Goal: Transaction & Acquisition: Purchase product/service

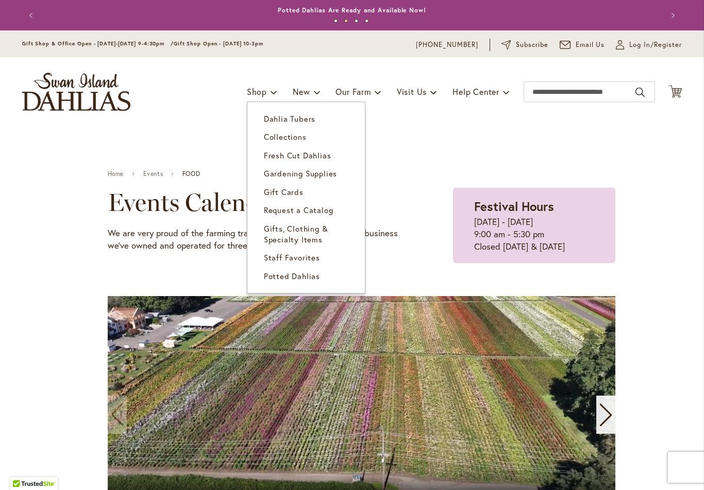
click at [308, 119] on span "Dahlia Tubers" at bounding box center [290, 118] width 52 height 10
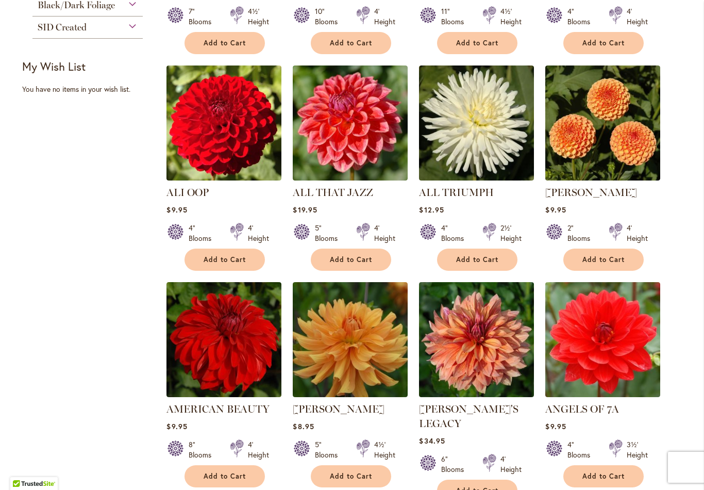
scroll to position [409, 0]
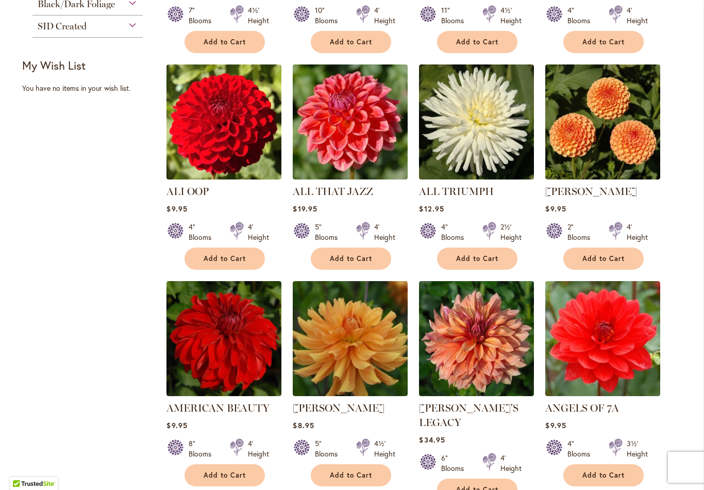
click at [239, 261] on span "Add to Cart" at bounding box center [225, 258] width 42 height 9
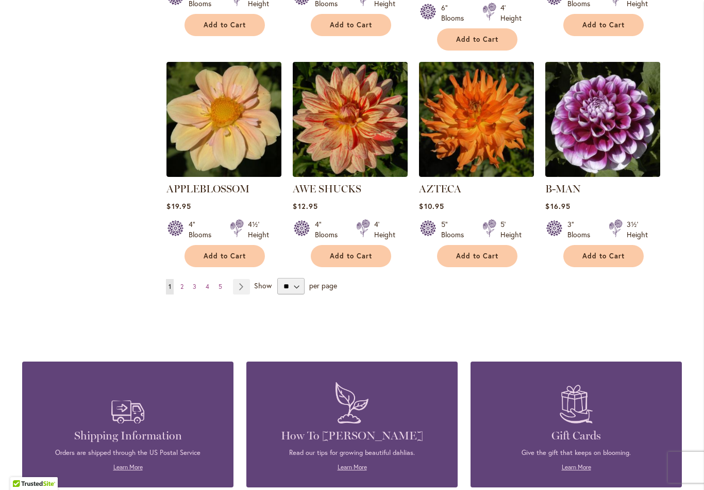
scroll to position [860, 0]
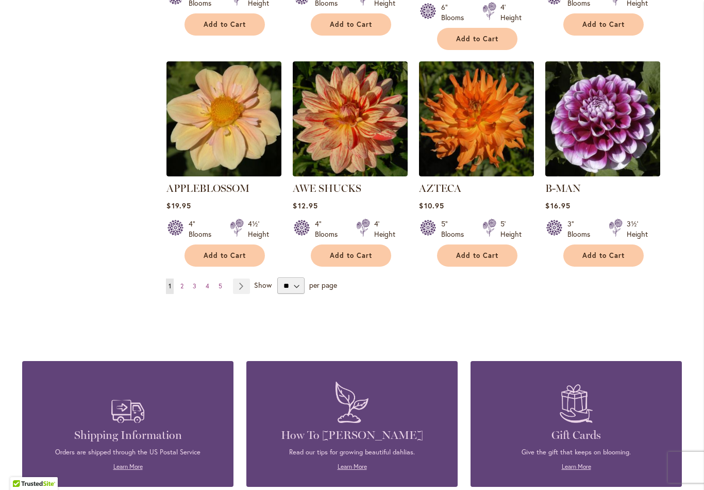
click at [245, 278] on link "Page Next" at bounding box center [241, 285] width 17 height 15
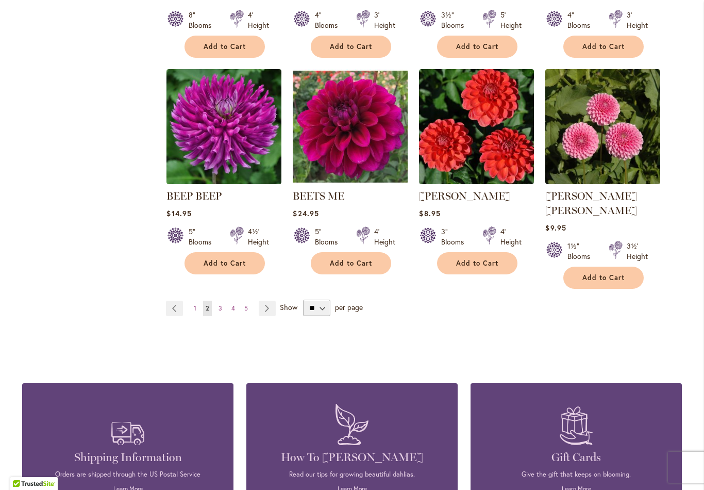
scroll to position [840, 0]
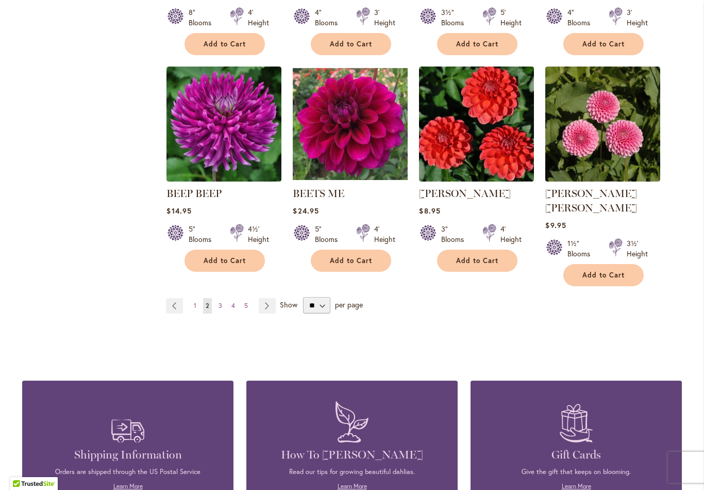
click at [272, 298] on link "Page Next" at bounding box center [267, 305] width 17 height 15
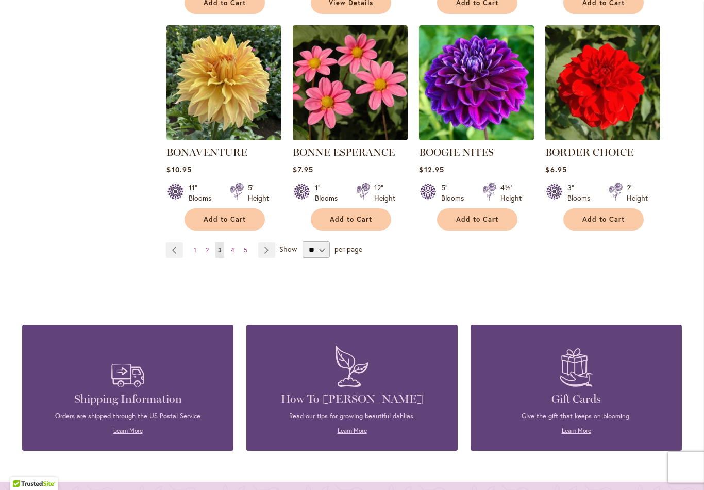
scroll to position [882, 0]
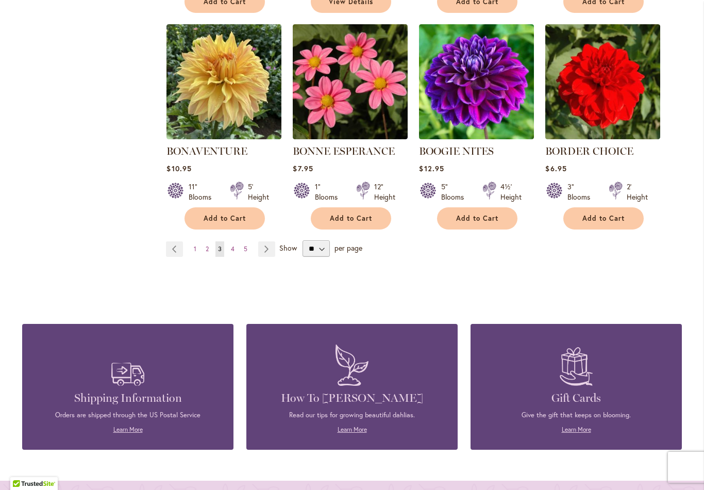
click at [496, 213] on button "Add to Cart" at bounding box center [477, 218] width 80 height 22
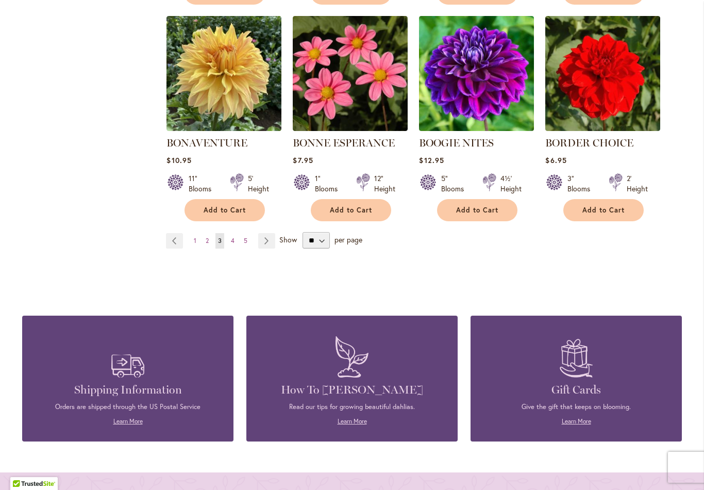
scroll to position [892, 0]
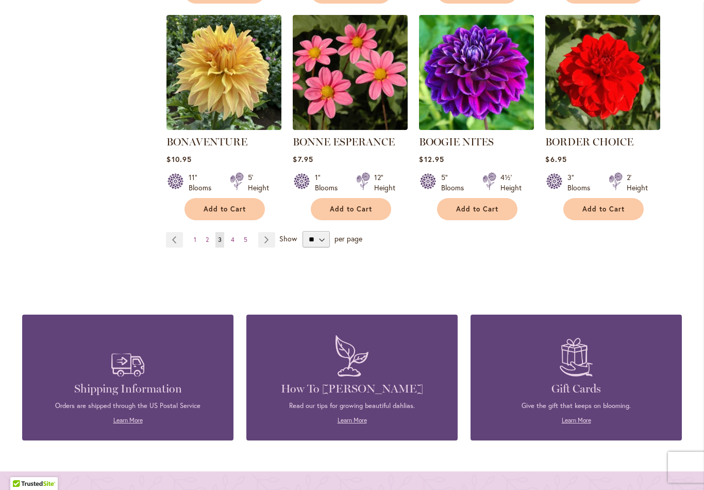
click at [272, 246] on link "Page Next" at bounding box center [266, 239] width 17 height 15
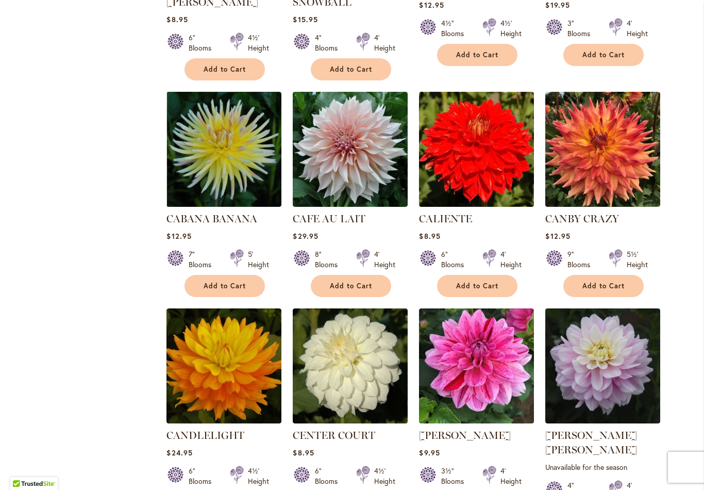
scroll to position [613, 0]
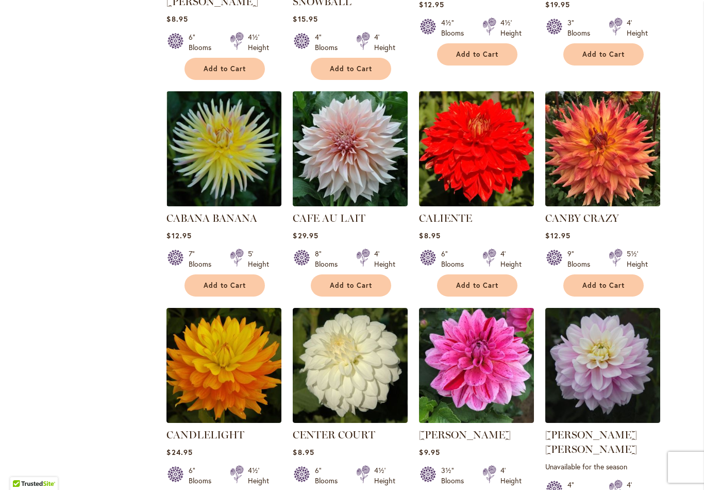
click at [344, 220] on link "CAFE AU LAIT" at bounding box center [329, 218] width 73 height 12
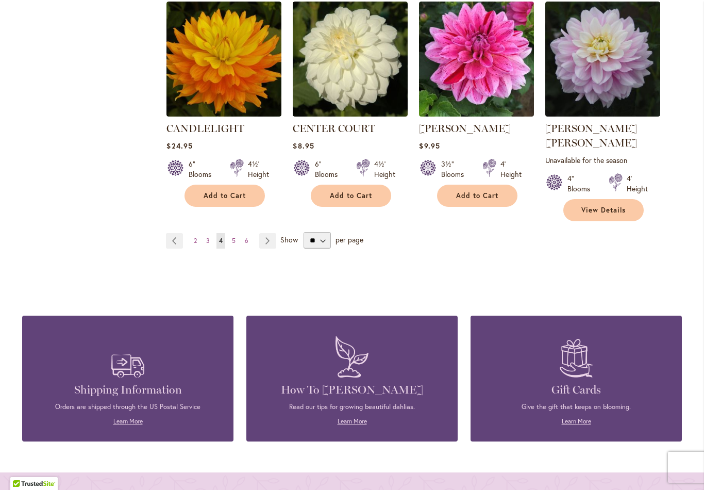
scroll to position [920, 0]
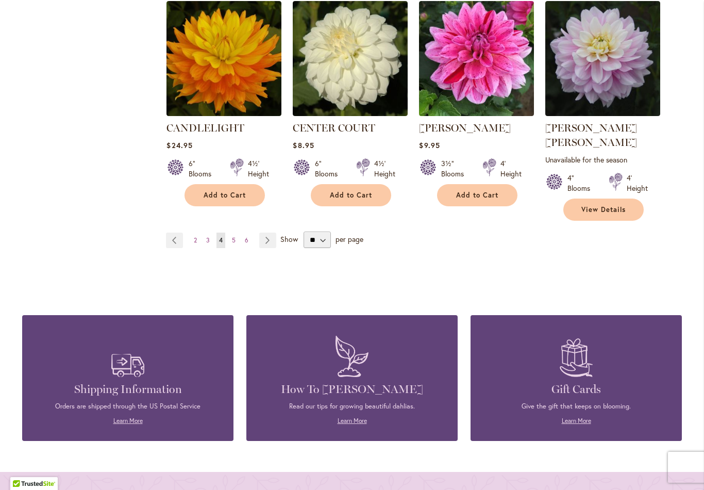
click at [268, 232] on link "Page Next" at bounding box center [267, 239] width 17 height 15
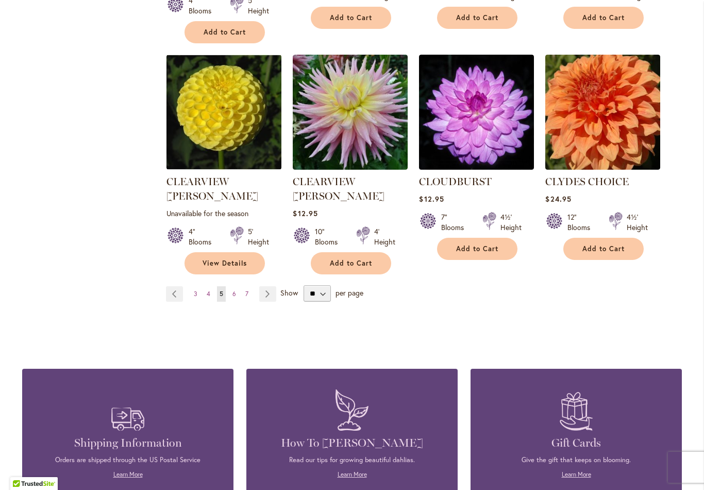
scroll to position [884, 0]
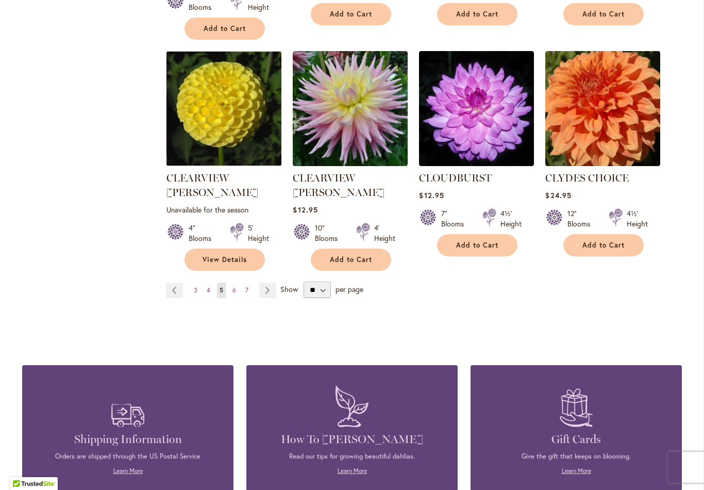
click at [611, 241] on span "Add to Cart" at bounding box center [603, 245] width 42 height 9
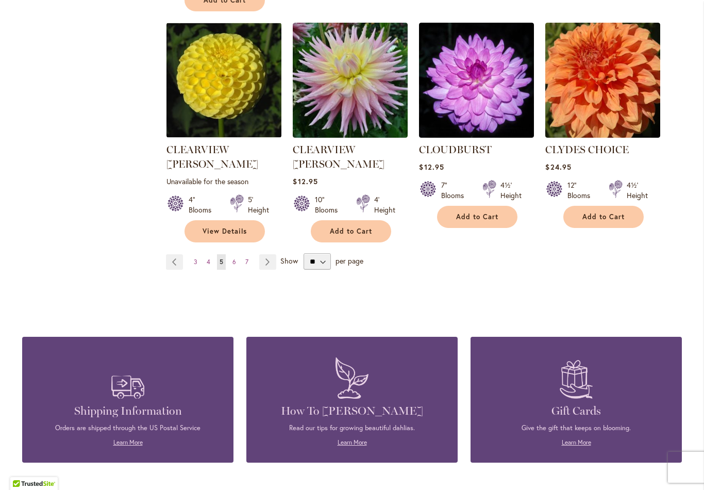
scroll to position [1030, 0]
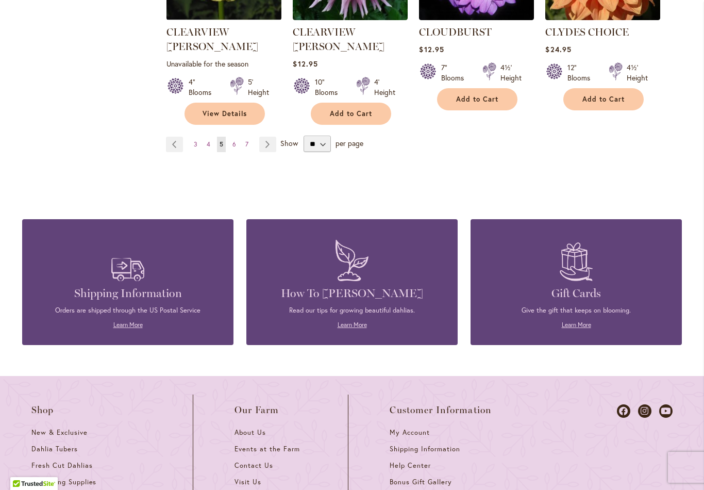
click at [270, 137] on link "Page Next" at bounding box center [267, 144] width 17 height 15
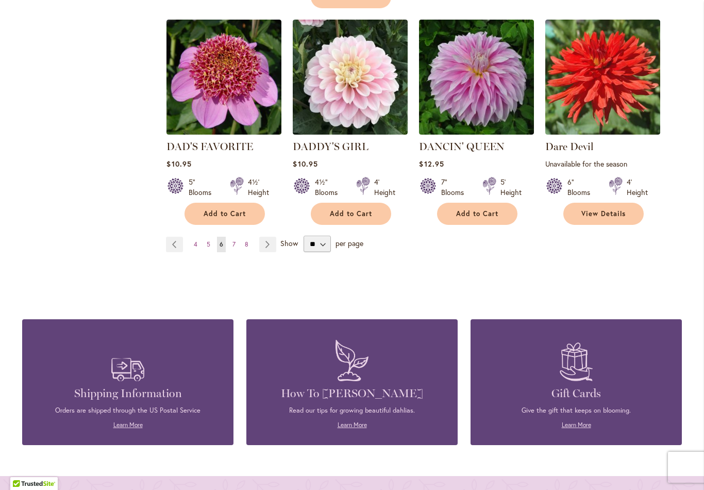
scroll to position [913, 0]
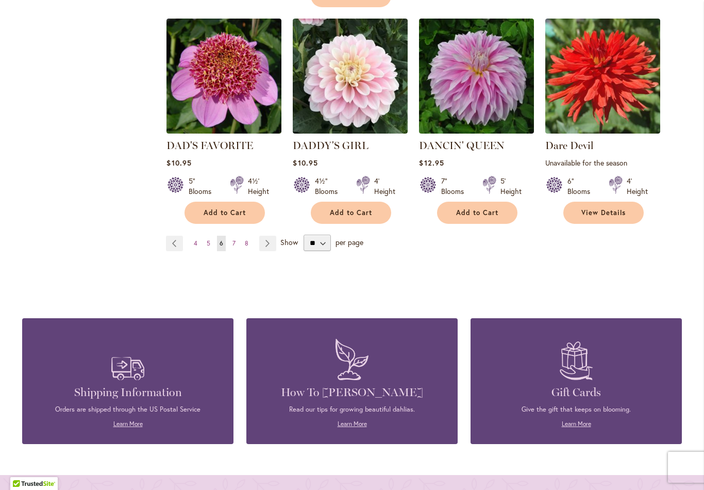
click at [490, 206] on button "Add to Cart" at bounding box center [477, 213] width 80 height 22
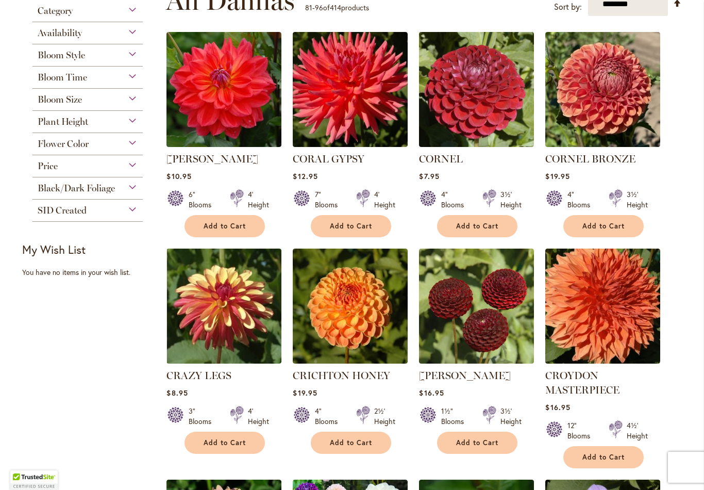
scroll to position [227, 0]
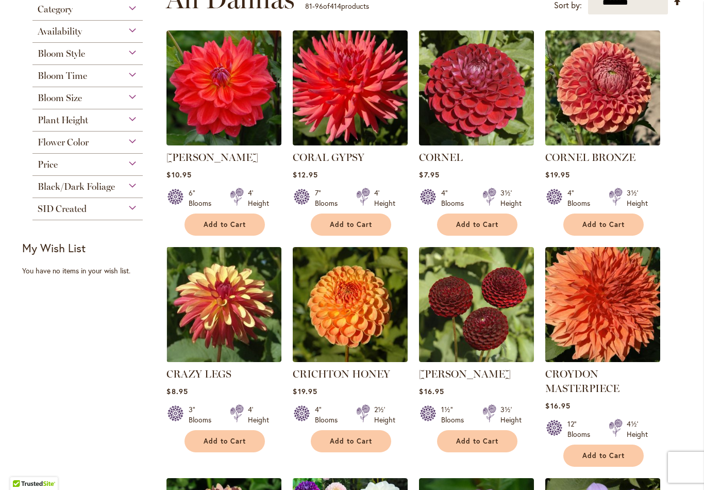
click at [607, 223] on span "Add to Cart" at bounding box center [603, 224] width 42 height 9
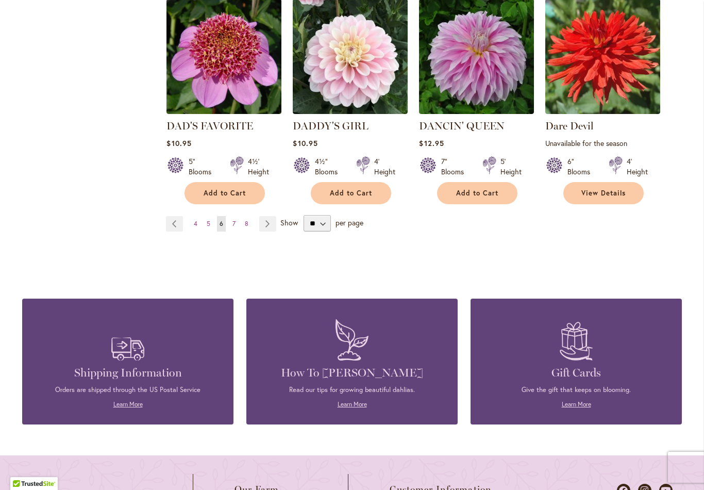
scroll to position [933, 0]
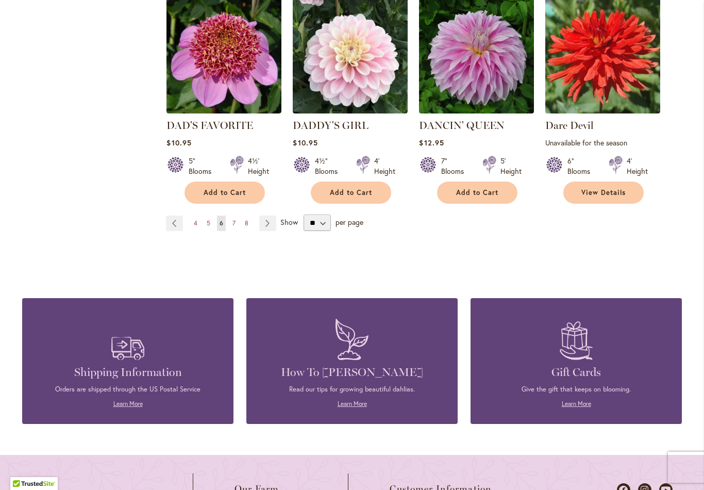
click at [270, 219] on link "Page Next" at bounding box center [267, 222] width 17 height 15
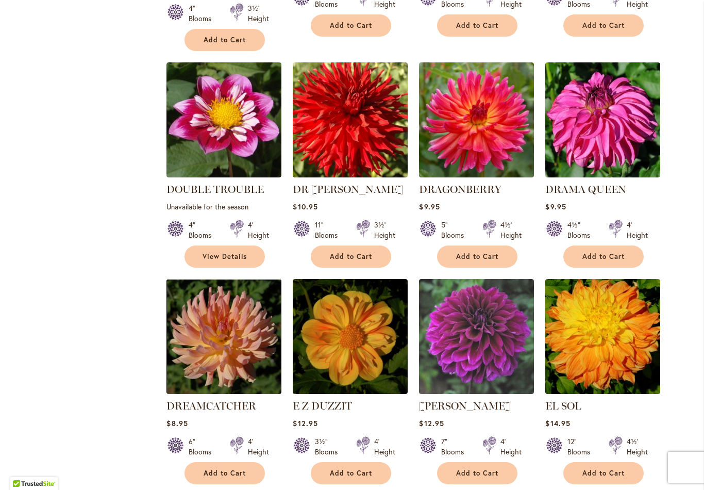
scroll to position [657, 0]
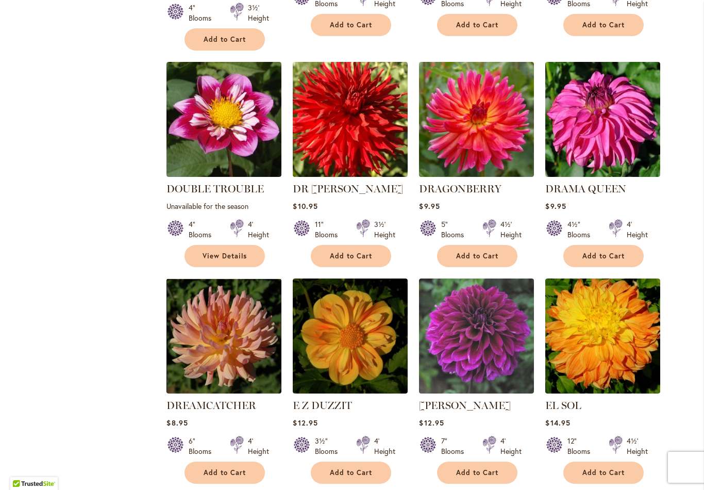
click at [378, 245] on button "Add to Cart" at bounding box center [351, 256] width 80 height 22
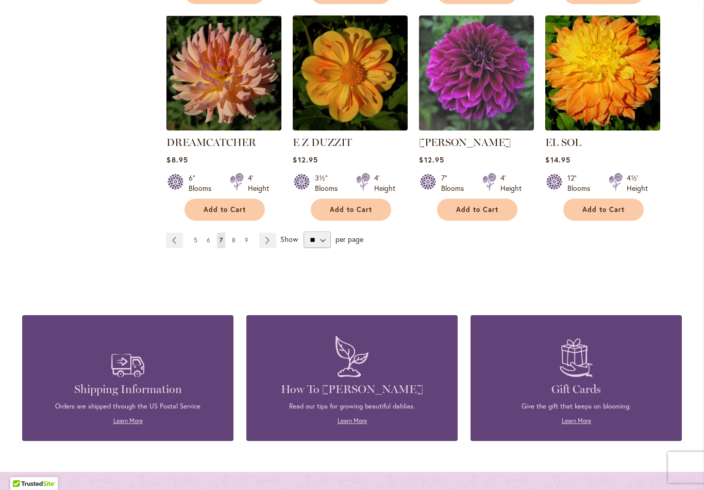
scroll to position [921, 0]
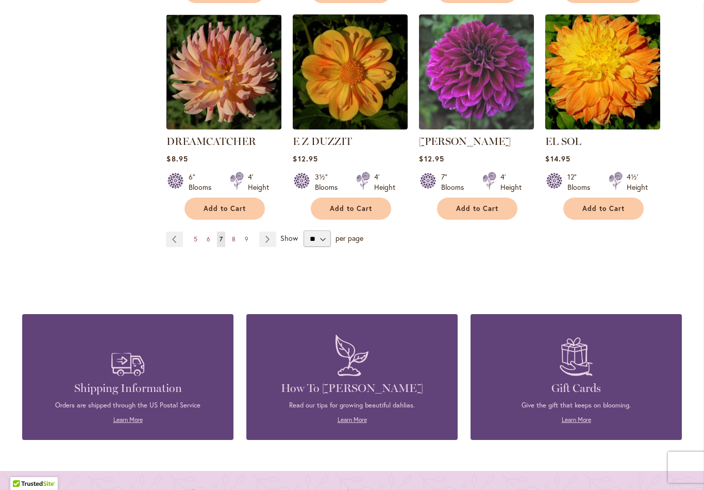
click at [265, 231] on link "Page Next" at bounding box center [267, 238] width 17 height 15
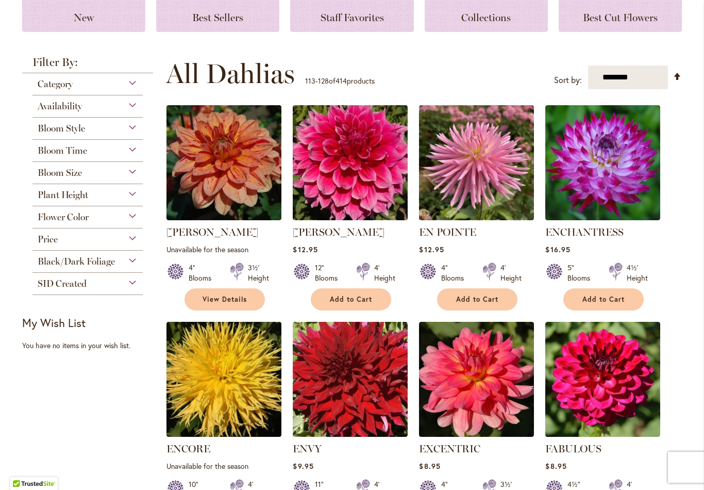
scroll to position [153, 0]
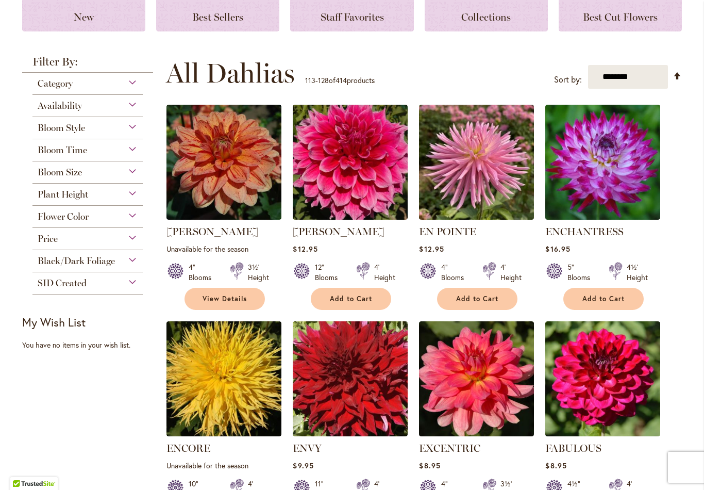
click at [369, 299] on span "Add to Cart" at bounding box center [351, 298] width 42 height 9
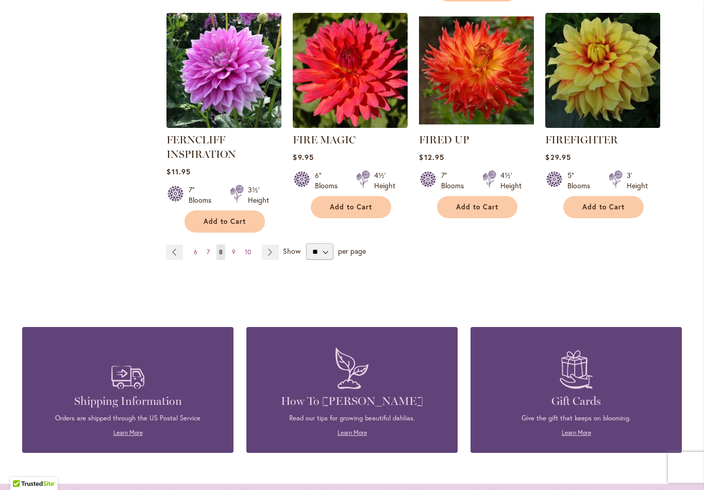
scroll to position [921, 0]
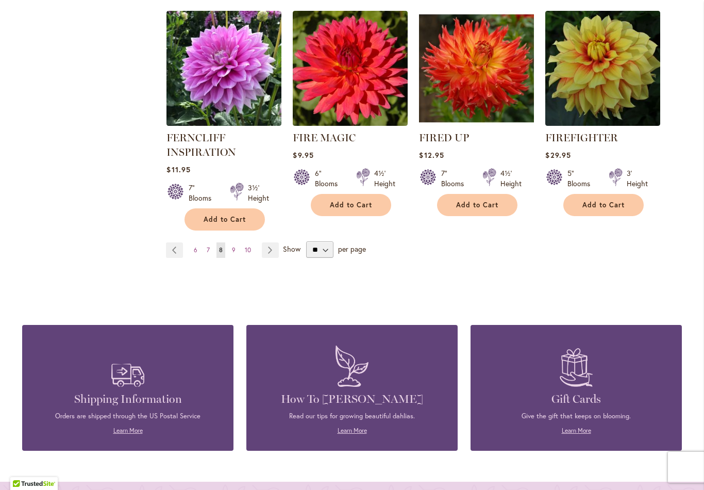
click at [274, 253] on link "Page Next" at bounding box center [270, 249] width 17 height 15
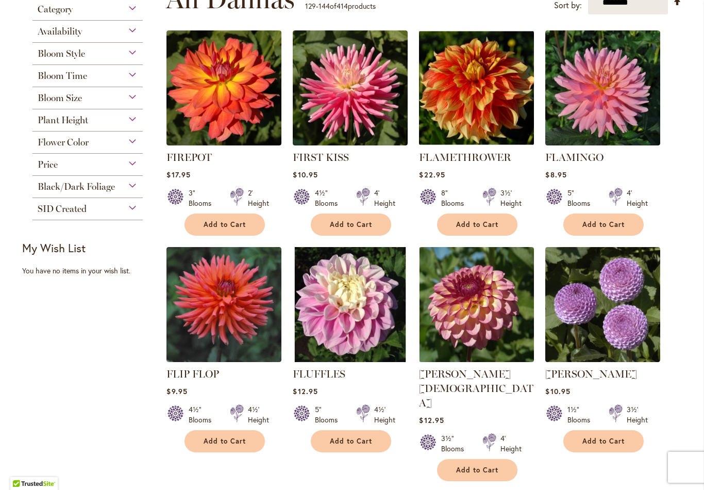
scroll to position [228, 0]
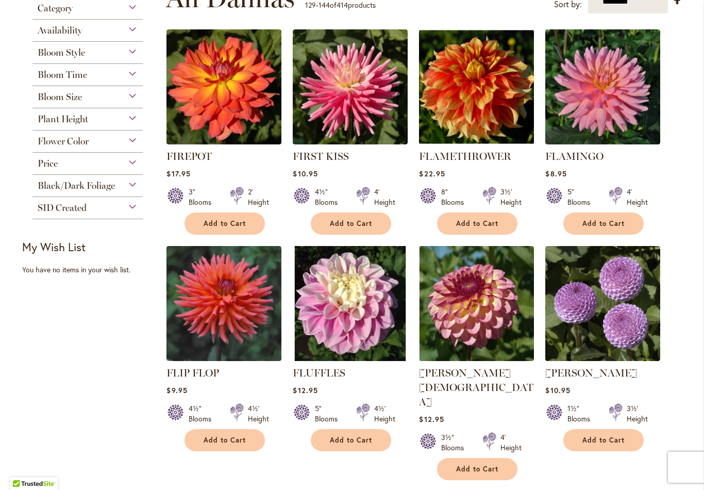
click at [493, 224] on span "Add to Cart" at bounding box center [477, 223] width 42 height 9
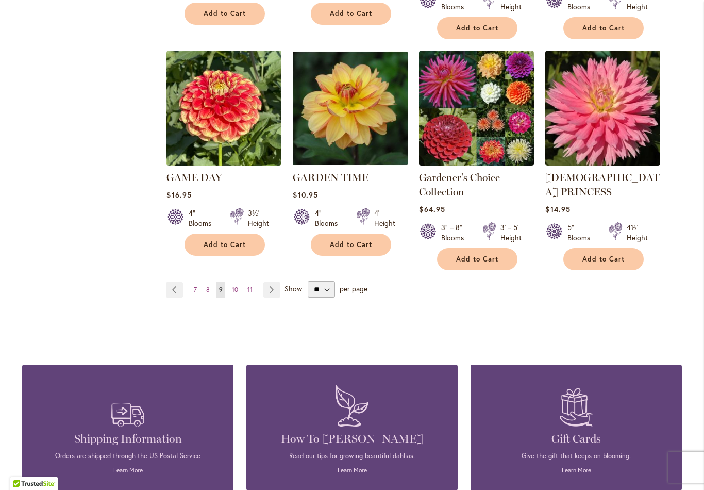
scroll to position [900, 0]
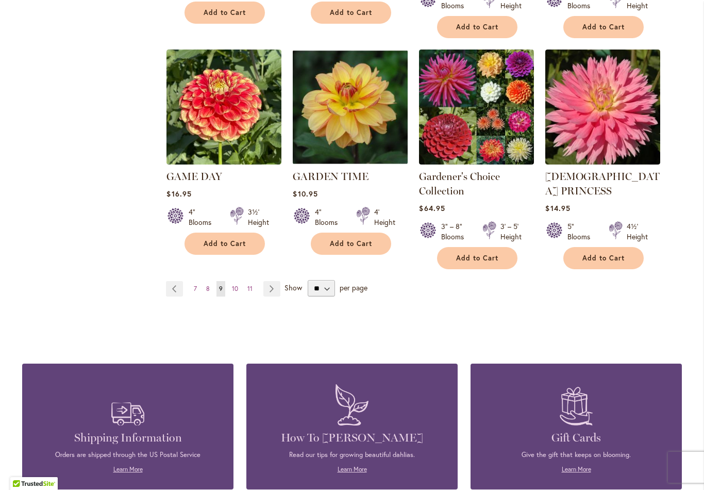
click at [279, 281] on link "Page Next" at bounding box center [271, 288] width 17 height 15
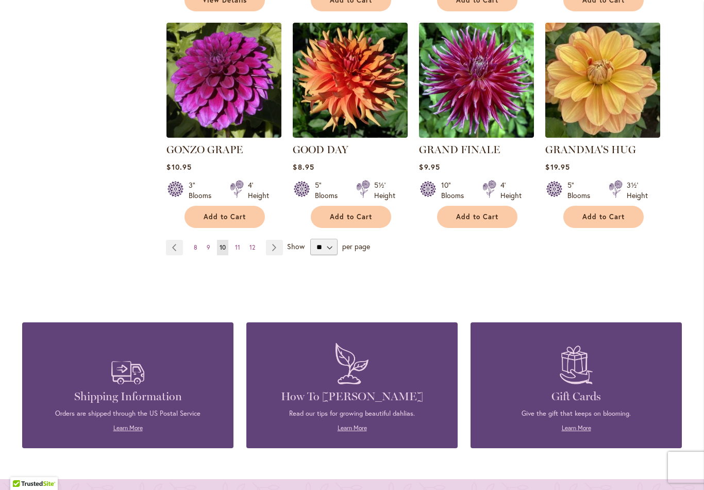
scroll to position [898, 0]
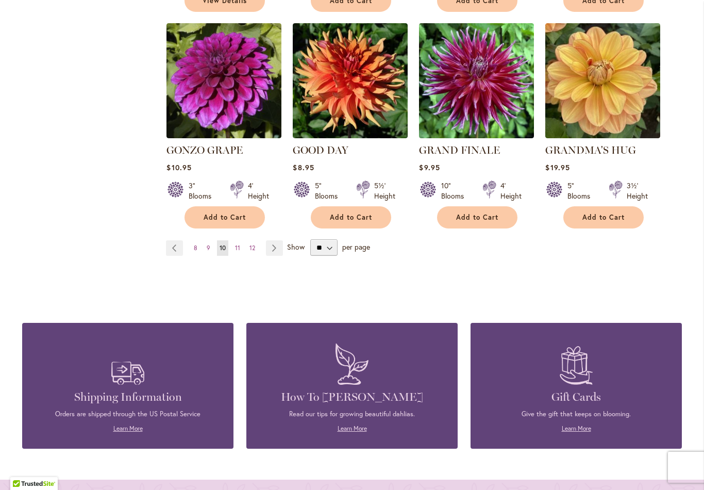
click at [274, 240] on link "Page Next" at bounding box center [274, 247] width 17 height 15
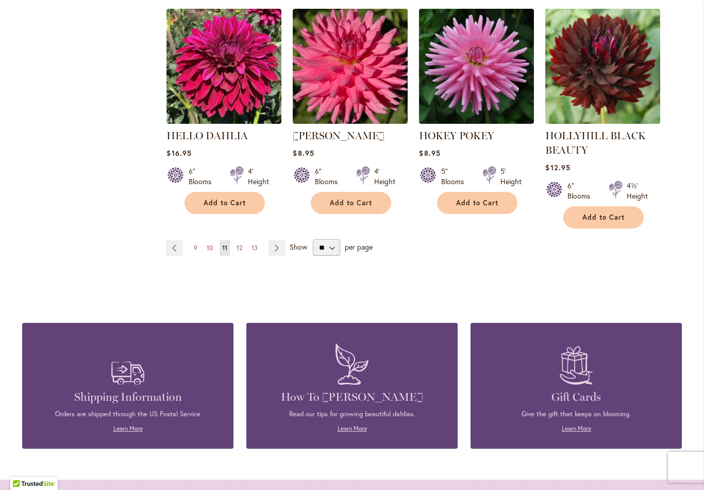
scroll to position [938, 0]
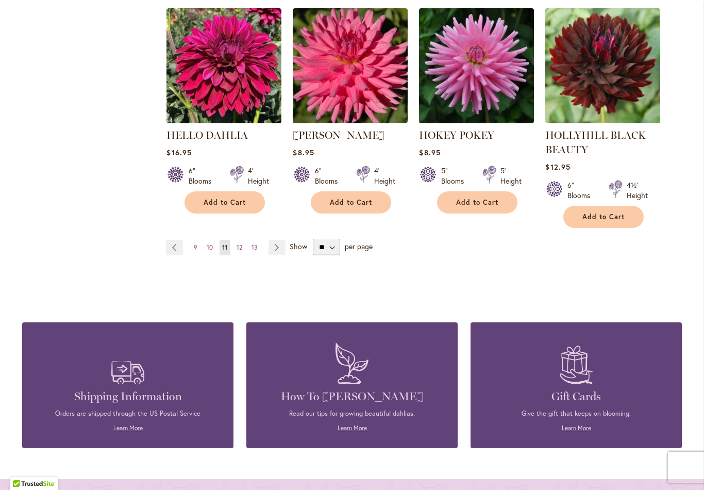
click at [277, 246] on link "Page Next" at bounding box center [277, 247] width 17 height 15
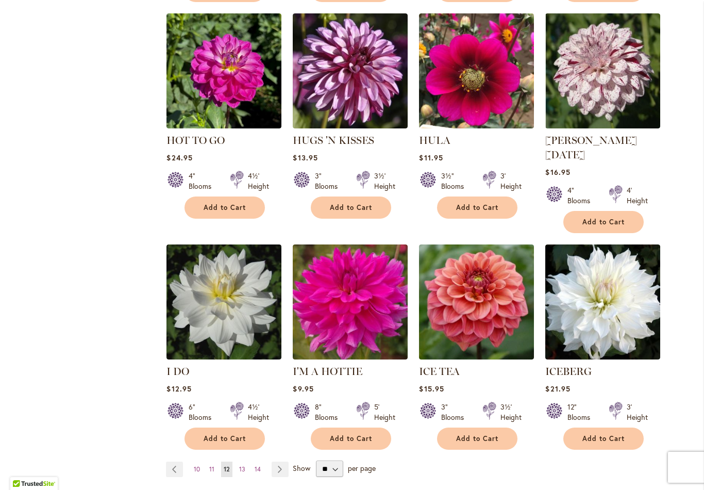
scroll to position [677, 0]
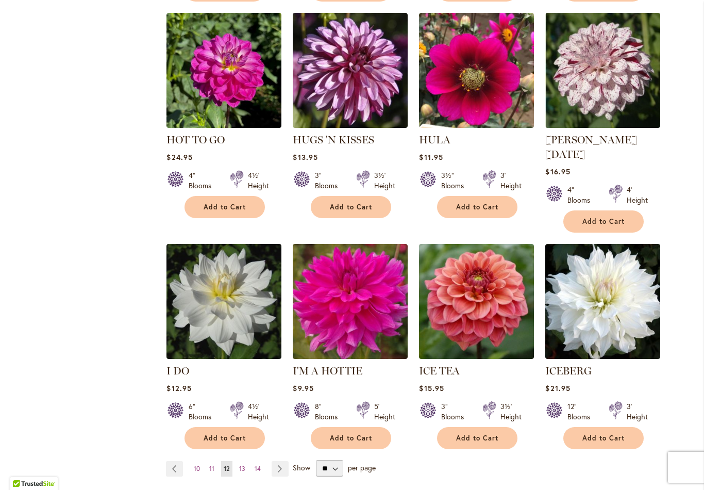
click at [605, 210] on button "Add to Cart" at bounding box center [603, 221] width 80 height 22
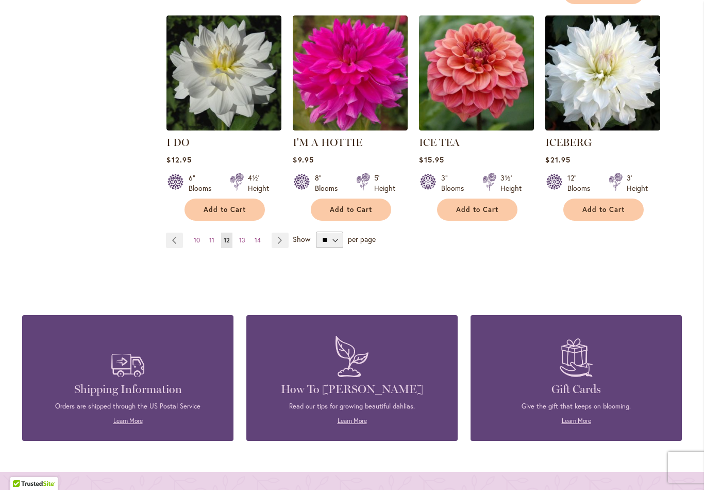
scroll to position [907, 0]
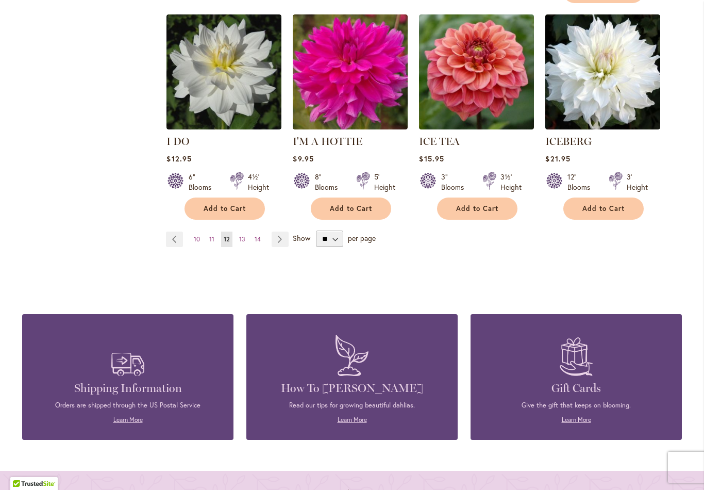
click at [281, 231] on link "Page Next" at bounding box center [280, 238] width 17 height 15
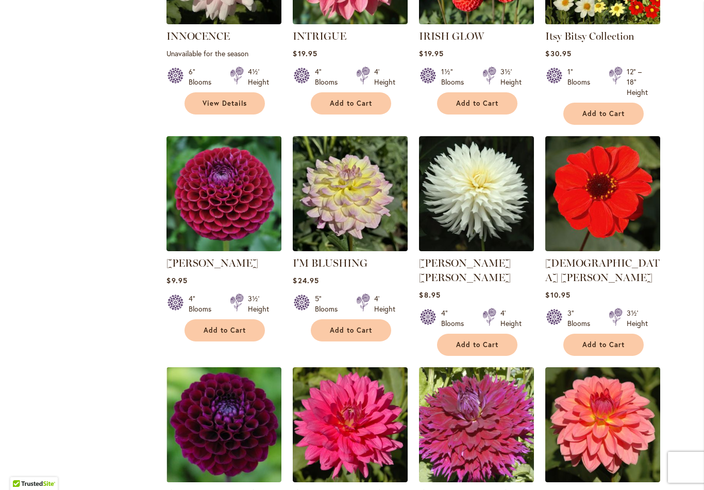
scroll to position [579, 0]
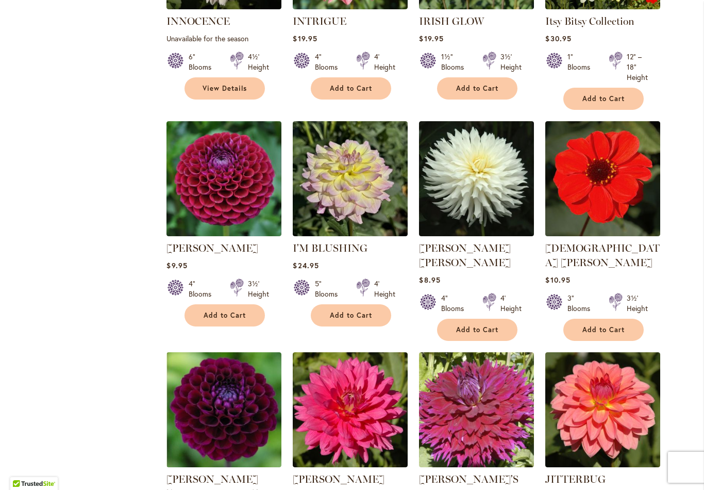
click at [243, 317] on span "Add to Cart" at bounding box center [225, 315] width 42 height 9
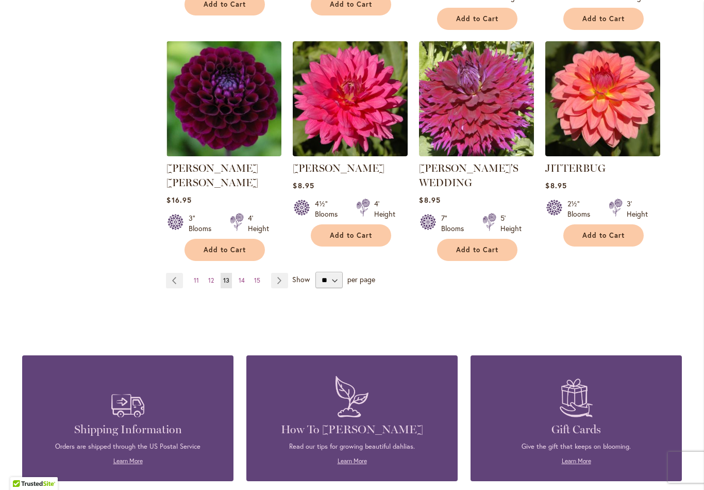
scroll to position [901, 0]
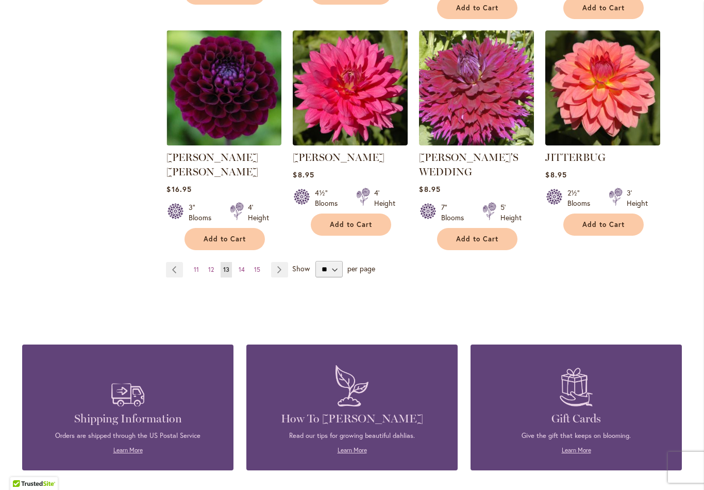
click at [280, 262] on link "Page Next" at bounding box center [279, 269] width 17 height 15
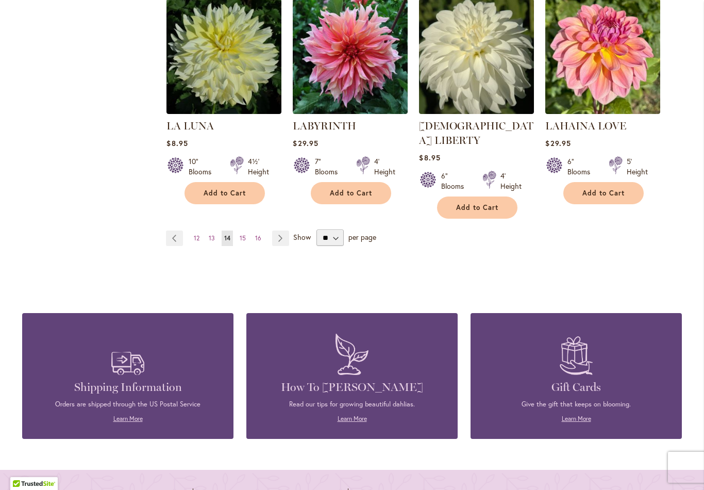
scroll to position [908, 0]
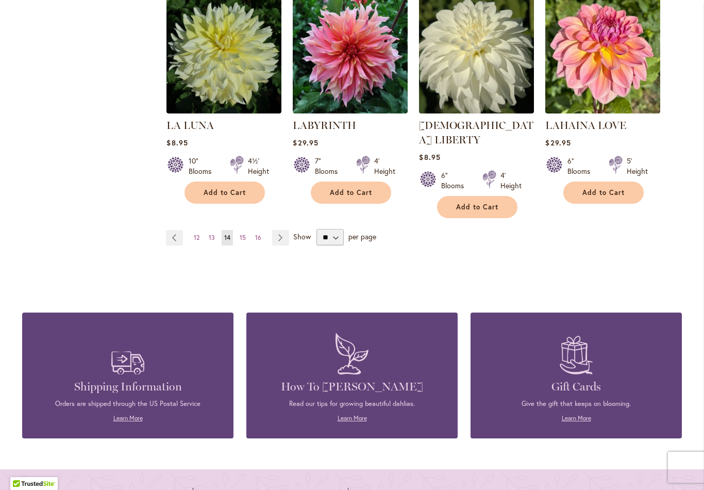
click at [282, 230] on link "Page Next" at bounding box center [280, 237] width 17 height 15
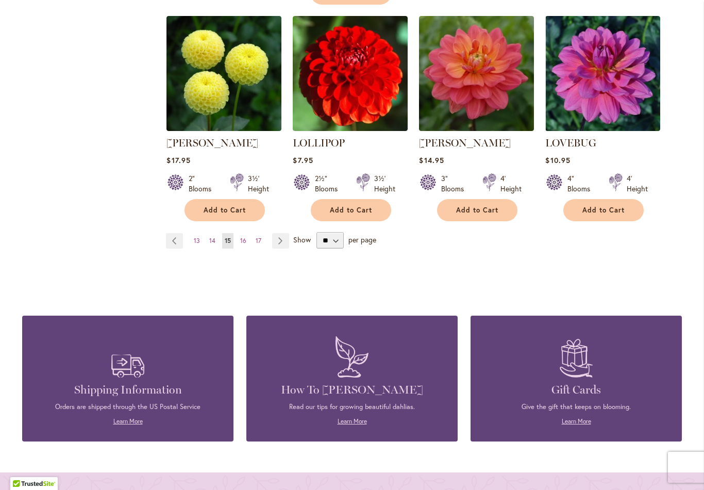
scroll to position [920, 0]
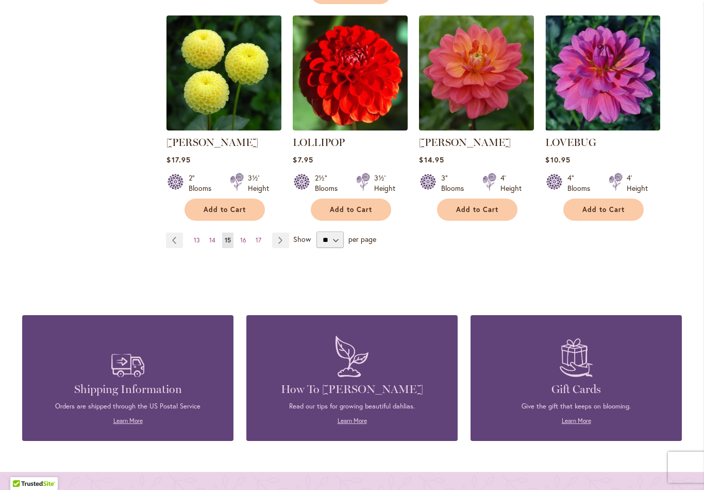
click at [281, 232] on link "Page Next" at bounding box center [280, 239] width 17 height 15
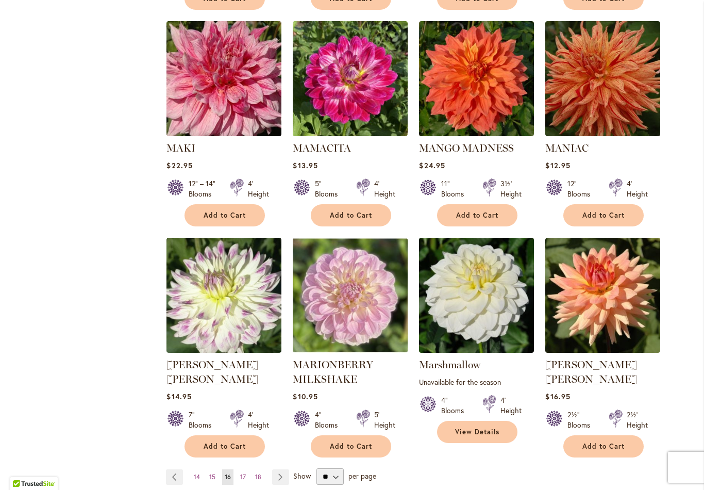
scroll to position [686, 0]
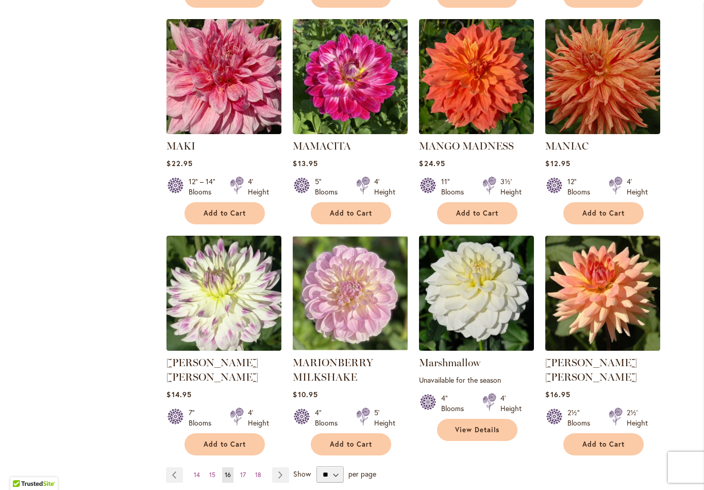
click at [610, 202] on button "Add to Cart" at bounding box center [603, 213] width 80 height 22
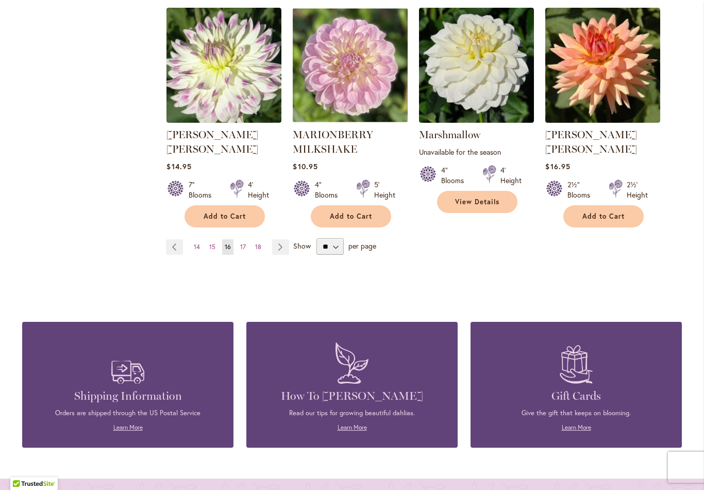
scroll to position [916, 0]
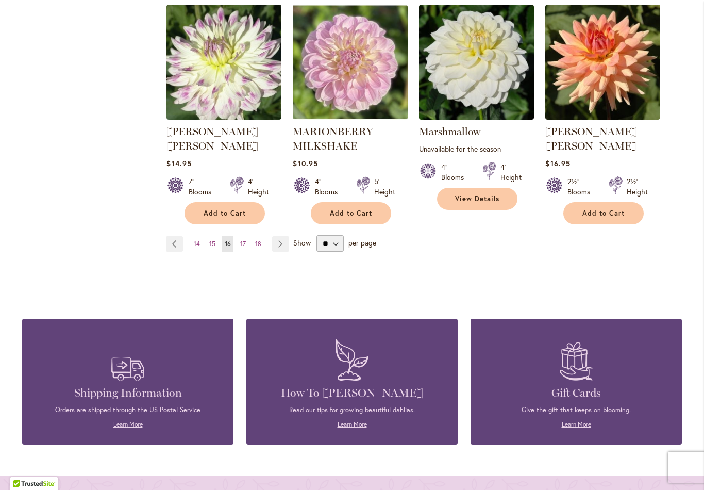
click at [280, 236] on link "Page Next" at bounding box center [280, 243] width 17 height 15
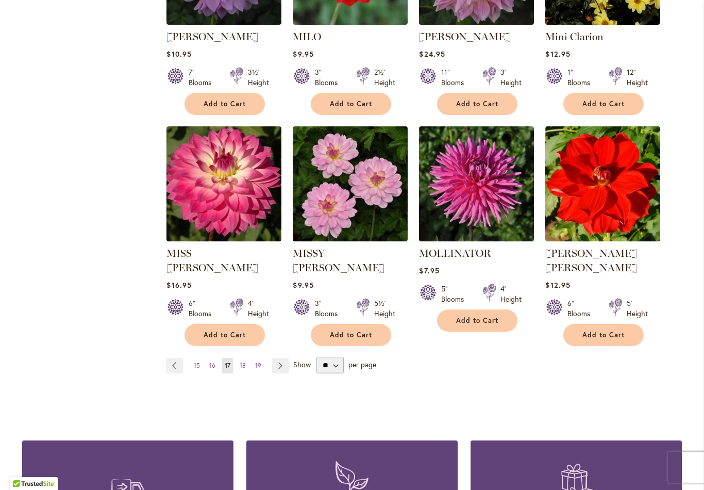
scroll to position [779, 0]
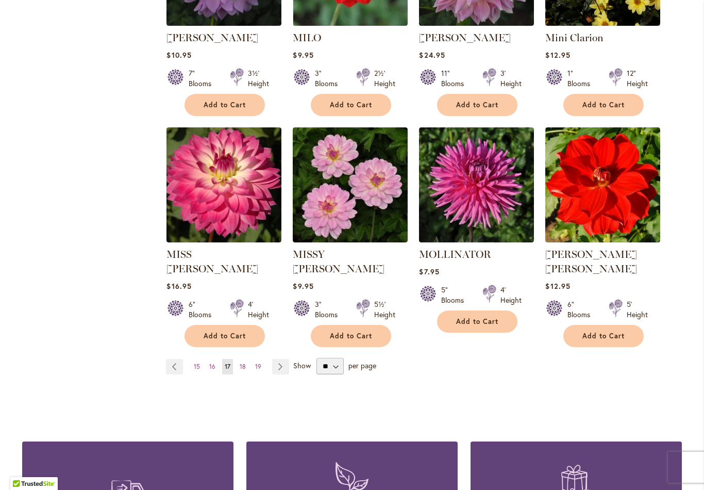
click at [286, 359] on link "Page Next" at bounding box center [280, 366] width 17 height 15
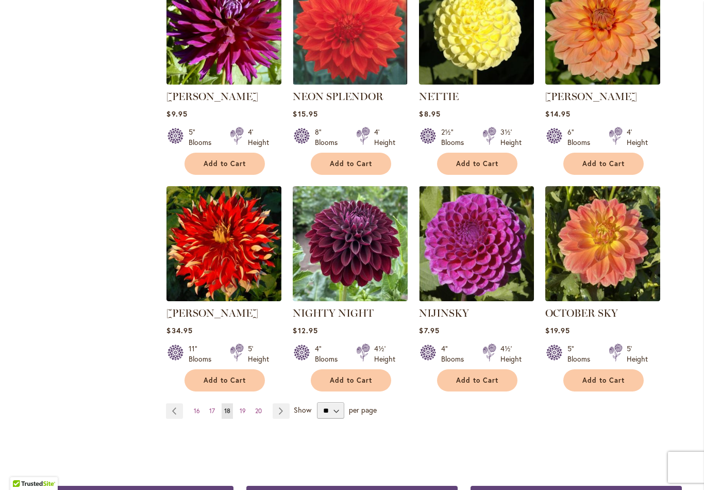
scroll to position [736, 0]
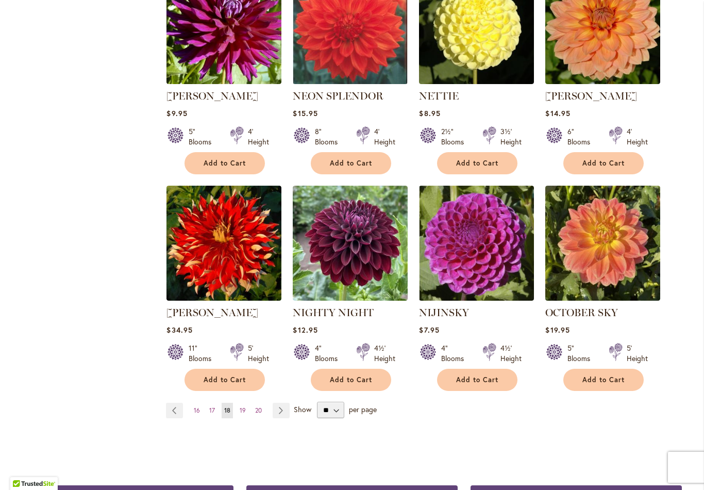
click at [285, 403] on link "Page Next" at bounding box center [281, 410] width 17 height 15
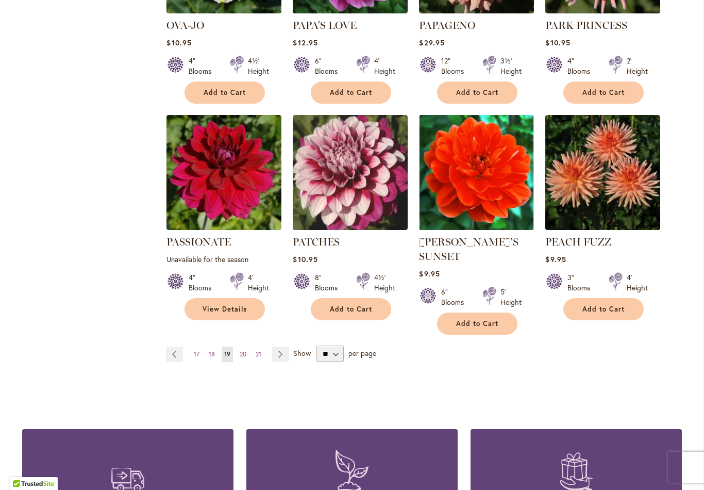
scroll to position [808, 0]
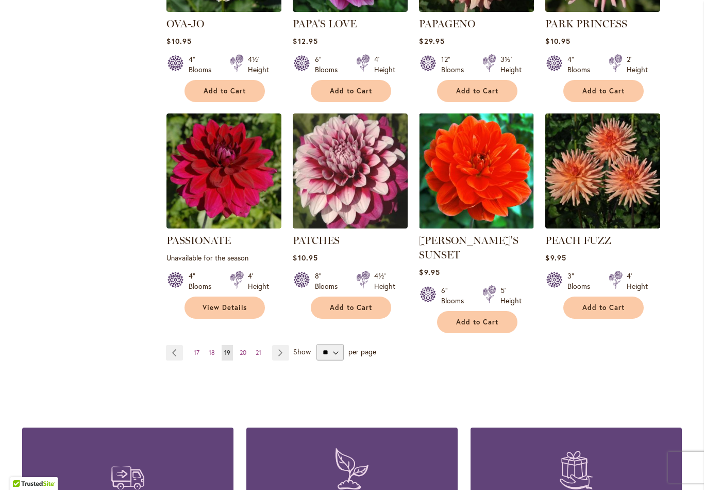
click at [288, 345] on link "Page Next" at bounding box center [280, 352] width 17 height 15
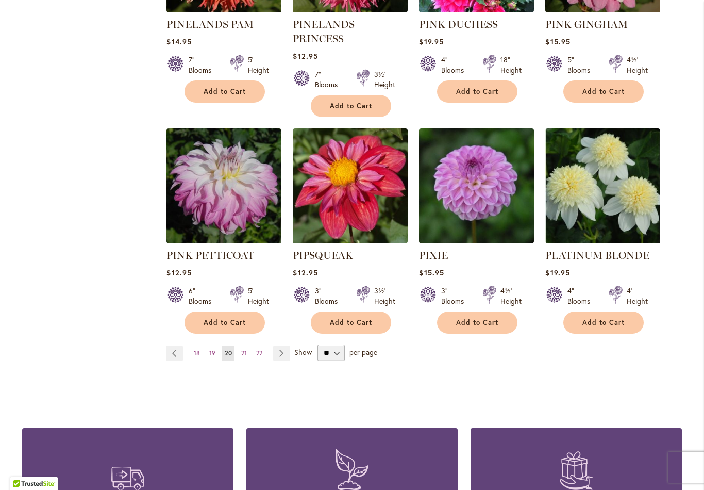
scroll to position [822, 0]
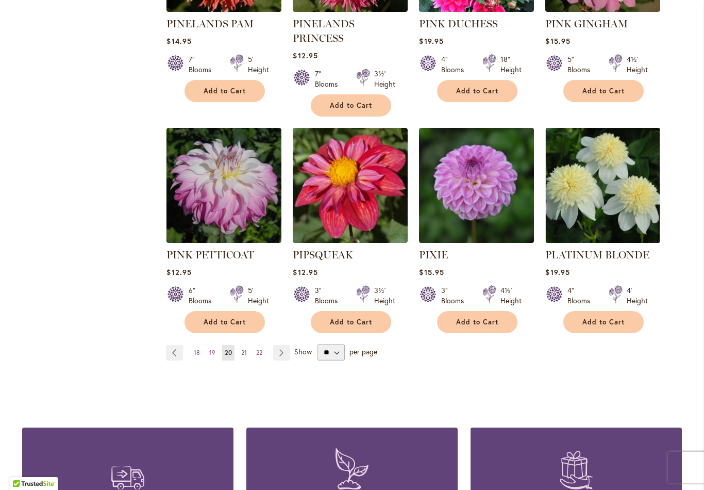
click at [289, 345] on link "Page Next" at bounding box center [281, 352] width 17 height 15
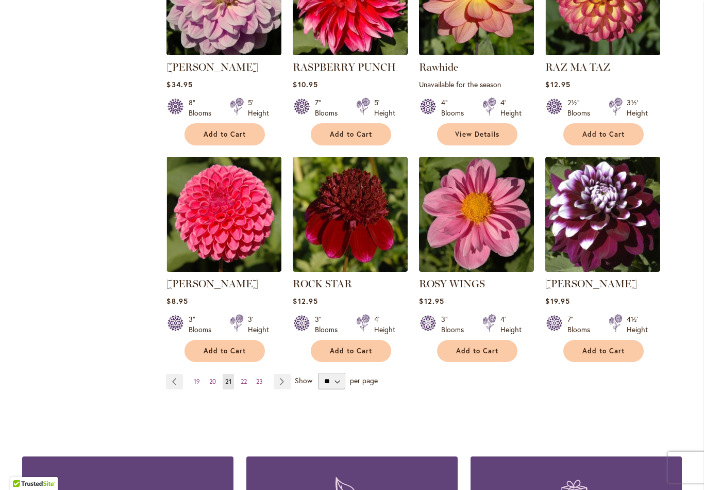
scroll to position [768, 0]
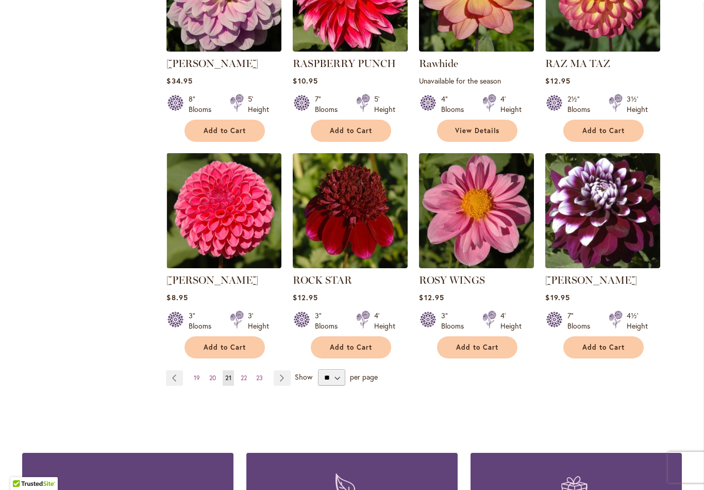
click at [290, 380] on link "Page Next" at bounding box center [282, 377] width 17 height 15
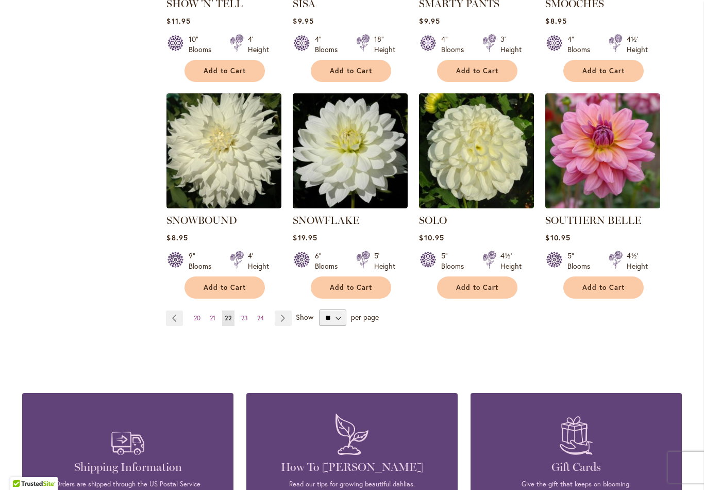
scroll to position [829, 0]
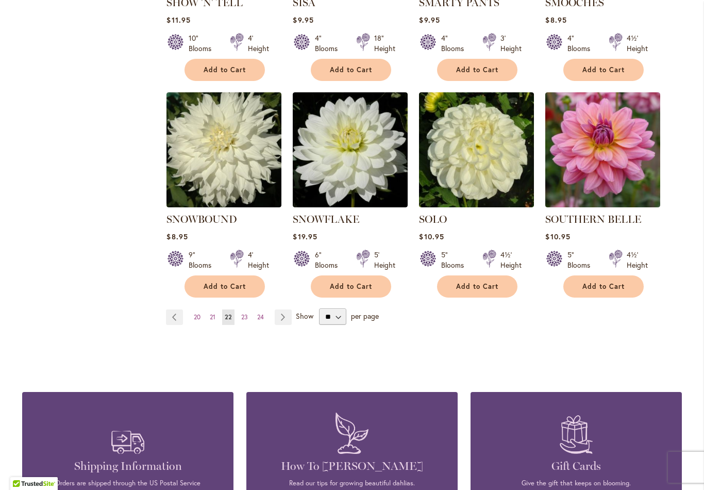
click at [286, 309] on link "Page Next" at bounding box center [283, 316] width 17 height 15
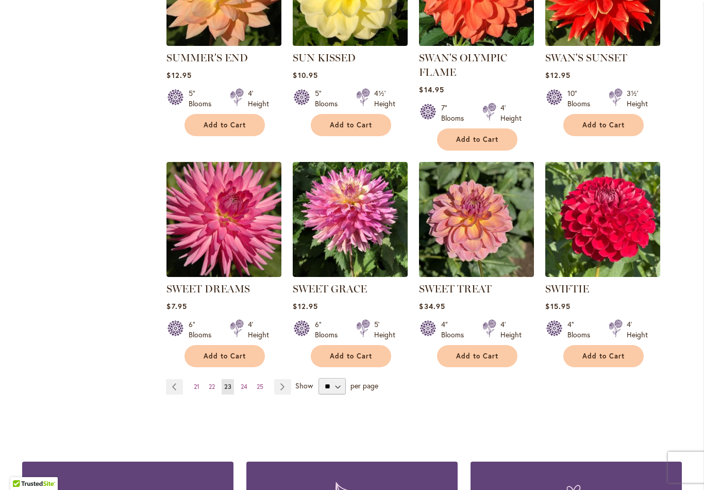
scroll to position [760, 0]
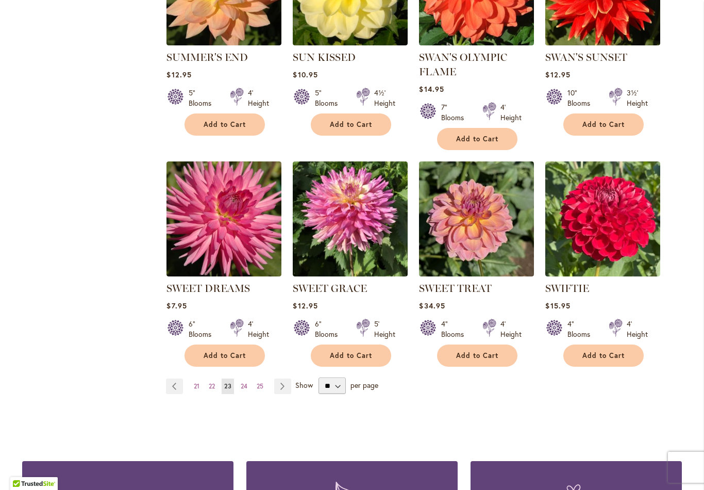
click at [291, 385] on link "Page Next" at bounding box center [282, 385] width 17 height 15
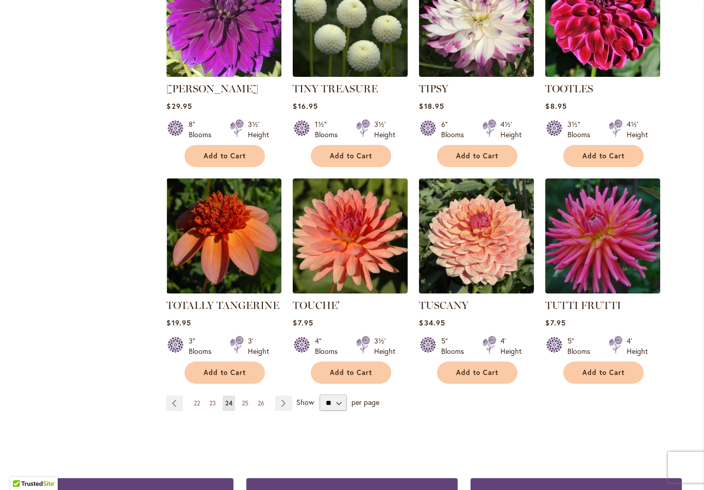
scroll to position [744, 0]
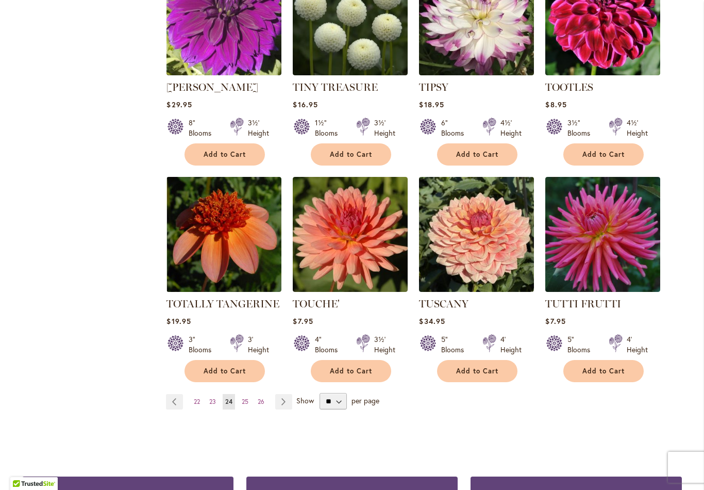
click at [292, 394] on link "Page Next" at bounding box center [283, 401] width 17 height 15
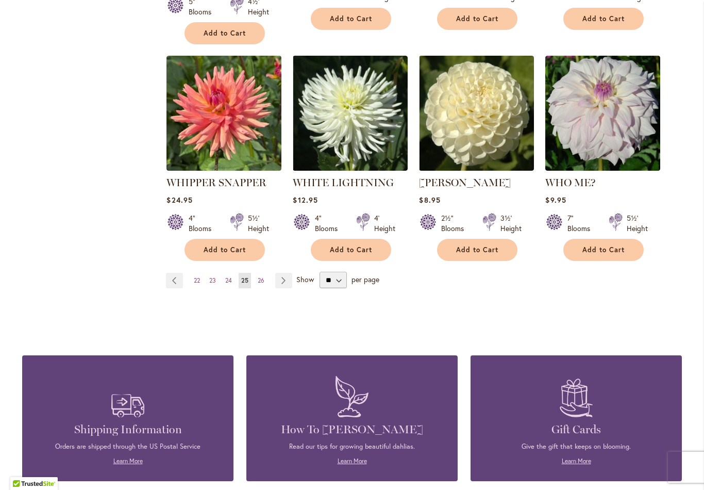
scroll to position [866, 0]
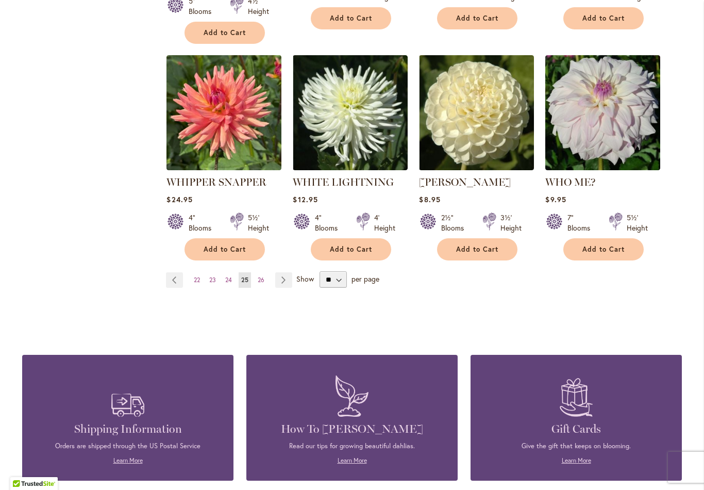
click at [287, 272] on link "Page Next" at bounding box center [283, 279] width 17 height 15
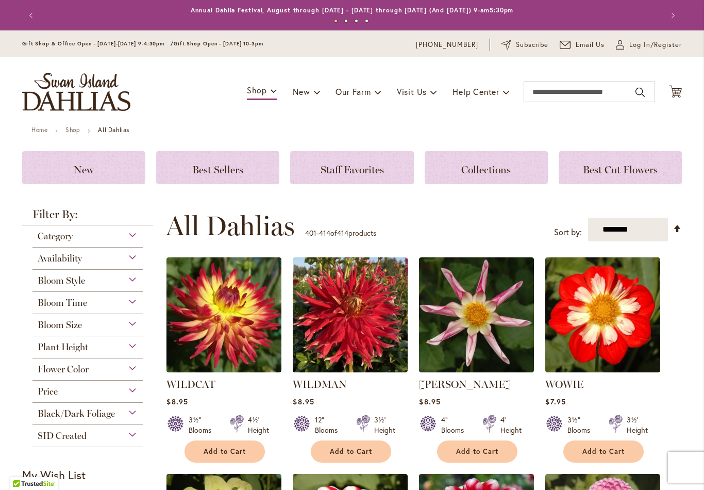
click at [678, 92] on icon at bounding box center [675, 91] width 13 height 12
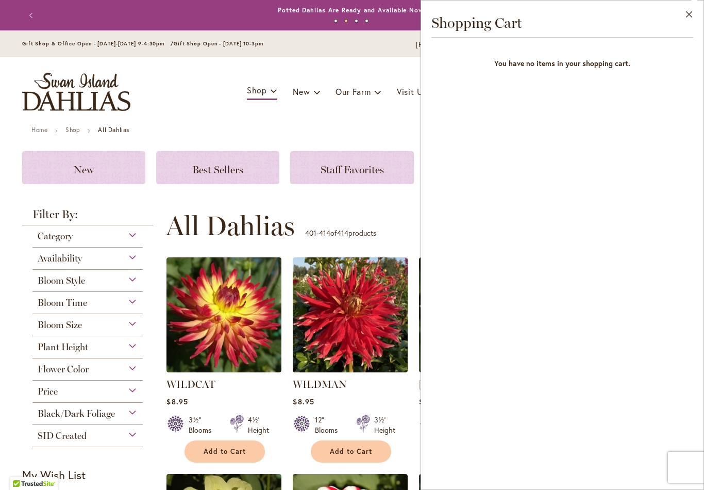
click at [400, 213] on div "**********" at bounding box center [424, 225] width 516 height 31
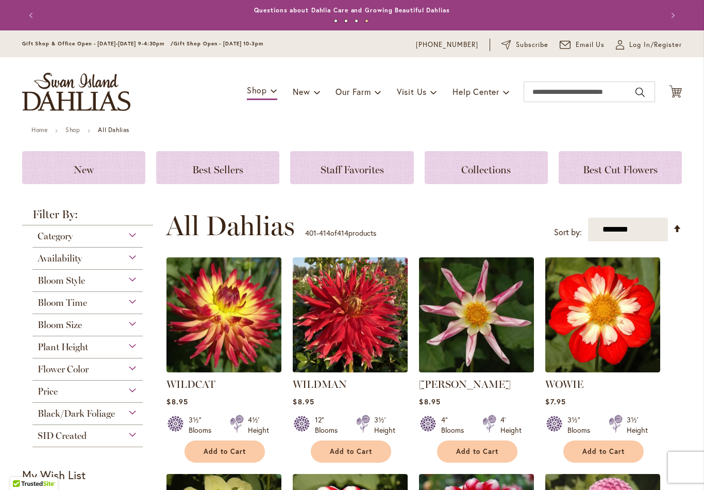
click at [381, 163] on span "Staff Favorites" at bounding box center [352, 169] width 63 height 12
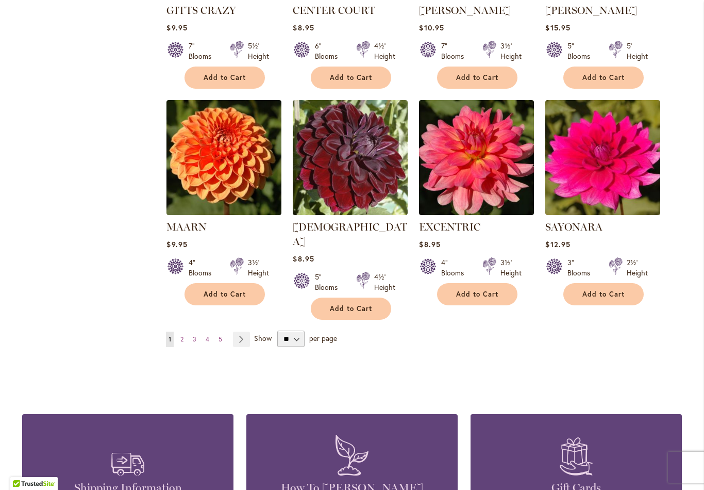
scroll to position [764, 0]
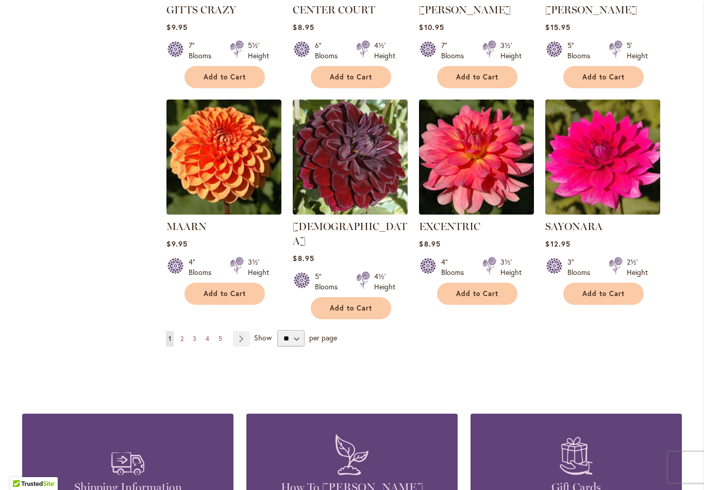
click at [248, 331] on link "Page Next" at bounding box center [241, 338] width 17 height 15
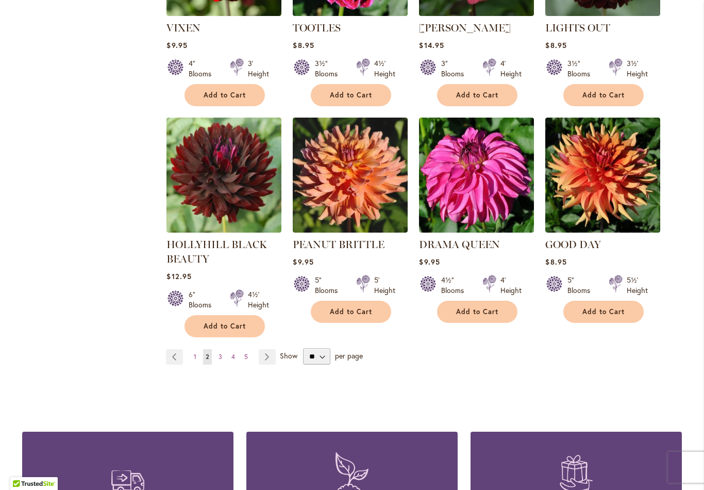
scroll to position [750, 0]
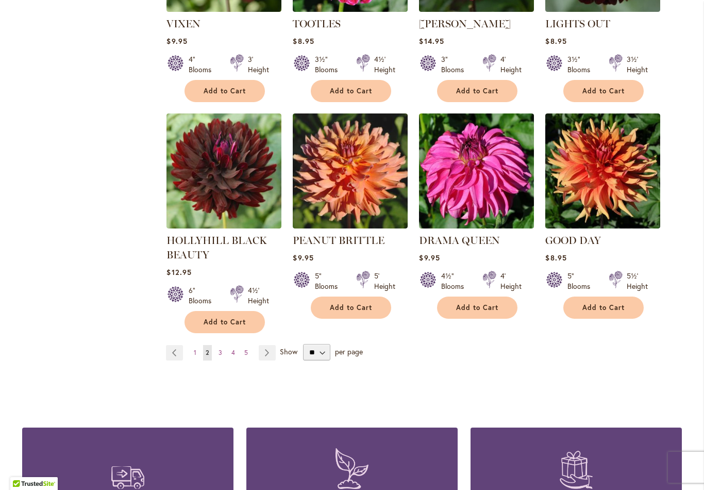
click at [272, 345] on link "Page Next" at bounding box center [267, 352] width 17 height 15
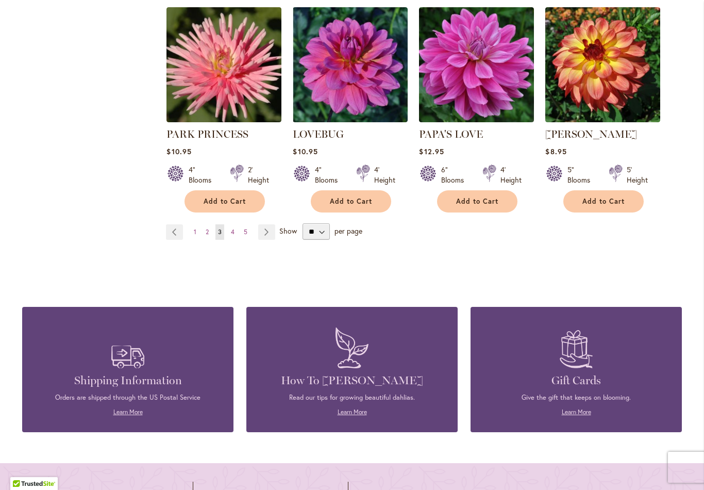
scroll to position [871, 0]
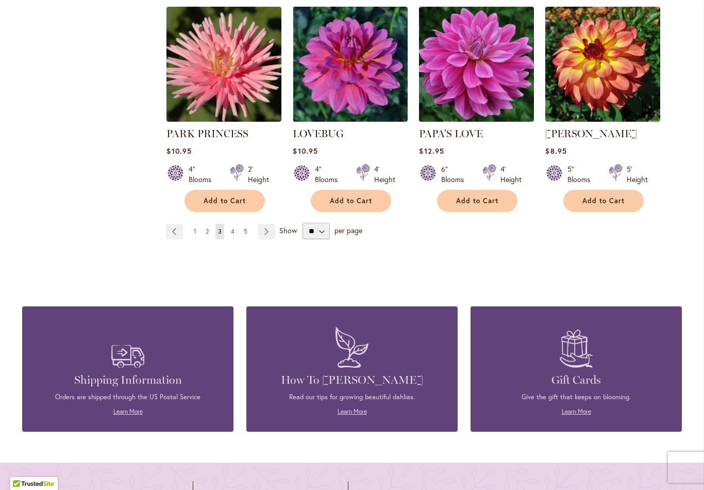
click at [275, 224] on link "Page Next" at bounding box center [266, 231] width 17 height 15
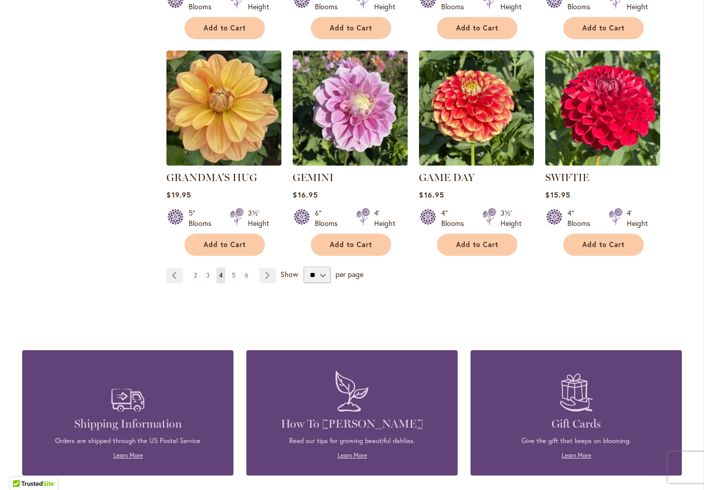
scroll to position [816, 0]
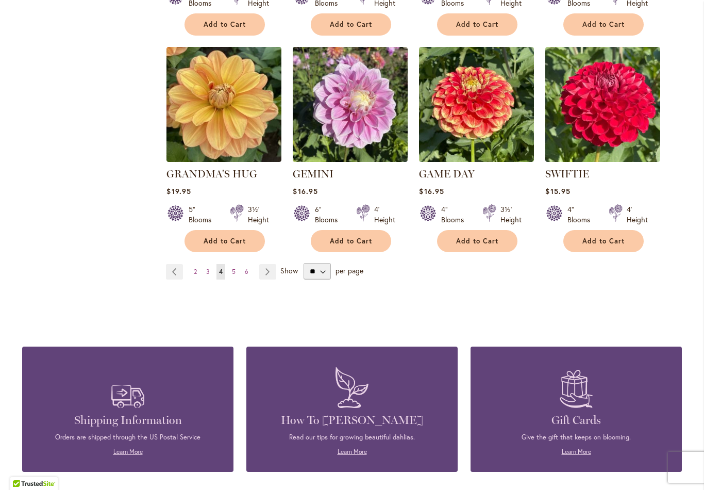
click at [266, 264] on link "Page Next" at bounding box center [267, 271] width 17 height 15
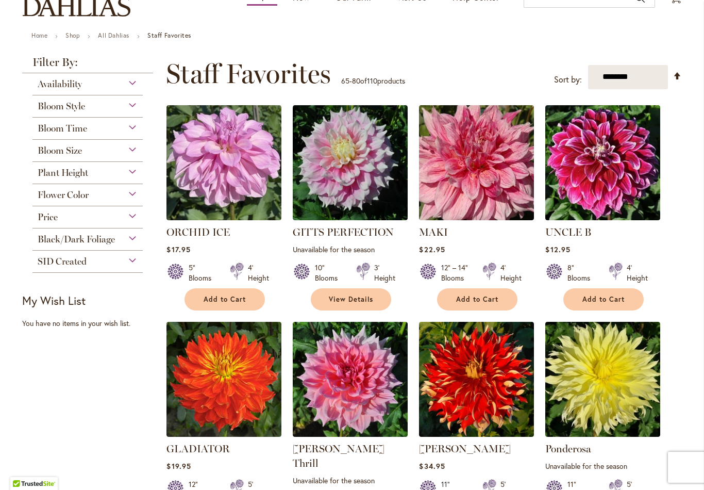
scroll to position [76, 0]
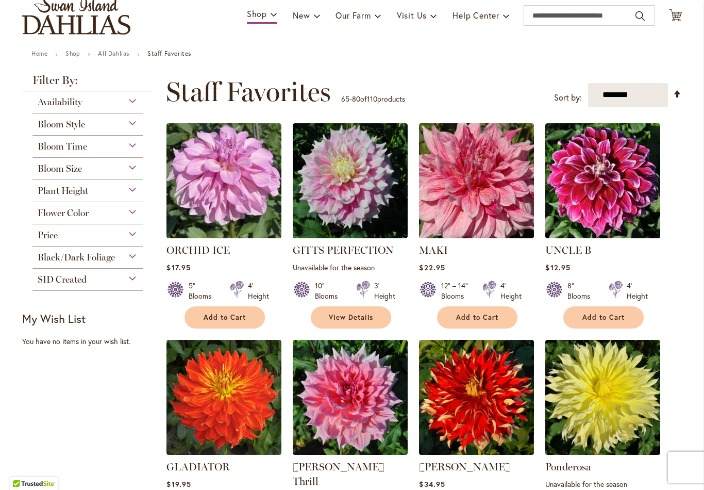
click at [492, 199] on img at bounding box center [476, 180] width 115 height 115
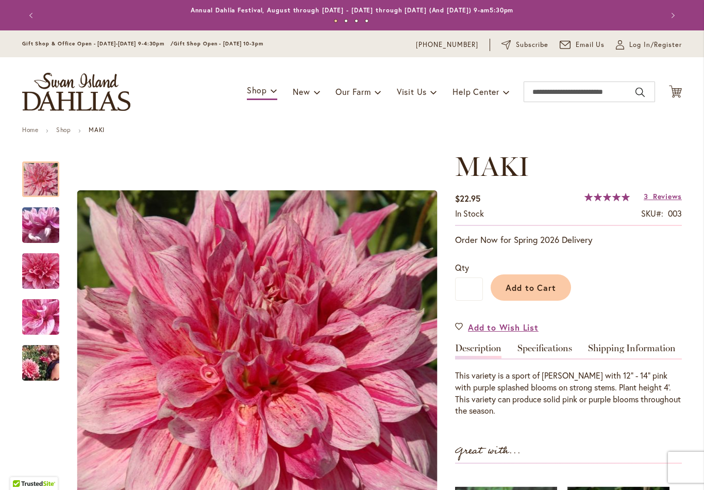
click at [549, 289] on span "Add to Cart" at bounding box center [531, 287] width 51 height 11
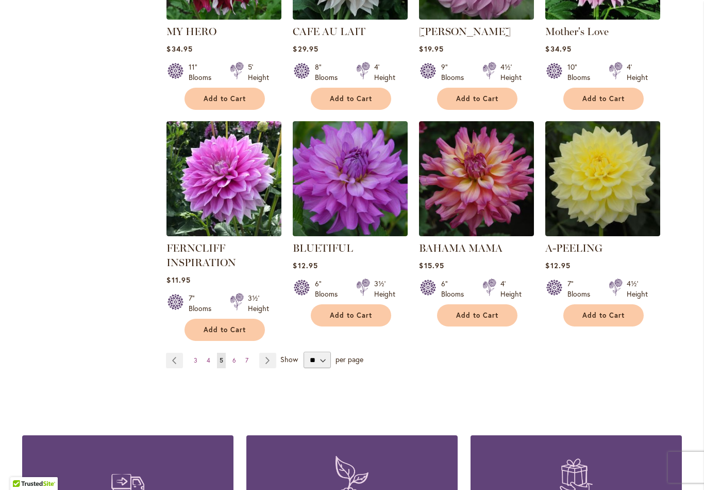
scroll to position [743, 0]
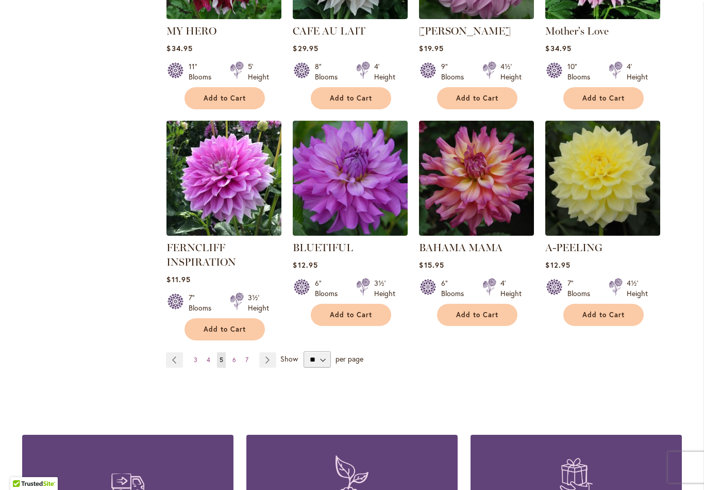
click at [273, 352] on link "Page Next" at bounding box center [267, 359] width 17 height 15
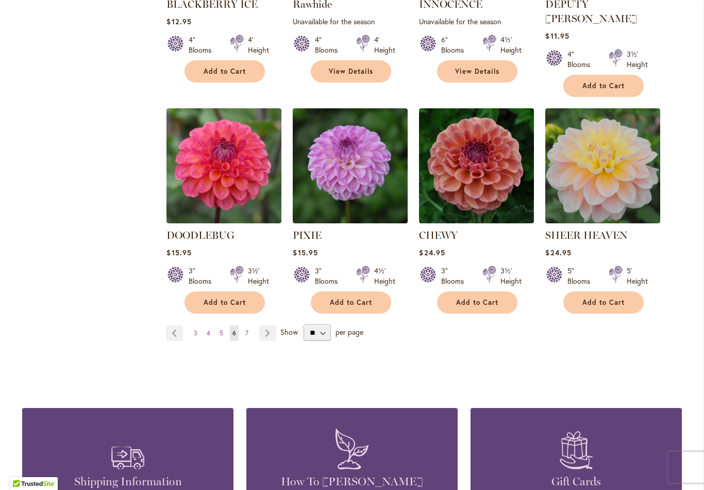
scroll to position [772, 0]
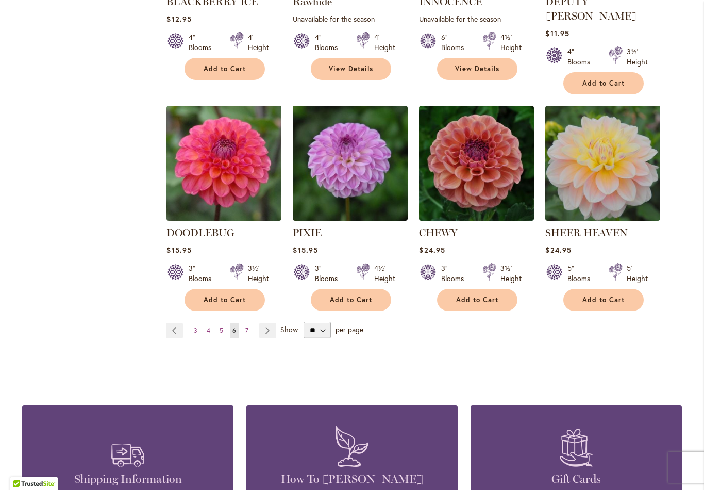
click at [271, 323] on link "Page Next" at bounding box center [267, 330] width 17 height 15
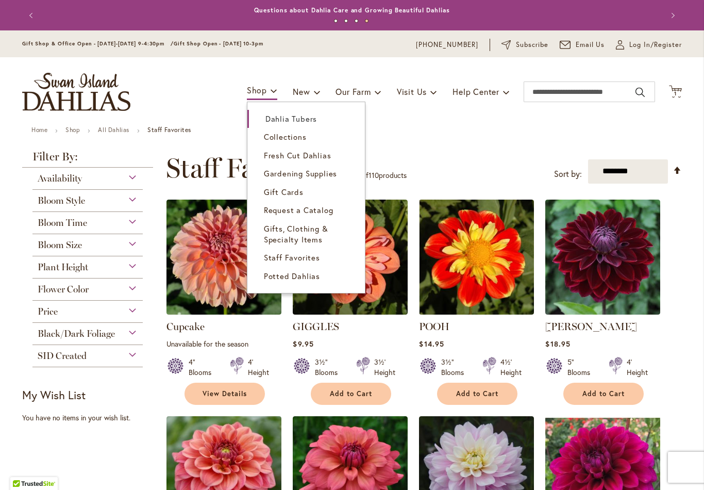
click at [303, 138] on span "Collections" at bounding box center [285, 136] width 43 height 10
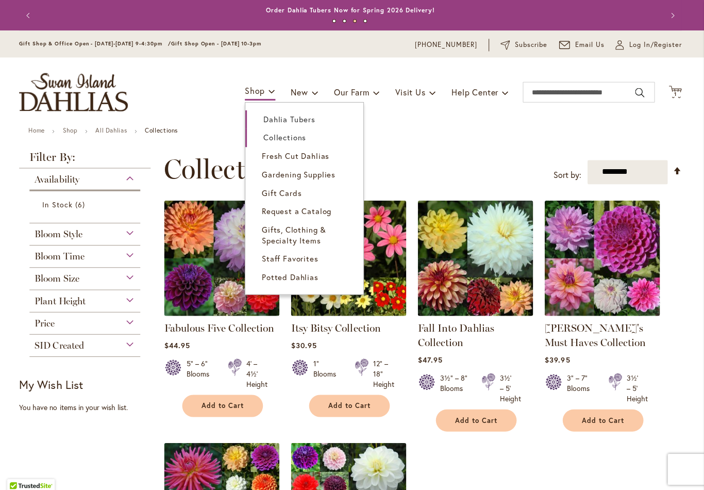
click at [331, 177] on link "Gardening Supplies" at bounding box center [306, 173] width 118 height 18
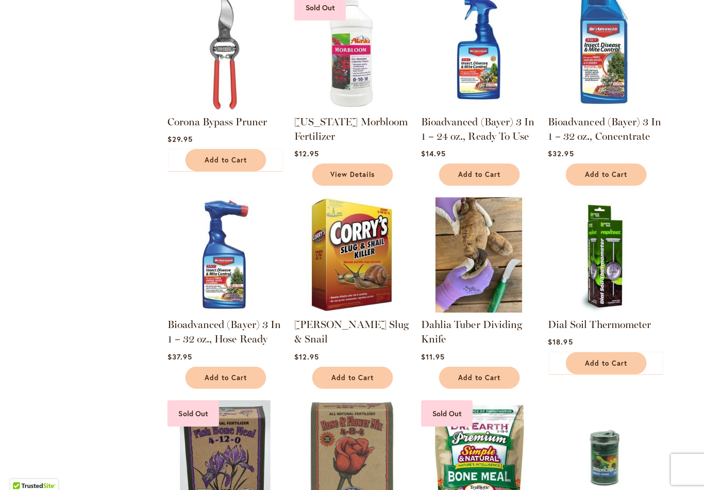
scroll to position [410, 0]
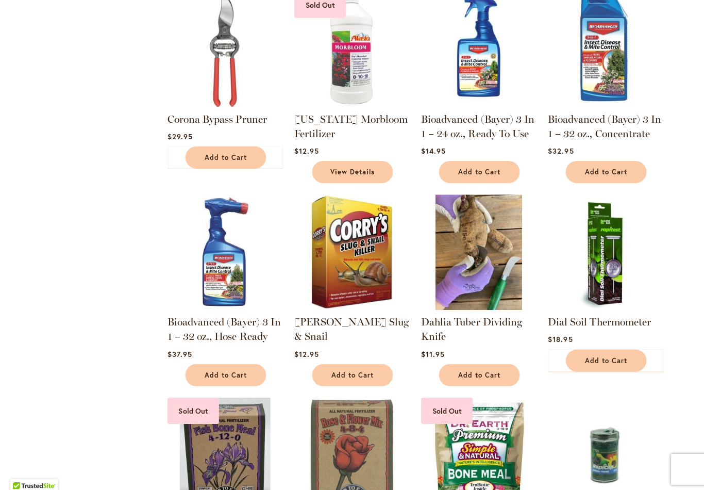
click at [645, 407] on img at bounding box center [602, 453] width 115 height 115
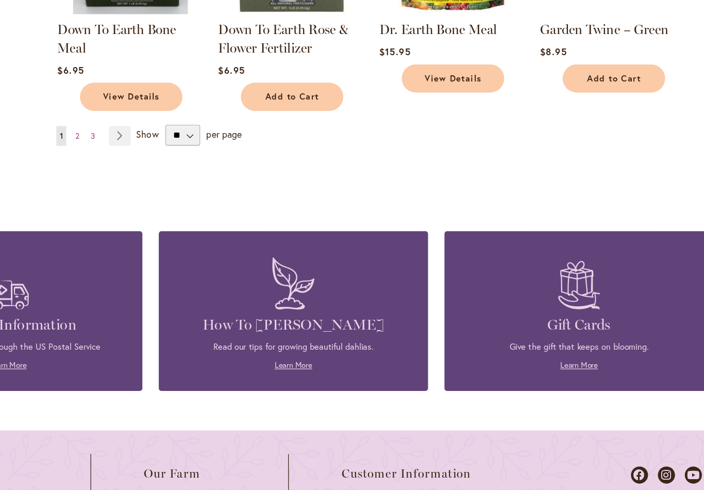
scroll to position [910, 0]
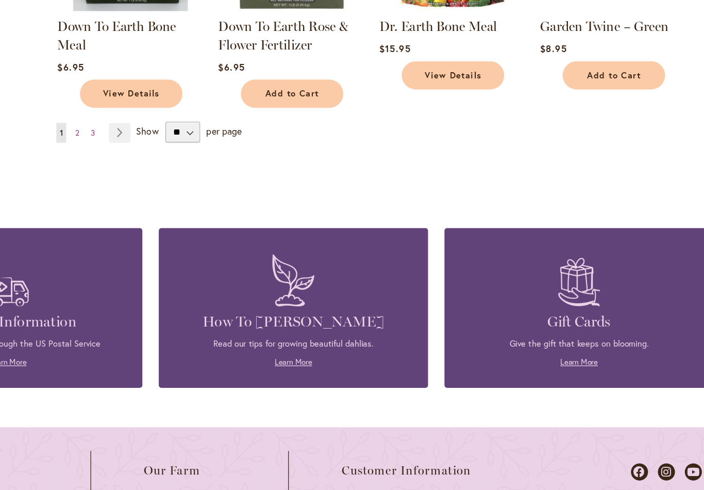
click at [207, 104] on link "Page Next" at bounding box center [215, 105] width 17 height 15
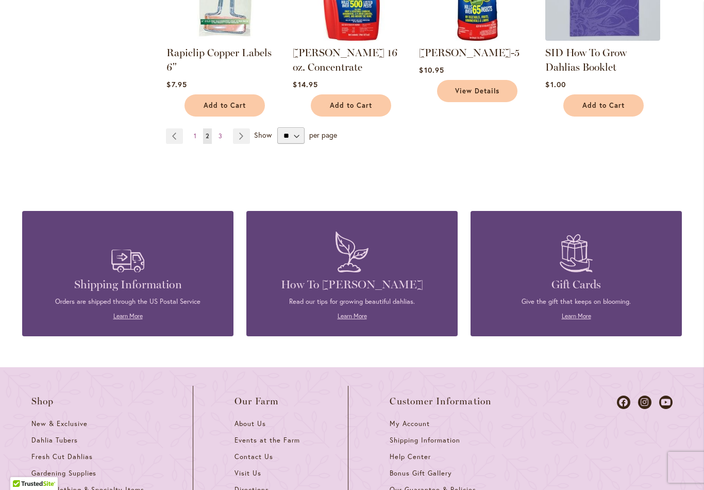
scroll to position [902, 0]
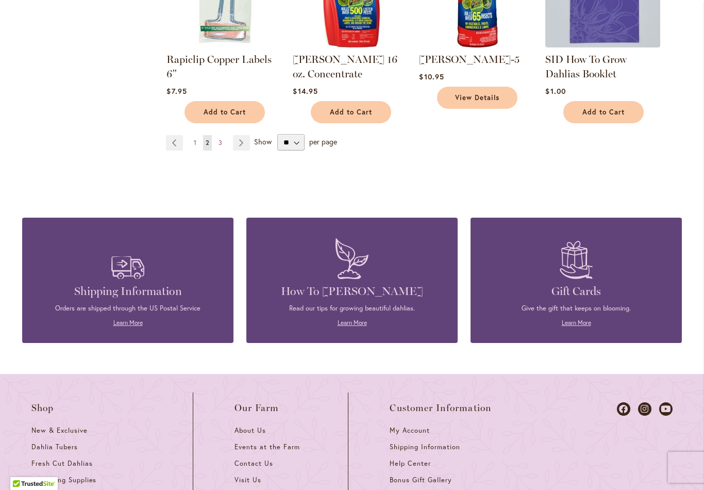
click at [242, 135] on link "Page Next" at bounding box center [241, 142] width 17 height 15
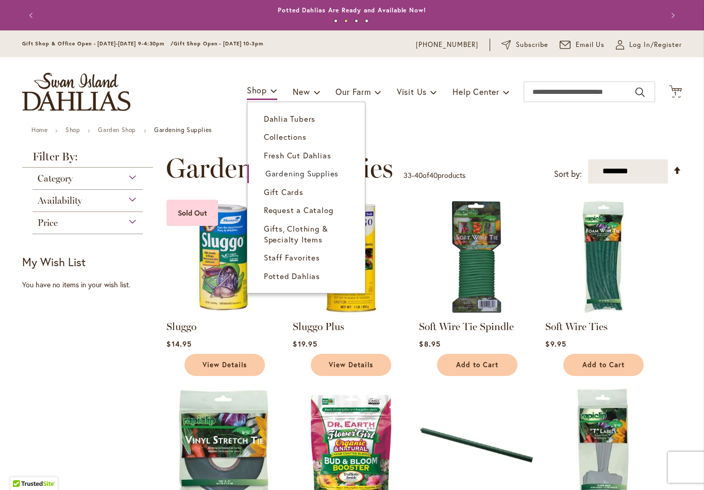
click at [324, 214] on link "Request a Catalog" at bounding box center [306, 210] width 118 height 18
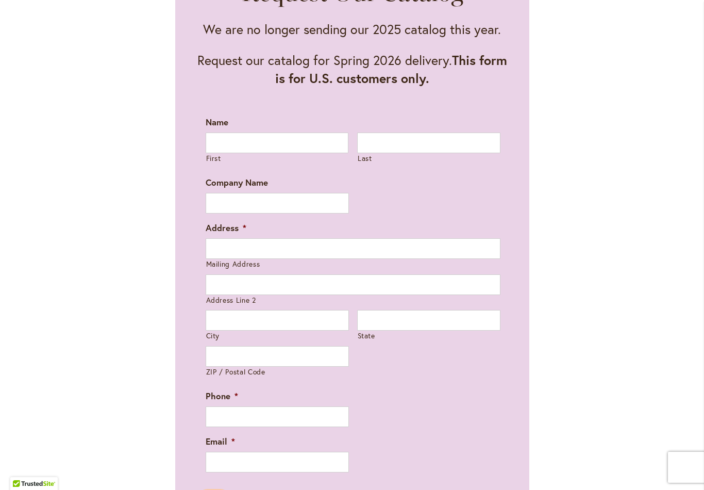
scroll to position [590, 0]
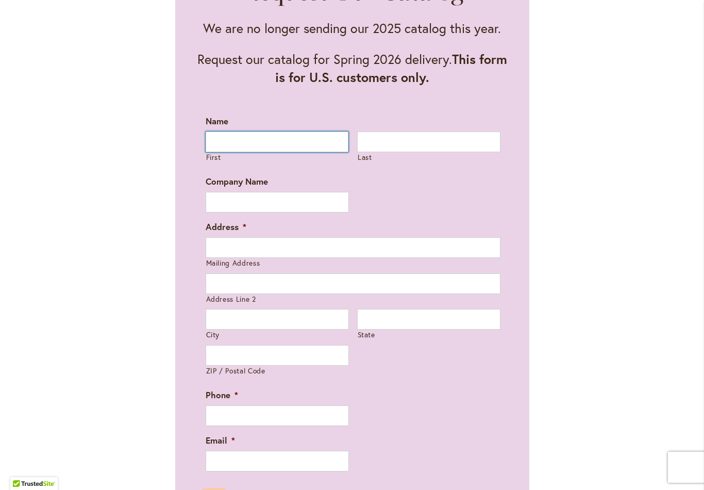
click at [316, 143] on input "First" at bounding box center [277, 141] width 143 height 21
type input "*****"
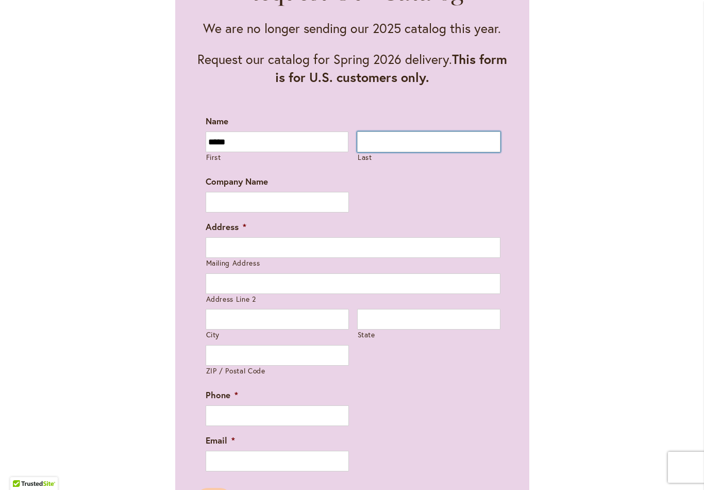
type input "****"
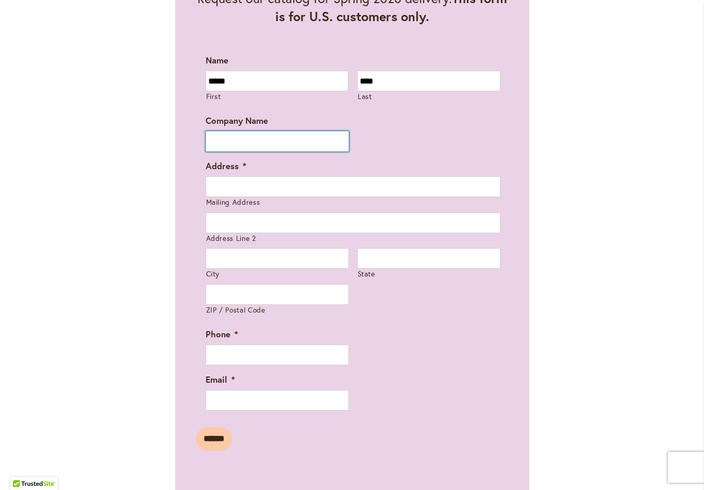
scroll to position [658, 0]
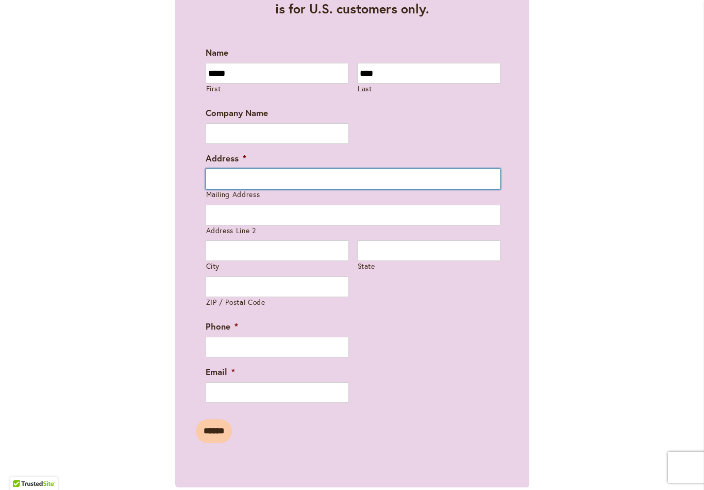
click at [374, 185] on input "Mailing Address" at bounding box center [353, 179] width 295 height 21
type input "**********"
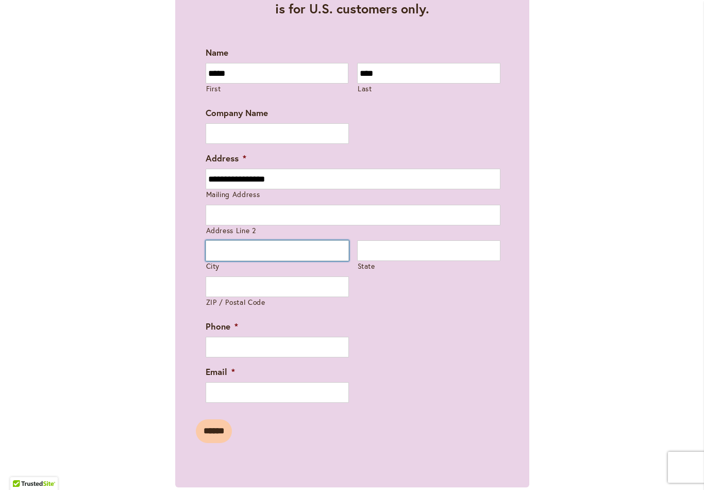
type input "********"
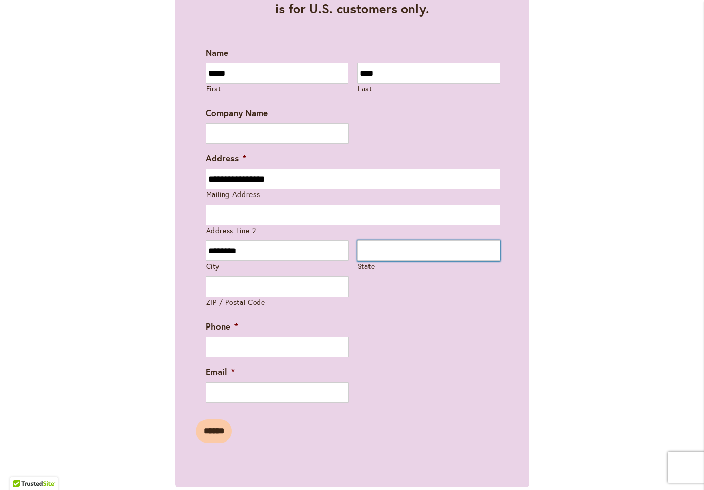
type input "**"
type input "*****"
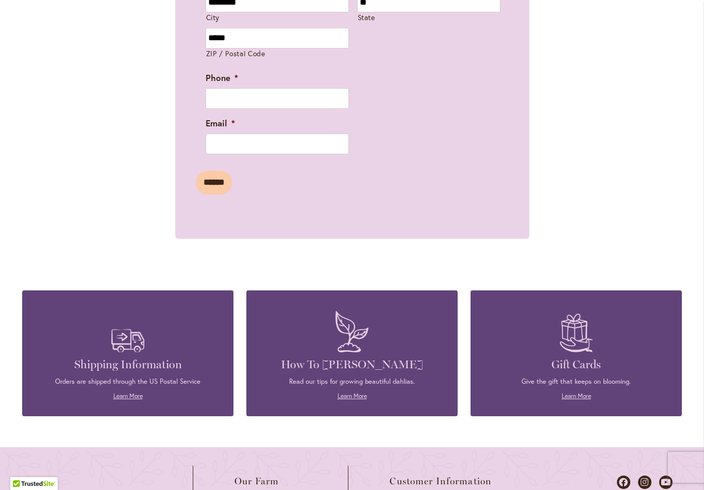
scroll to position [908, 0]
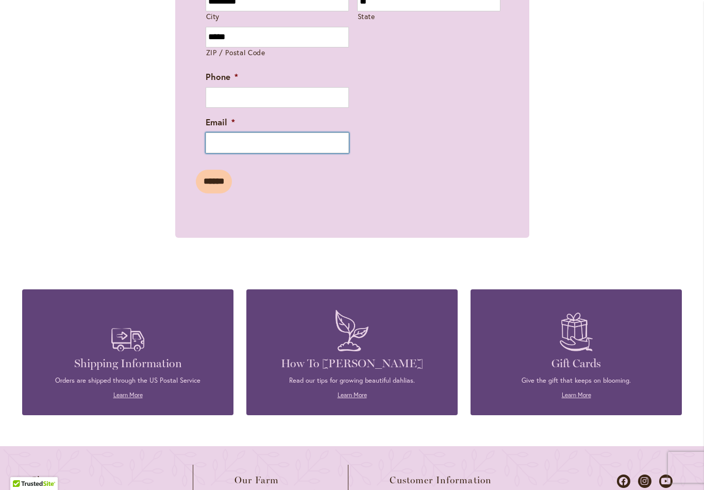
click at [321, 142] on input "Email *" at bounding box center [277, 142] width 143 height 21
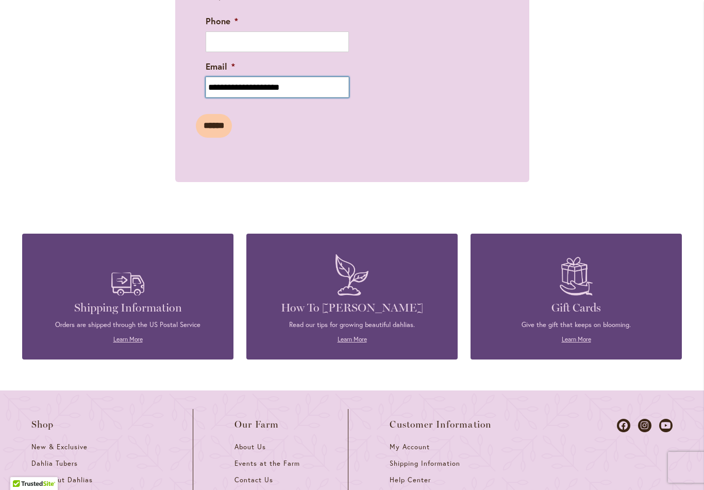
scroll to position [973, 0]
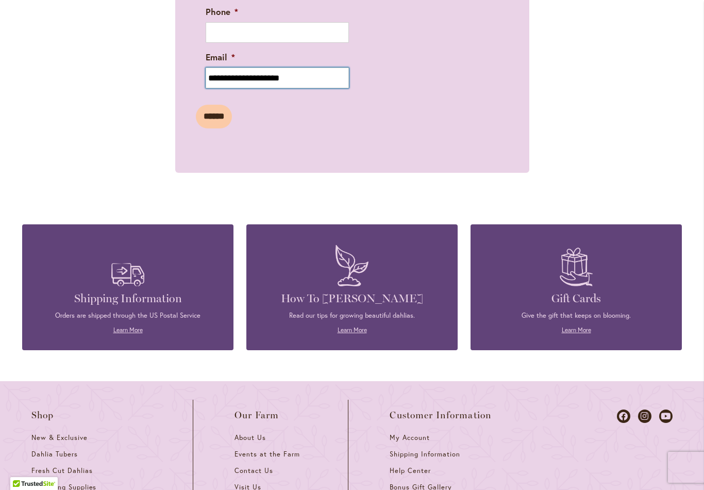
type input "**********"
click at [223, 114] on input "******" at bounding box center [214, 117] width 36 height 24
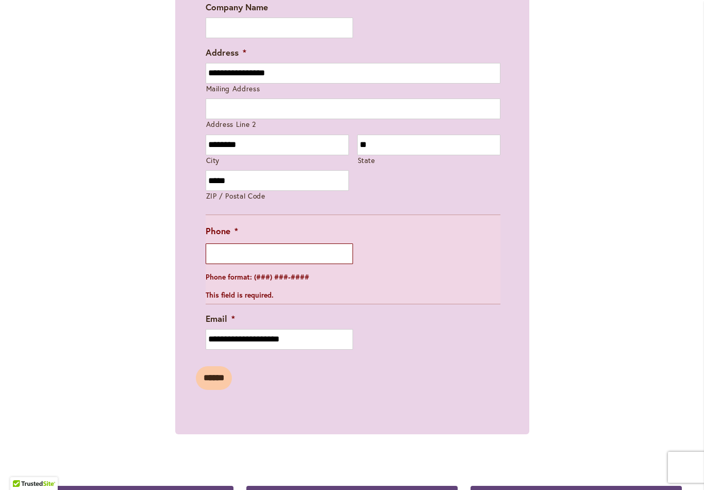
scroll to position [853, 0]
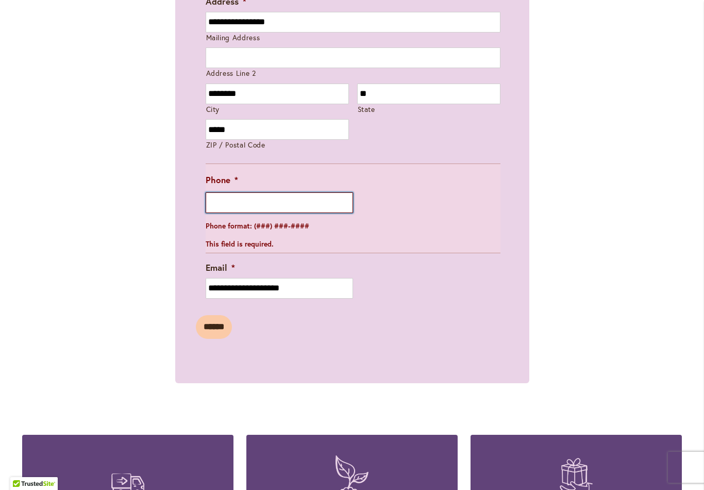
click at [332, 201] on input "Phone *" at bounding box center [279, 202] width 147 height 21
type input "**********"
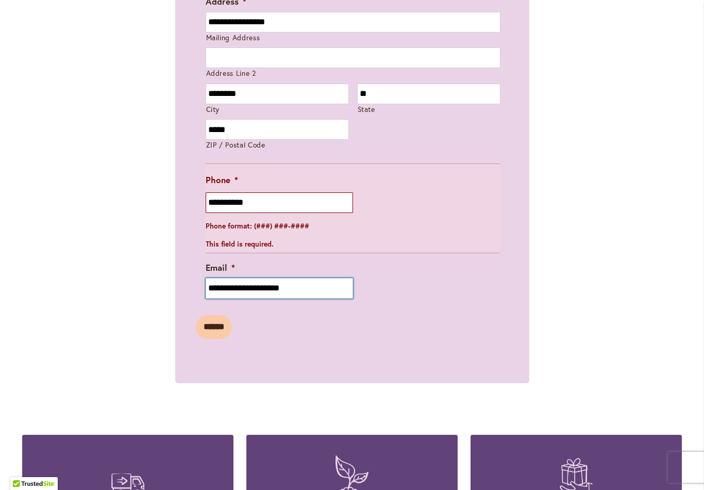
type input "**********"
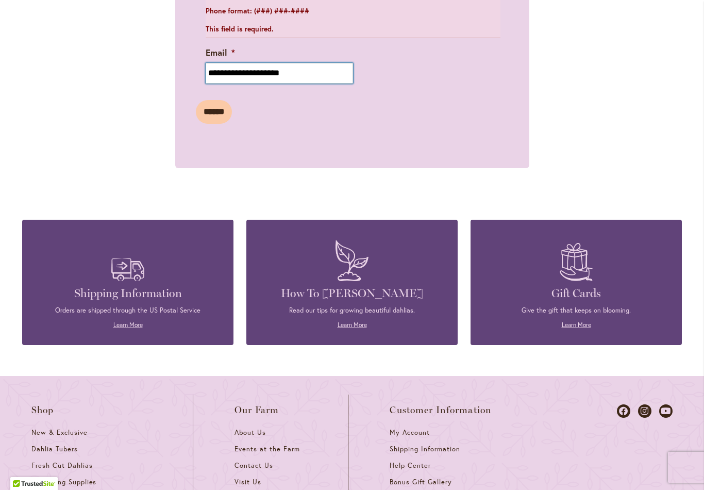
scroll to position [1072, 0]
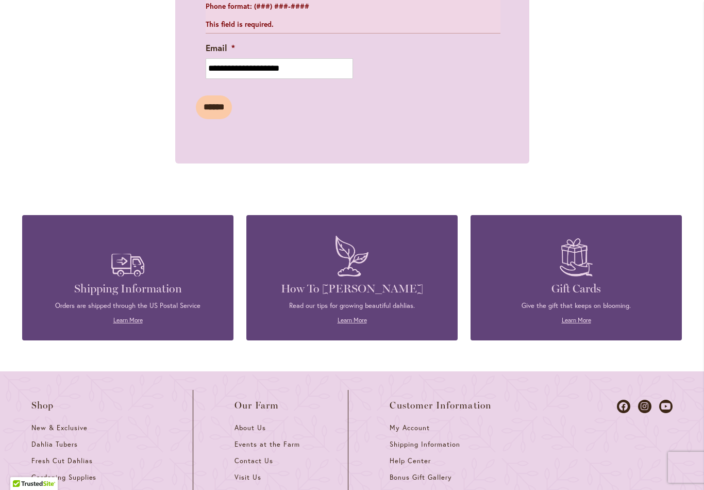
click at [227, 105] on input "******" at bounding box center [214, 107] width 36 height 24
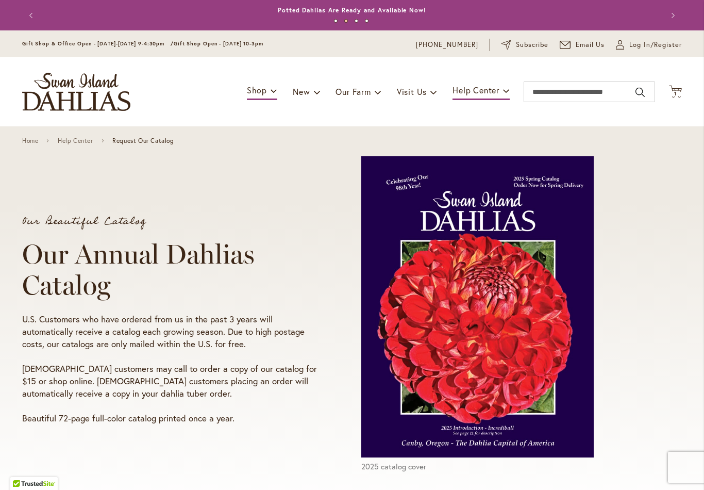
scroll to position [0, 0]
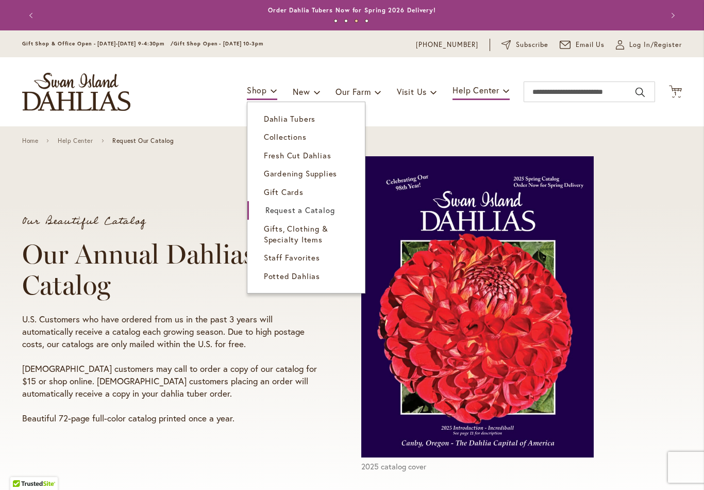
click at [313, 230] on span "Gifts, Clothing & Specialty Items" at bounding box center [296, 233] width 64 height 21
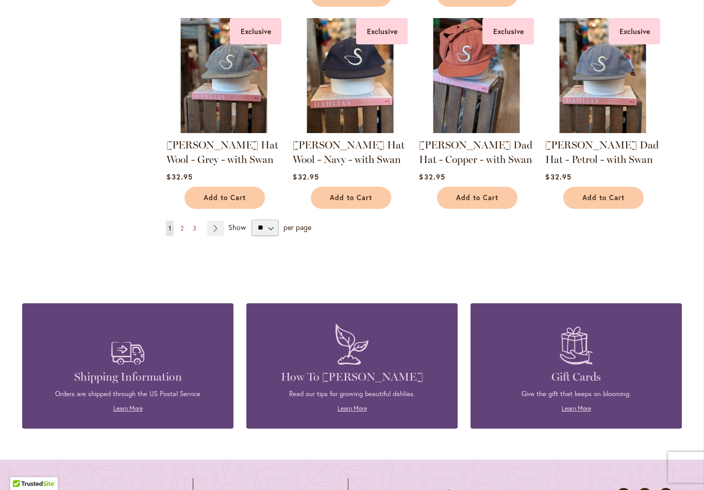
scroll to position [896, 0]
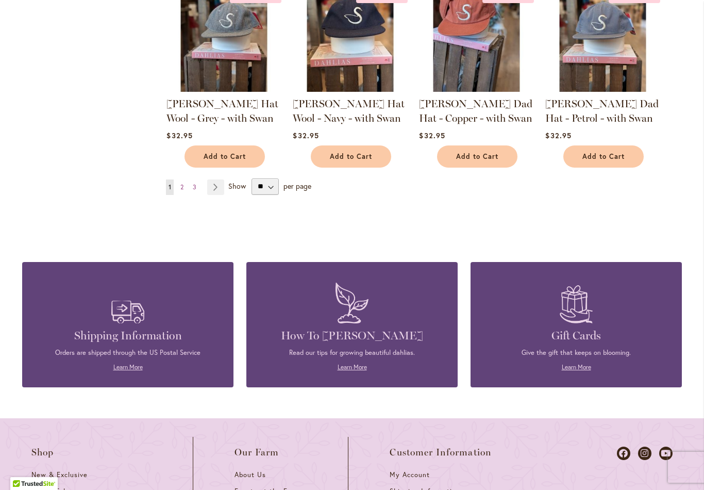
click at [219, 193] on link "Page Next" at bounding box center [215, 186] width 17 height 15
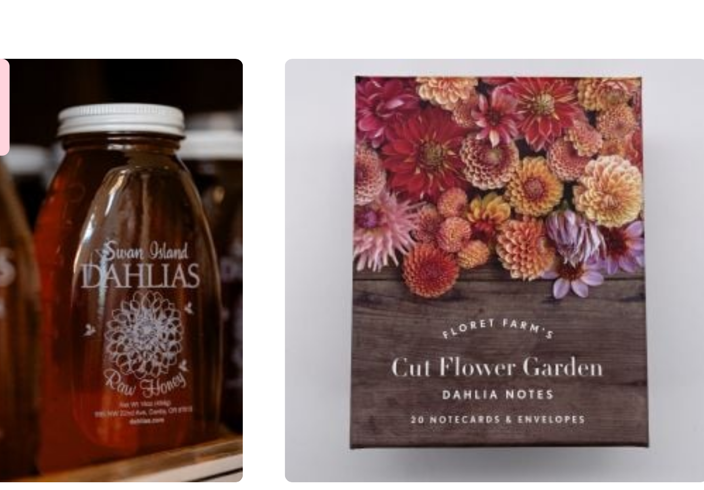
scroll to position [764, 0]
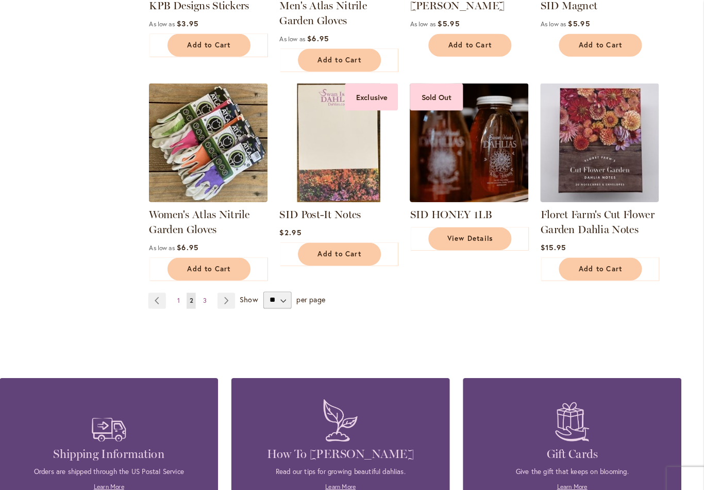
click at [233, 292] on link "Page Next" at bounding box center [241, 290] width 17 height 15
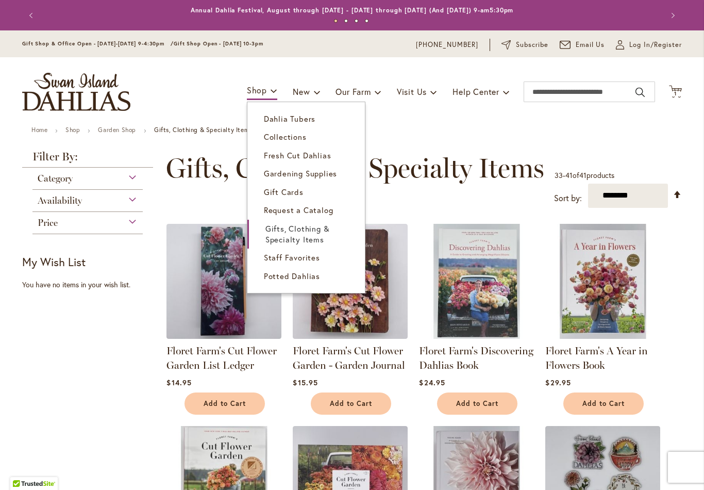
click at [315, 280] on link "Potted Dahlias" at bounding box center [306, 276] width 118 height 18
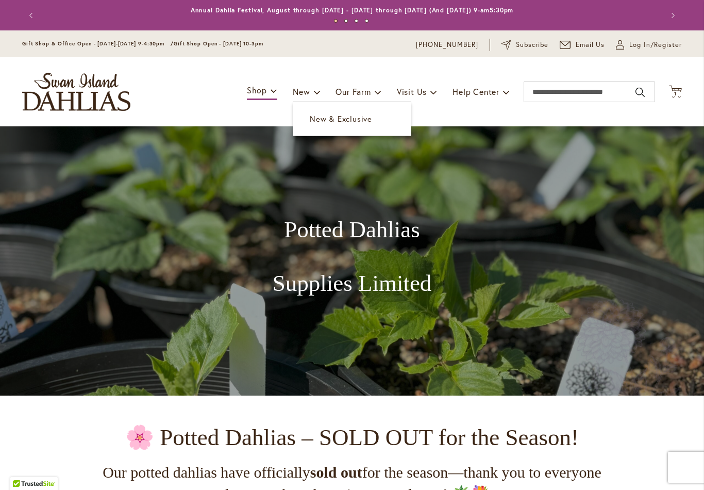
click at [361, 125] on link "New & Exclusive" at bounding box center [352, 119] width 118 height 18
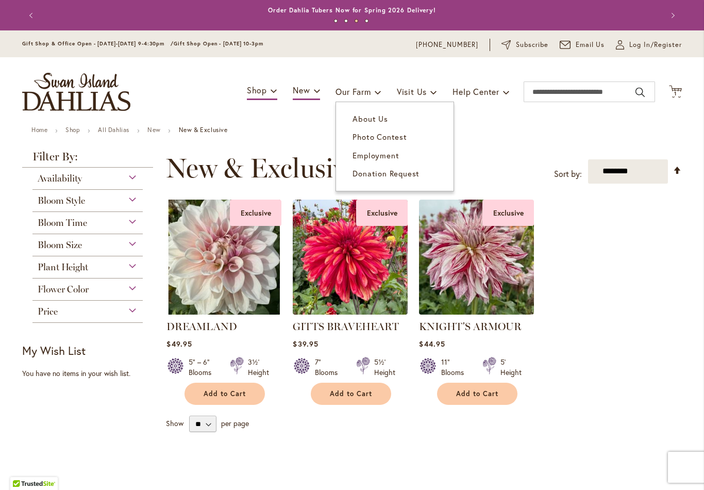
click at [404, 142] on link "Photo Contest" at bounding box center [395, 137] width 118 height 18
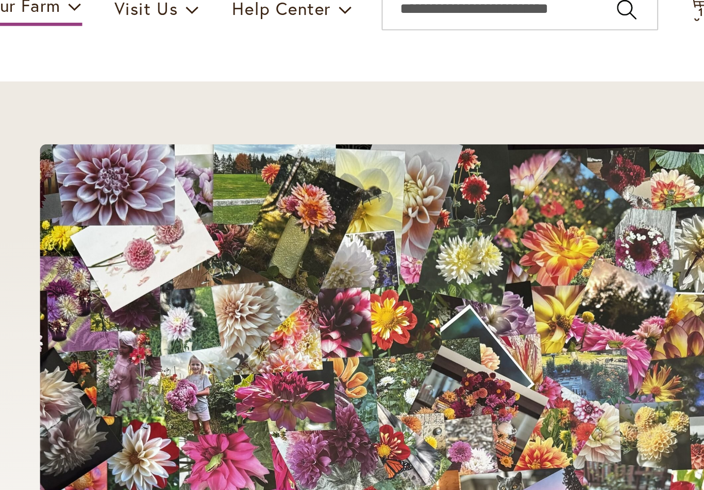
scroll to position [88, 0]
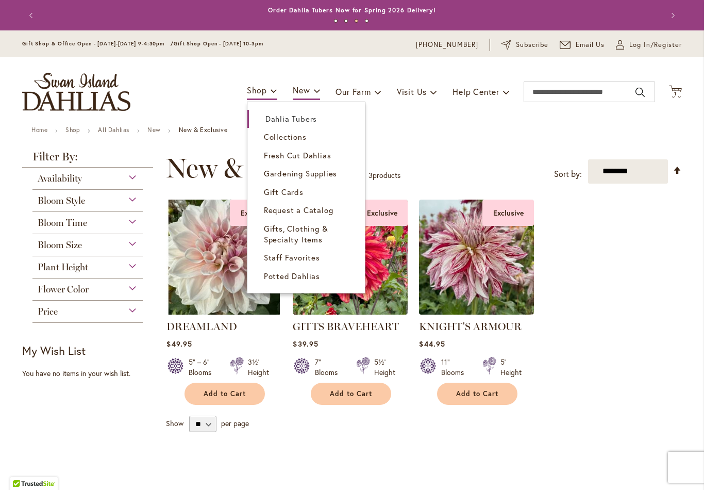
click at [310, 120] on span "Dahlia Tubers" at bounding box center [291, 118] width 52 height 10
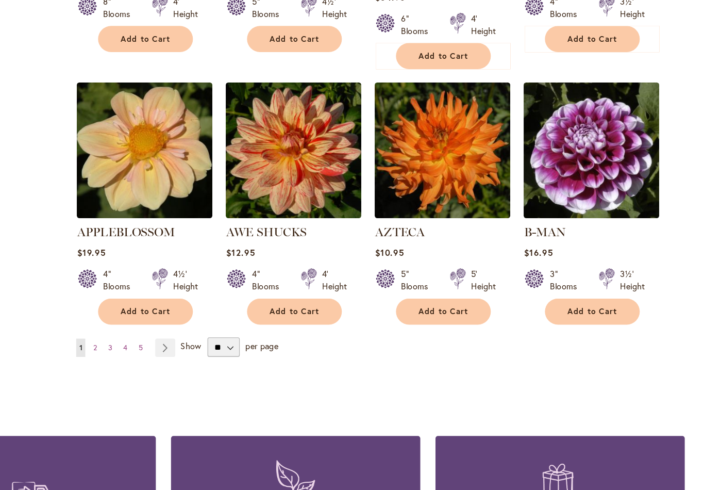
scroll to position [852, 0]
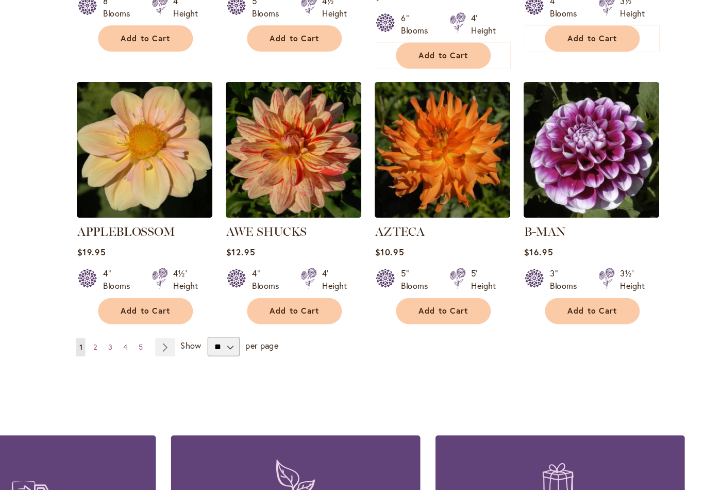
click at [233, 287] on link "Page Next" at bounding box center [241, 294] width 17 height 15
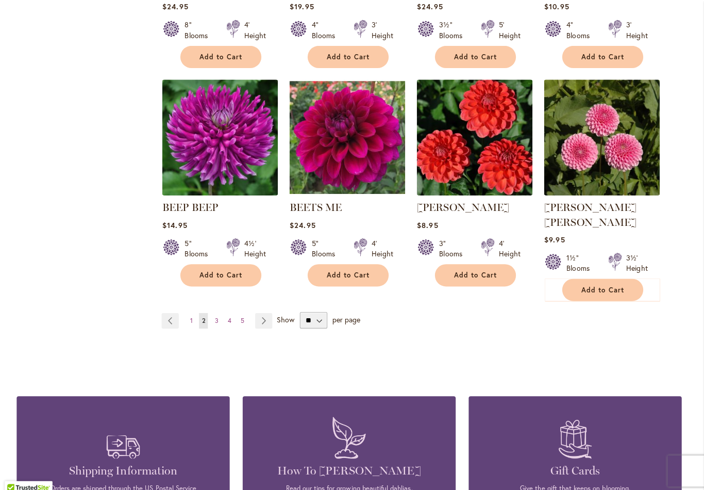
scroll to position [829, 0]
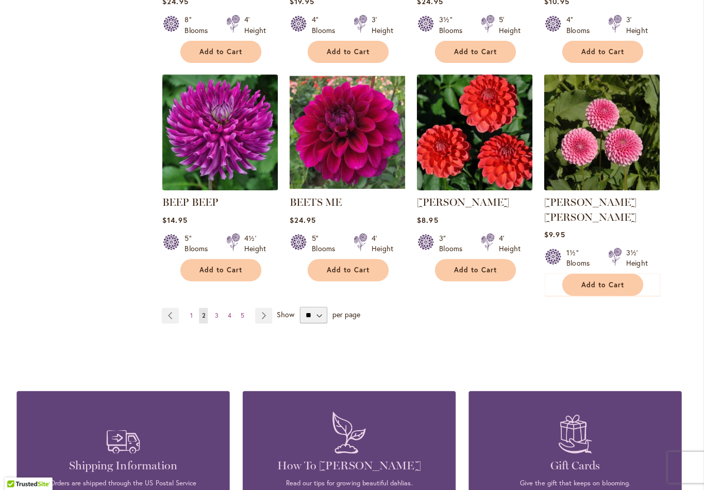
click at [266, 309] on link "Page Next" at bounding box center [267, 316] width 17 height 15
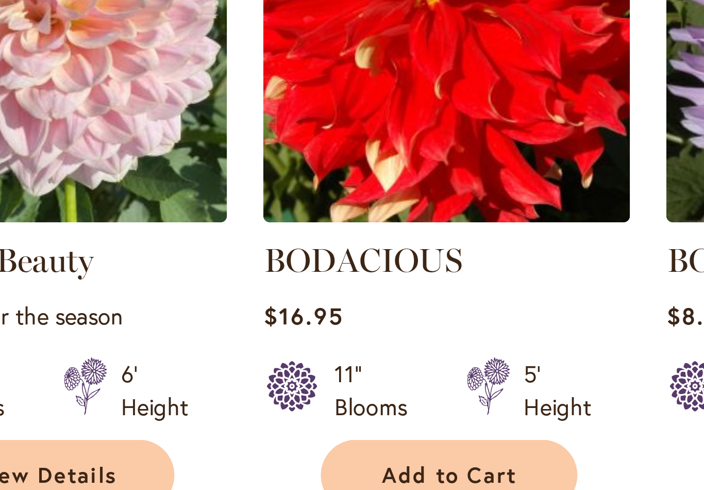
scroll to position [703, 0]
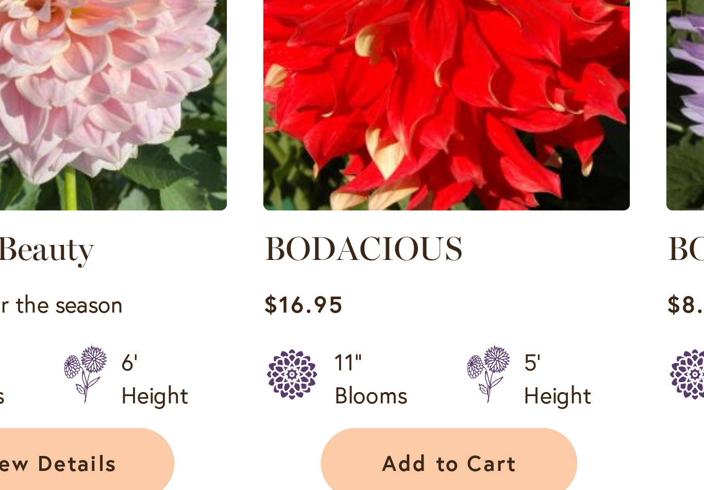
click at [419, 11] on img at bounding box center [476, 45] width 115 height 115
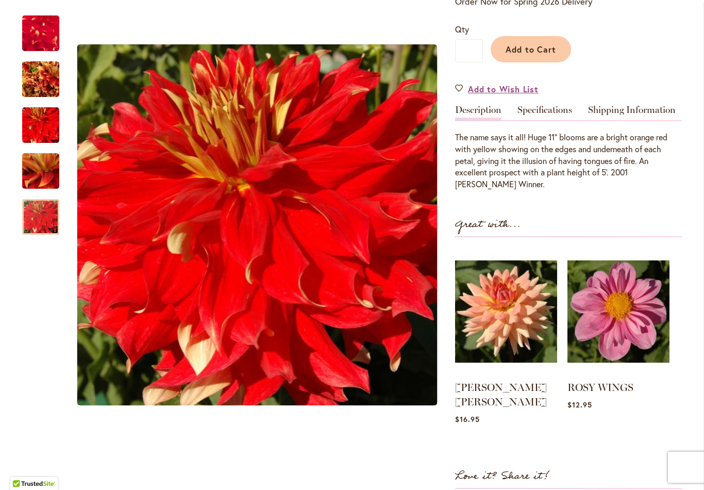
scroll to position [238, 0]
click at [551, 55] on button "Add to Cart" at bounding box center [531, 50] width 80 height 26
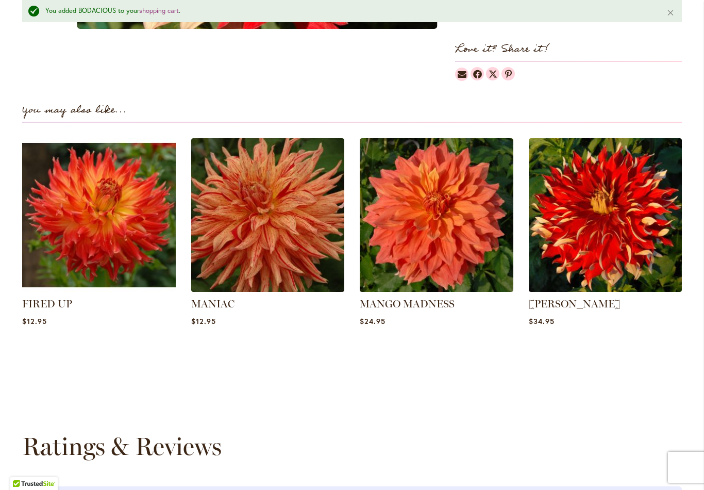
scroll to position [698, 0]
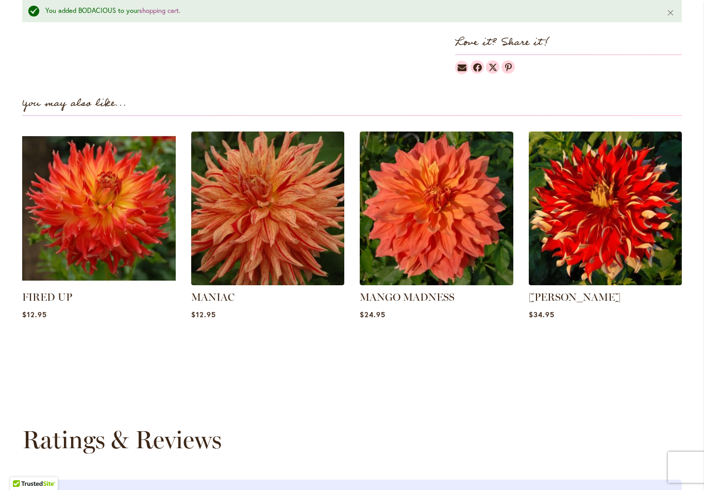
click at [296, 234] on img at bounding box center [268, 208] width 154 height 154
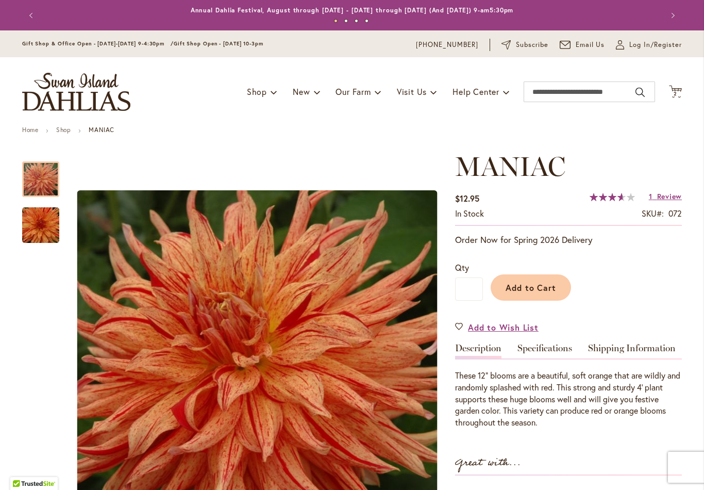
click at [545, 288] on span "Add to Cart" at bounding box center [531, 287] width 51 height 11
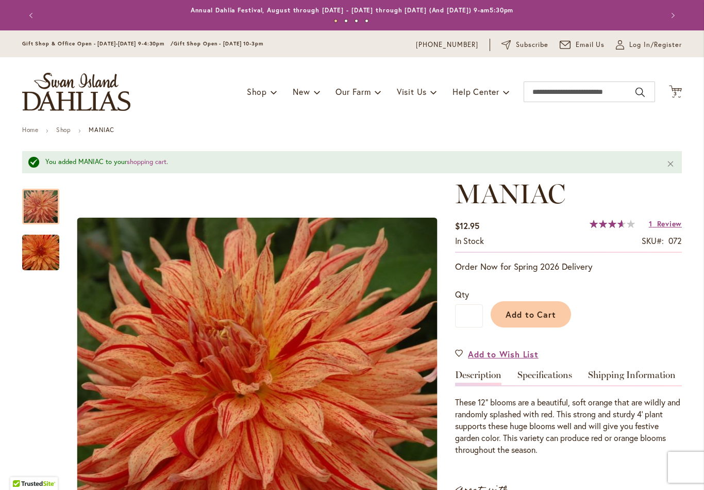
click at [676, 94] on span "3" at bounding box center [676, 93] width 4 height 7
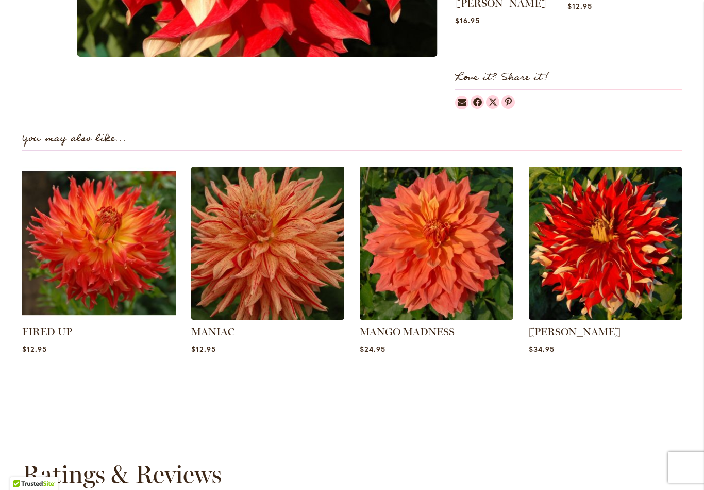
scroll to position [719, 0]
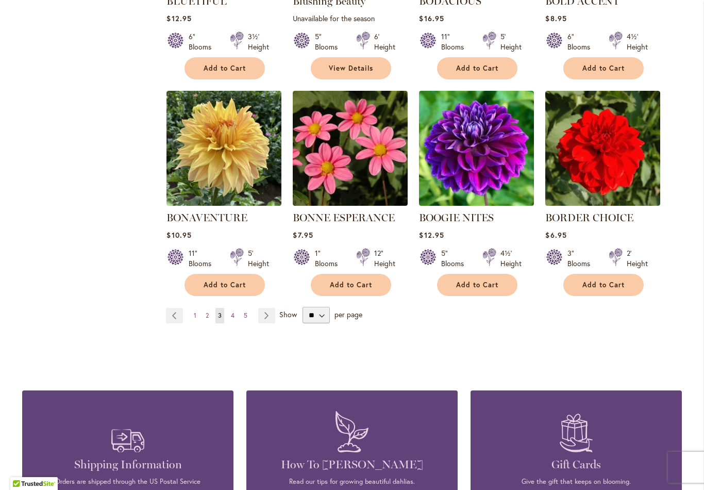
scroll to position [817, 0]
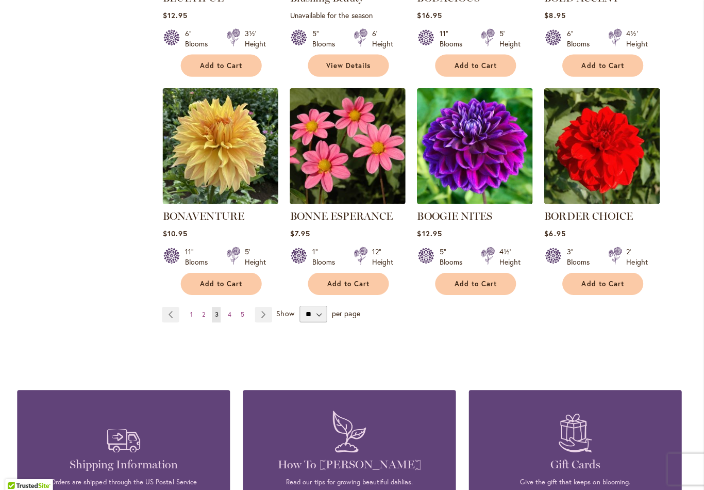
click at [196, 281] on button "Add to Cart" at bounding box center [225, 283] width 80 height 22
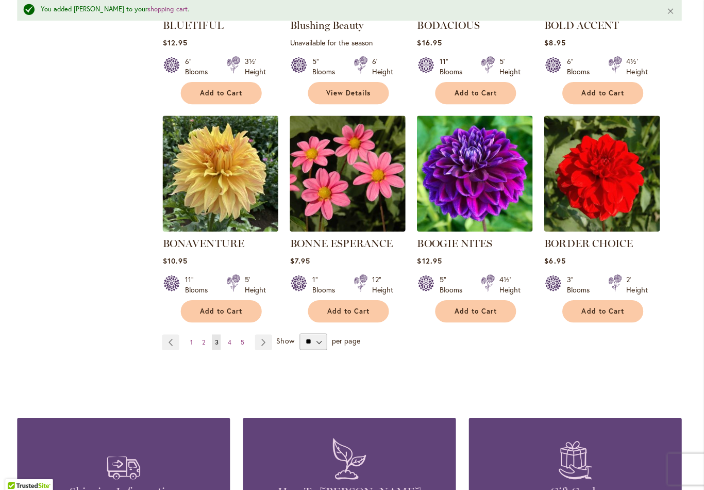
click at [486, 311] on span "Add to Cart" at bounding box center [477, 310] width 42 height 9
click at [265, 342] on link "Page Next" at bounding box center [266, 340] width 17 height 15
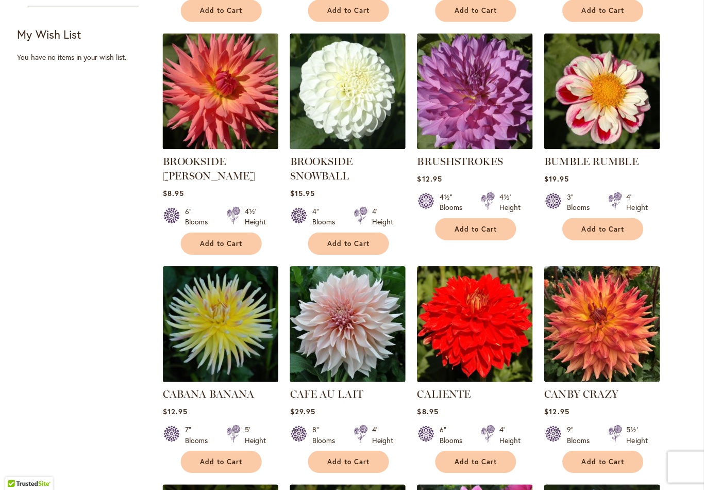
scroll to position [438, 0]
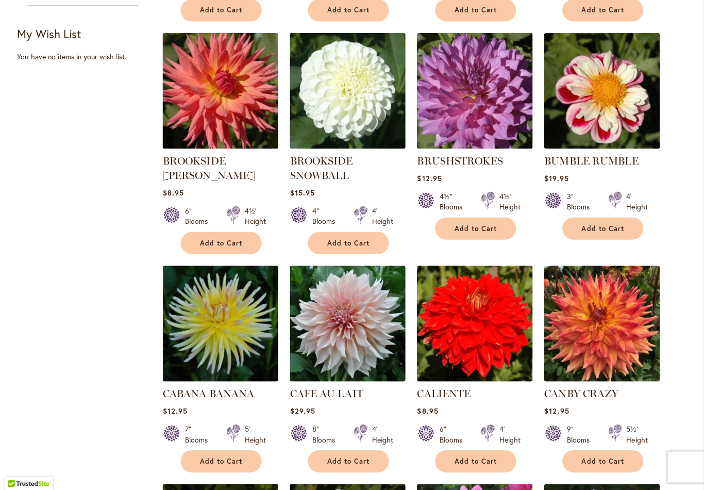
click at [363, 245] on span "Add to Cart" at bounding box center [351, 244] width 42 height 9
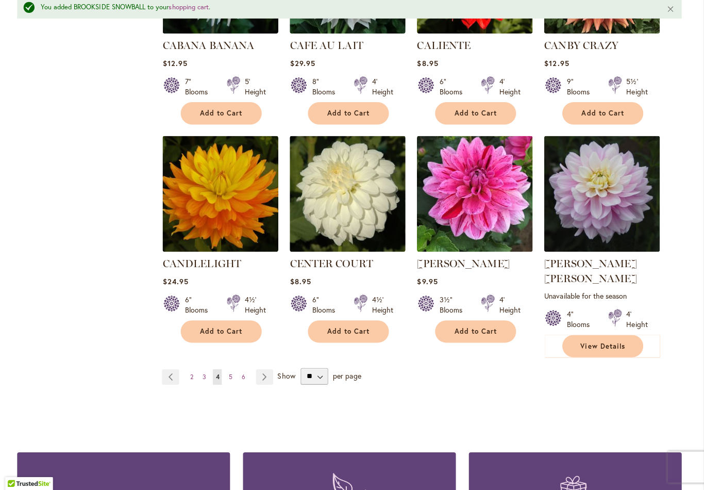
scroll to position [812, 0]
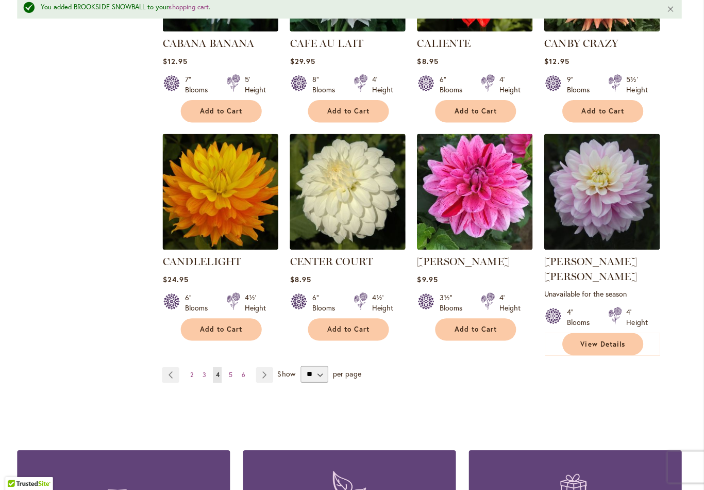
click at [270, 368] on link "Page Next" at bounding box center [267, 375] width 17 height 15
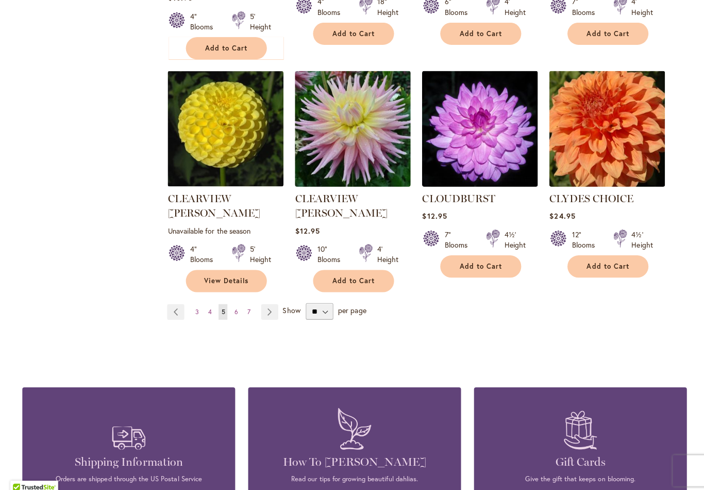
scroll to position [866, 0]
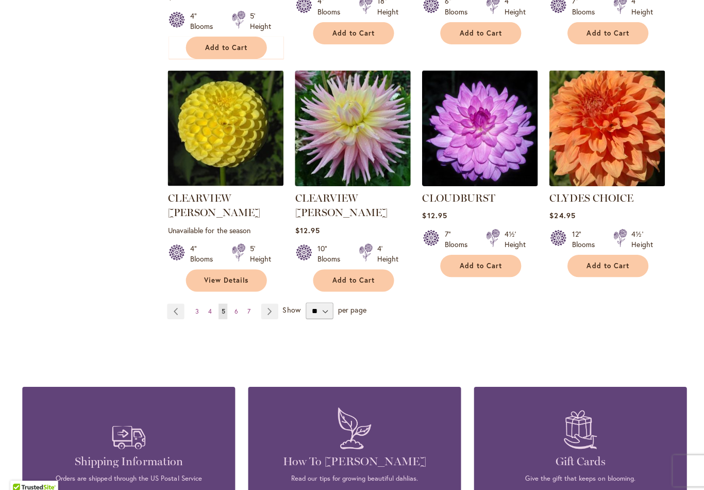
click at [270, 301] on link "Page Next" at bounding box center [267, 308] width 17 height 15
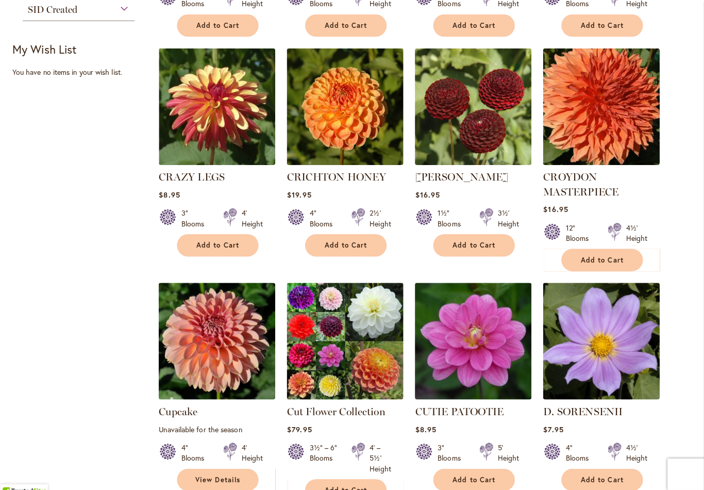
scroll to position [427, 0]
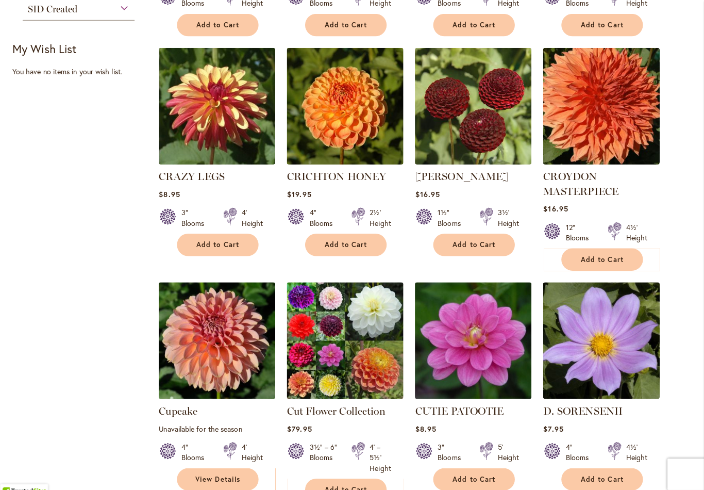
click at [357, 247] on button "Add to Cart" at bounding box center [351, 241] width 80 height 22
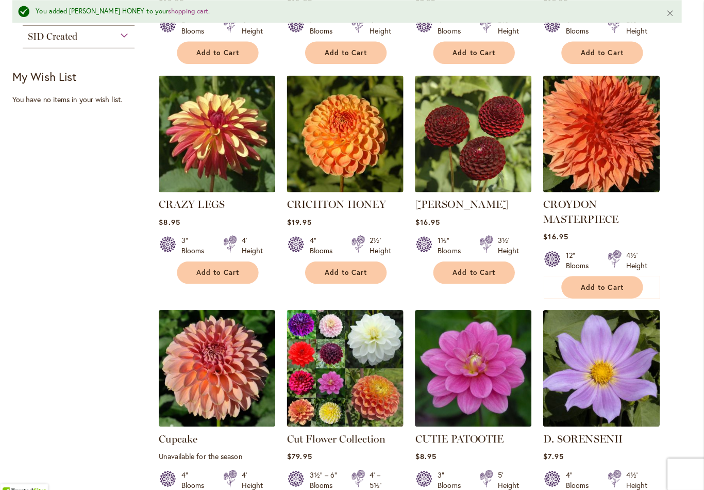
click at [605, 282] on span "Add to Cart" at bounding box center [603, 282] width 42 height 9
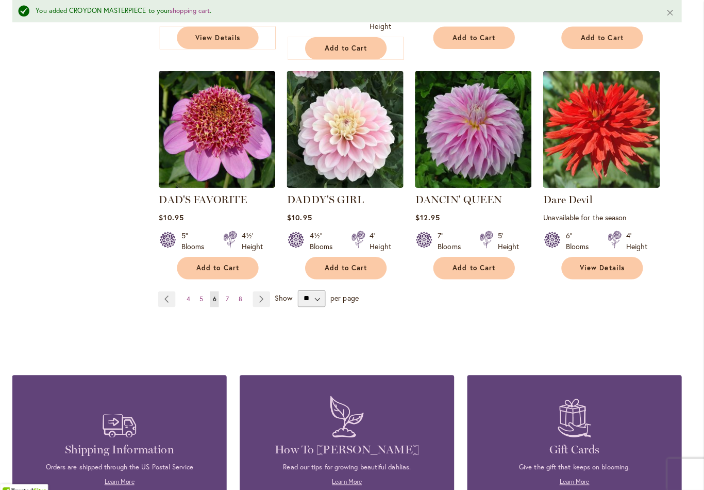
scroll to position [889, 0]
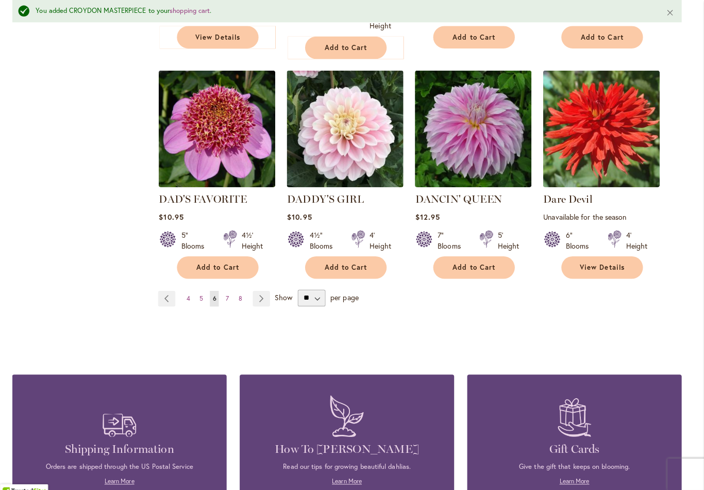
click at [264, 295] on link "Page Next" at bounding box center [267, 294] width 17 height 15
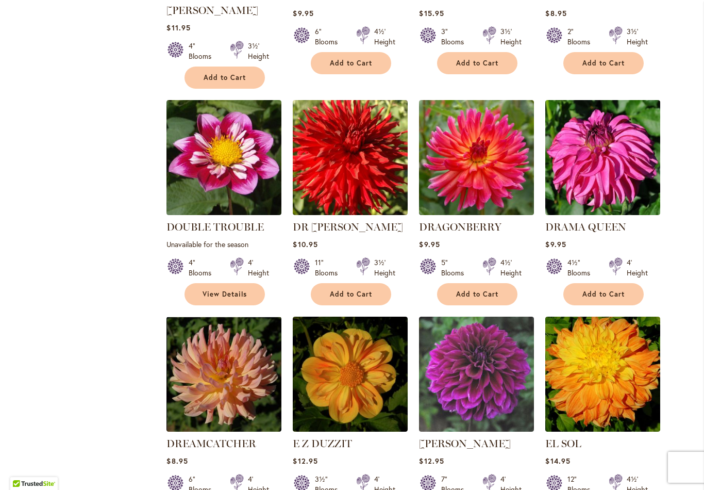
scroll to position [620, 0]
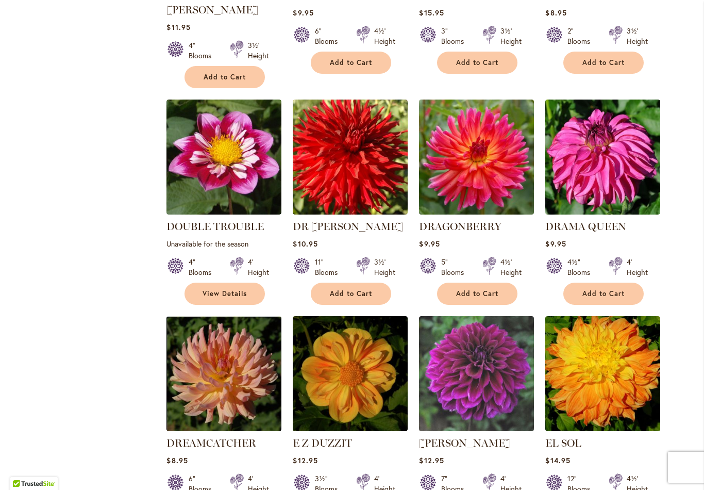
click at [379, 282] on button "Add to Cart" at bounding box center [351, 293] width 80 height 22
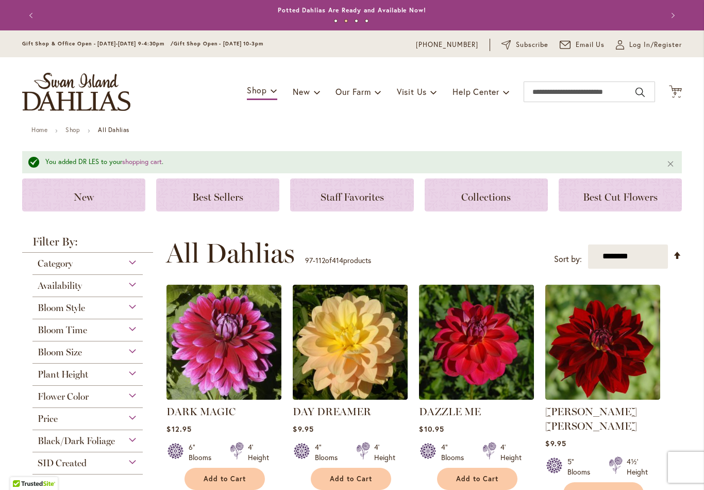
scroll to position [0, 0]
click at [677, 94] on span "9 9 items" at bounding box center [676, 93] width 10 height 5
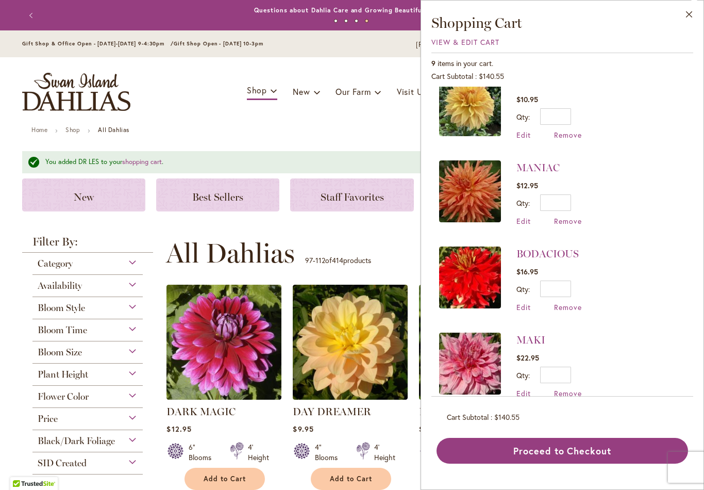
scroll to position [450, 0]
click at [377, 238] on div "**********" at bounding box center [424, 253] width 516 height 31
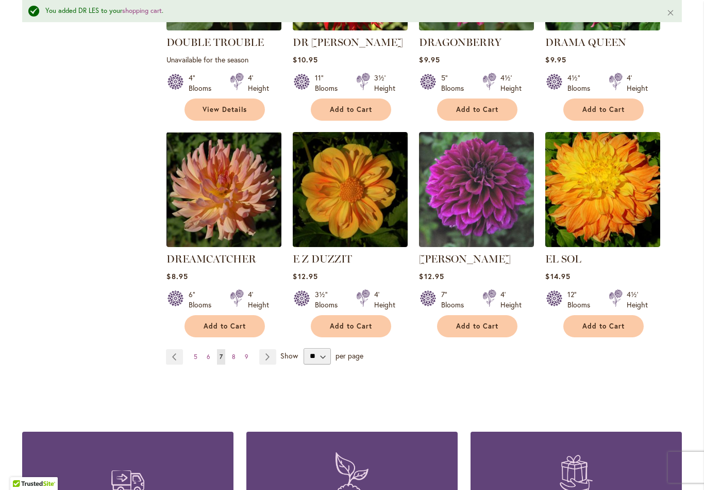
scroll to position [831, 0]
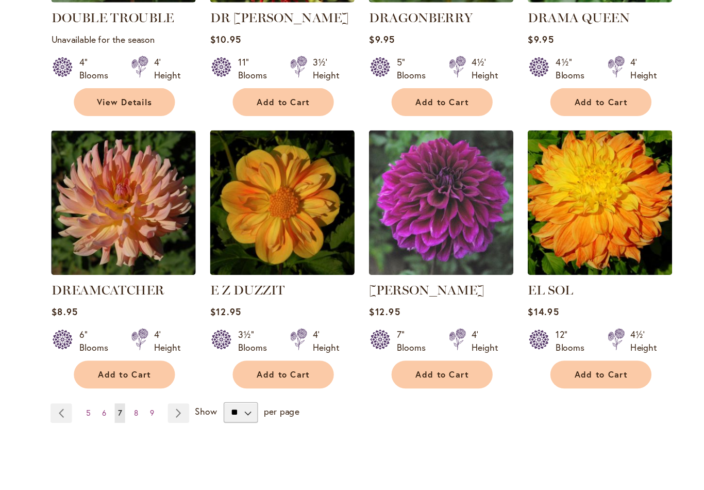
click at [259, 348] on link "Page Next" at bounding box center [267, 355] width 17 height 15
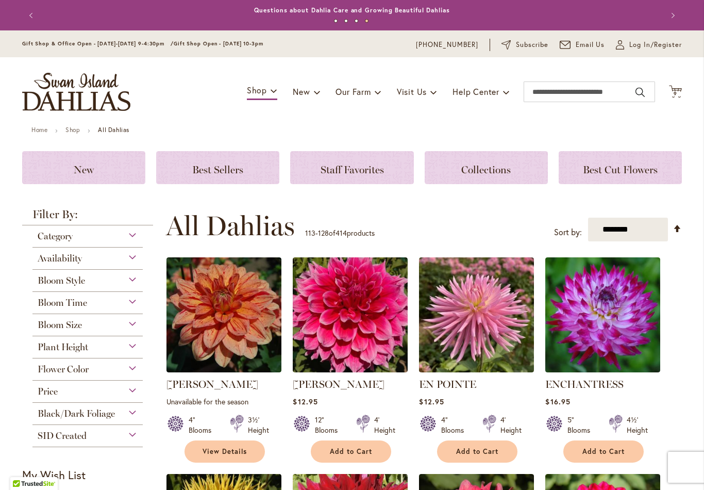
click at [676, 94] on span "9" at bounding box center [676, 93] width 4 height 7
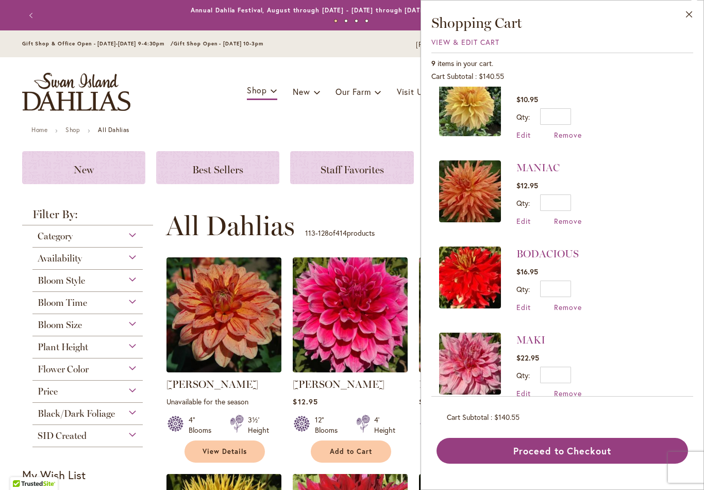
scroll to position [450, 0]
click at [385, 130] on ul "Home Shop All Dahlias" at bounding box center [351, 130] width 641 height 9
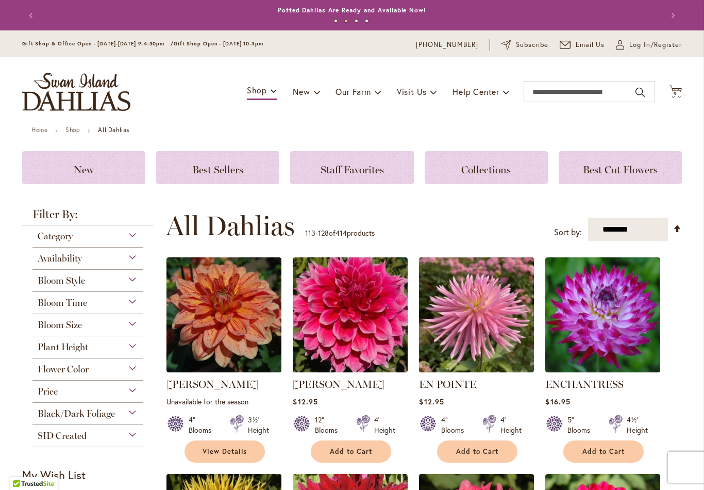
click at [366, 450] on span "Add to Cart" at bounding box center [351, 451] width 42 height 9
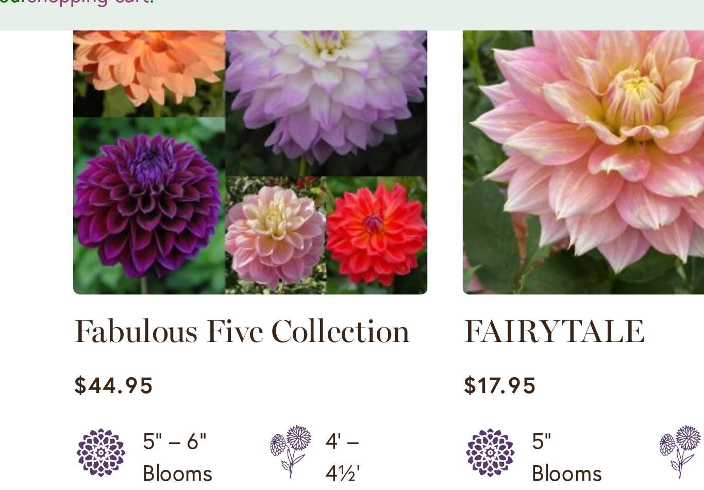
scroll to position [727, 0]
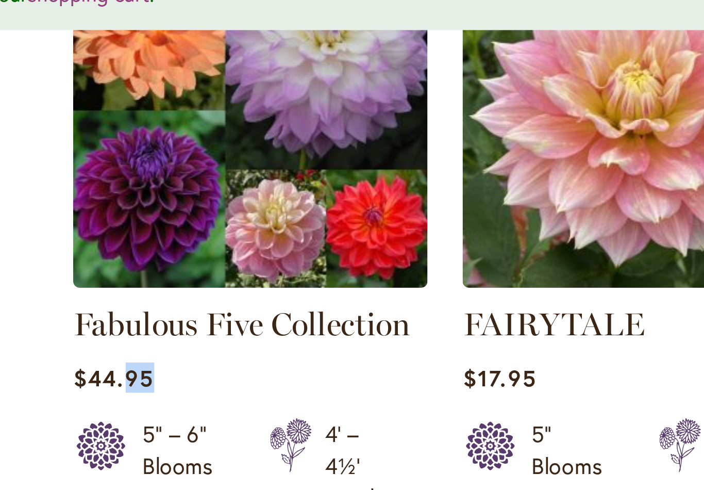
click at [166, 130] on div "$44.95" at bounding box center [223, 135] width 115 height 10
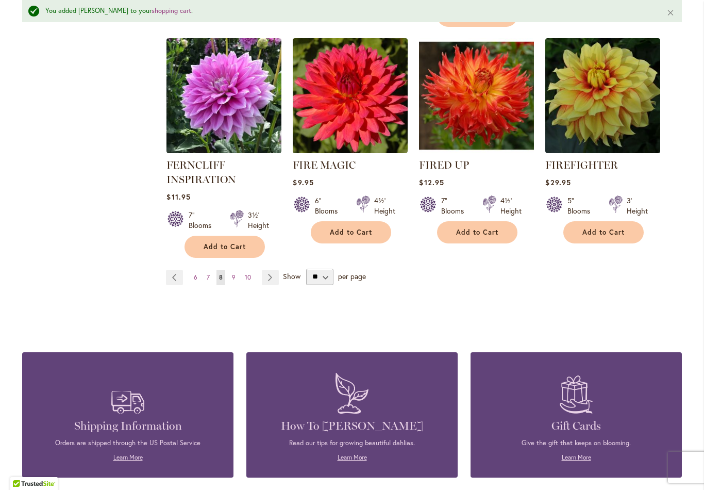
scroll to position [922, 0]
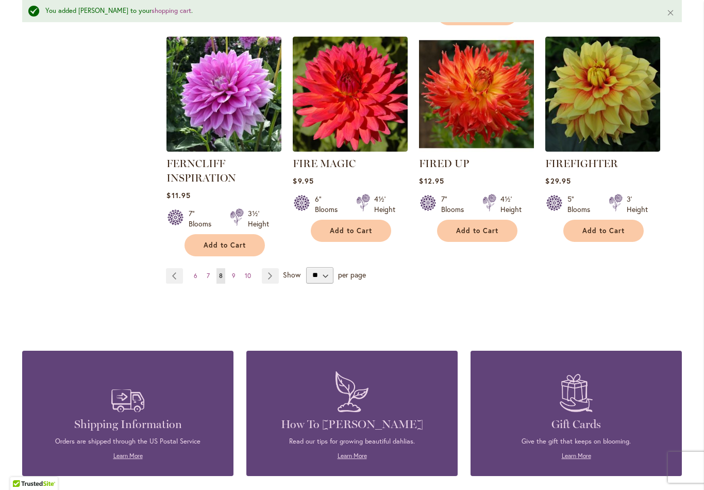
click at [274, 280] on link "Page Next" at bounding box center [270, 275] width 17 height 15
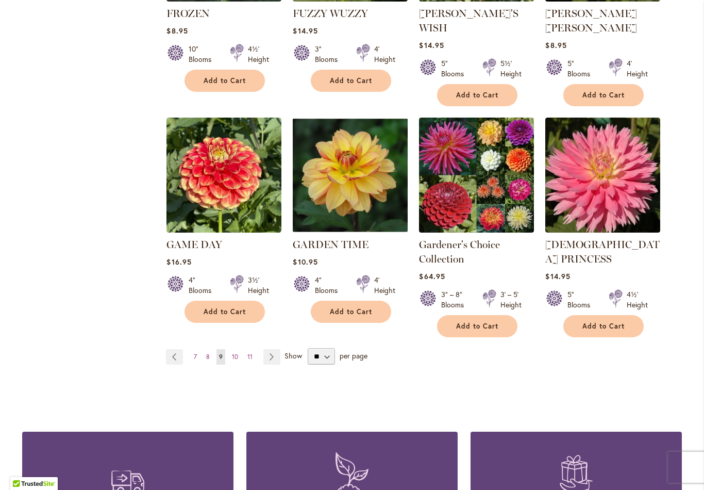
scroll to position [833, 0]
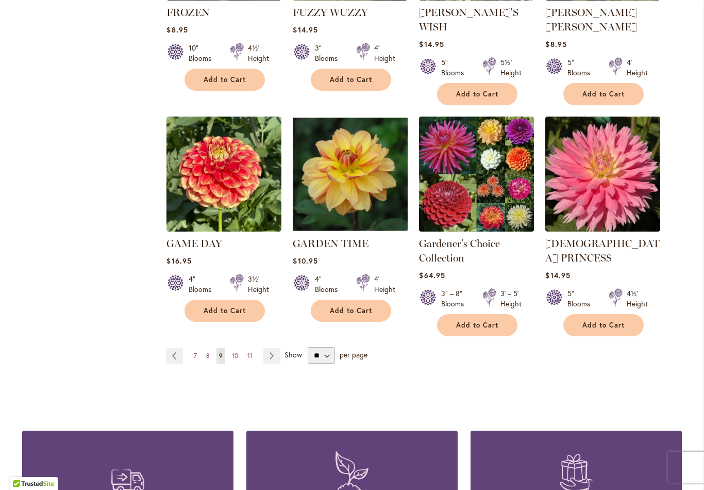
click at [275, 348] on link "Page Next" at bounding box center [271, 355] width 17 height 15
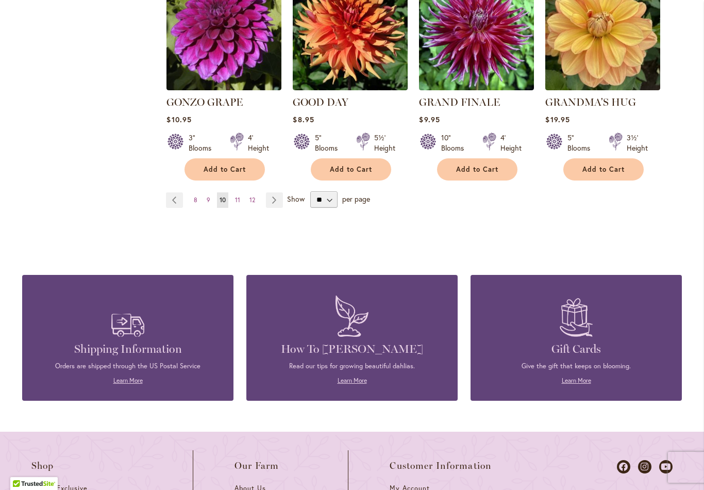
scroll to position [949, 0]
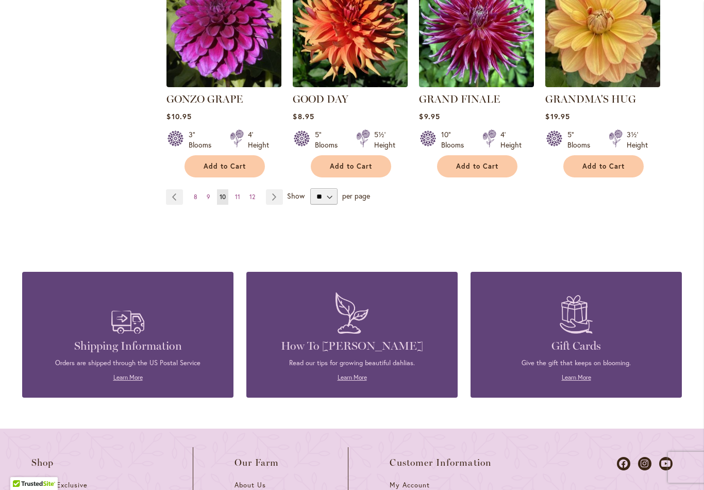
click at [275, 189] on link "Page Next" at bounding box center [274, 196] width 17 height 15
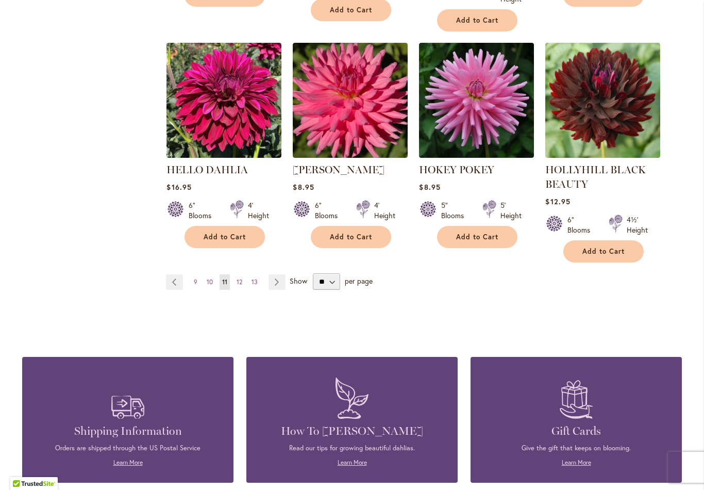
scroll to position [904, 0]
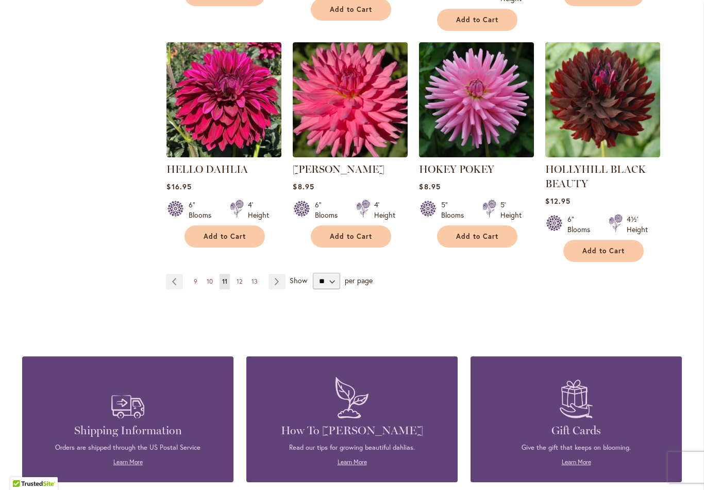
click at [281, 288] on link "Page Next" at bounding box center [277, 281] width 17 height 15
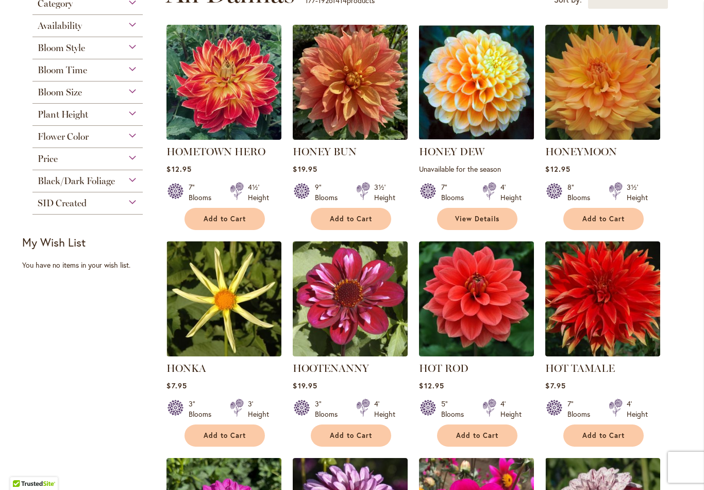
scroll to position [233, 0]
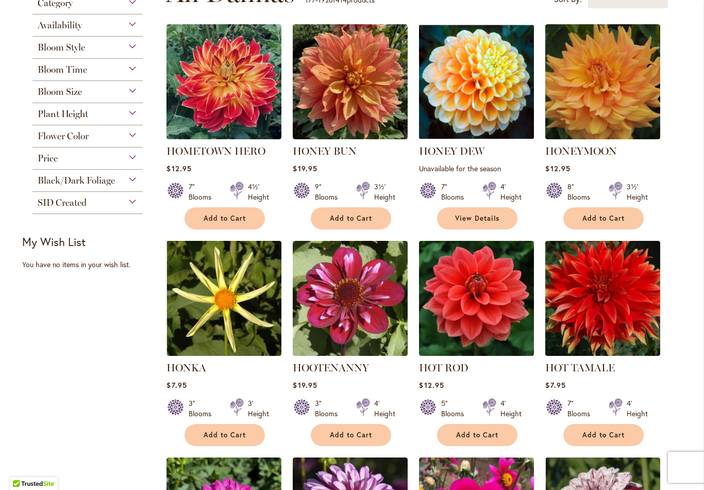
click at [245, 222] on span "Add to Cart" at bounding box center [225, 218] width 42 height 9
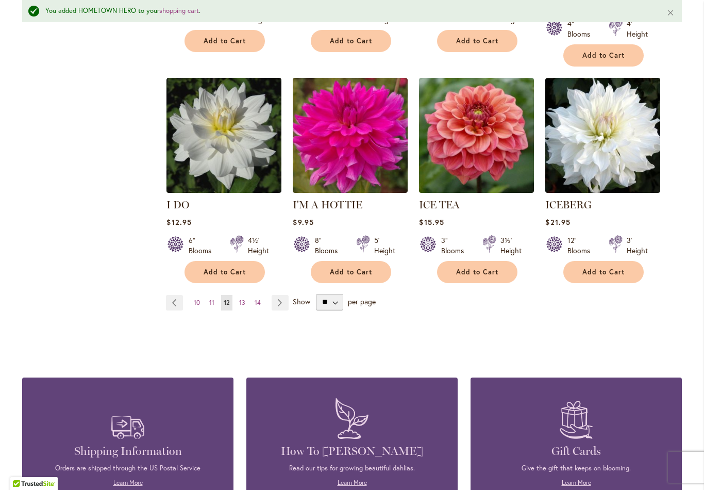
scroll to position [872, 0]
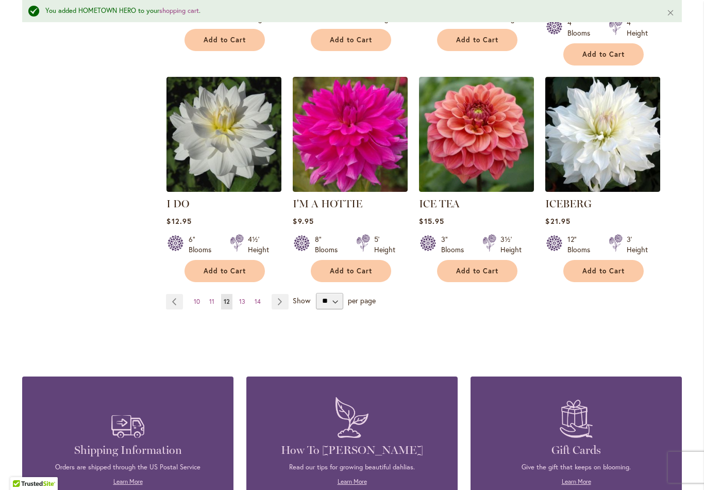
click at [284, 294] on link "Page Next" at bounding box center [280, 301] width 17 height 15
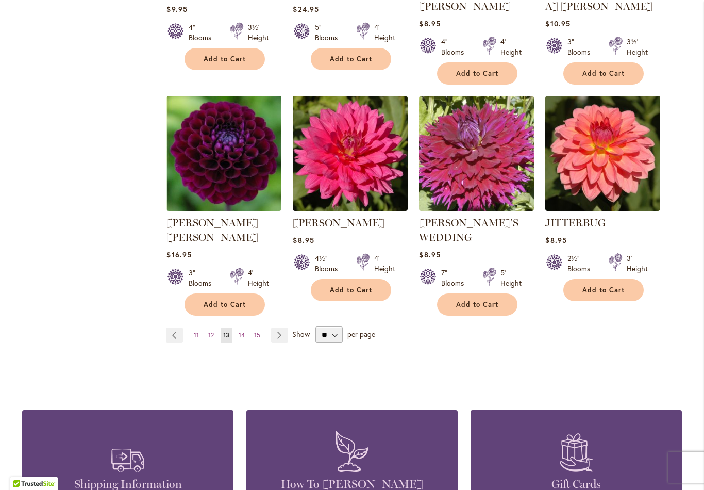
scroll to position [837, 0]
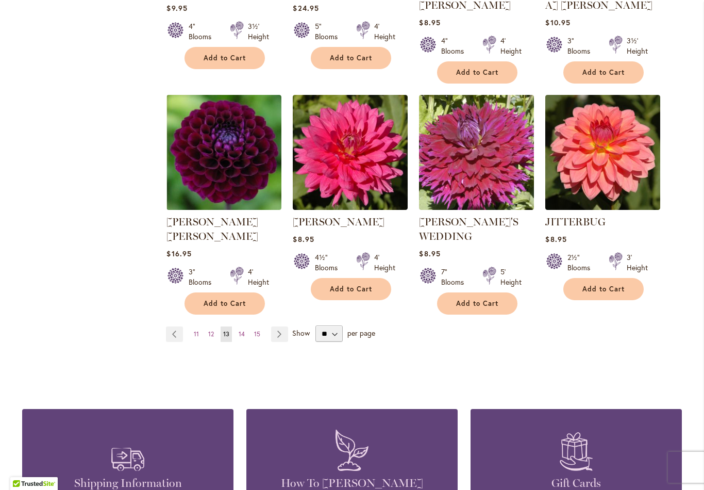
click at [285, 326] on link "Page Next" at bounding box center [279, 333] width 17 height 15
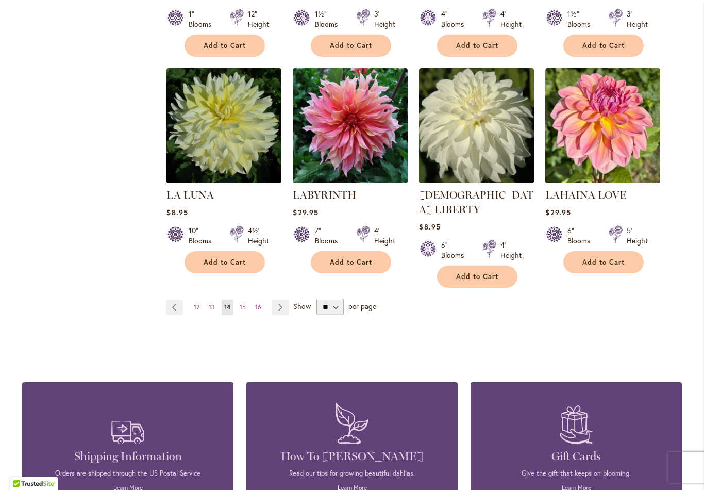
scroll to position [840, 0]
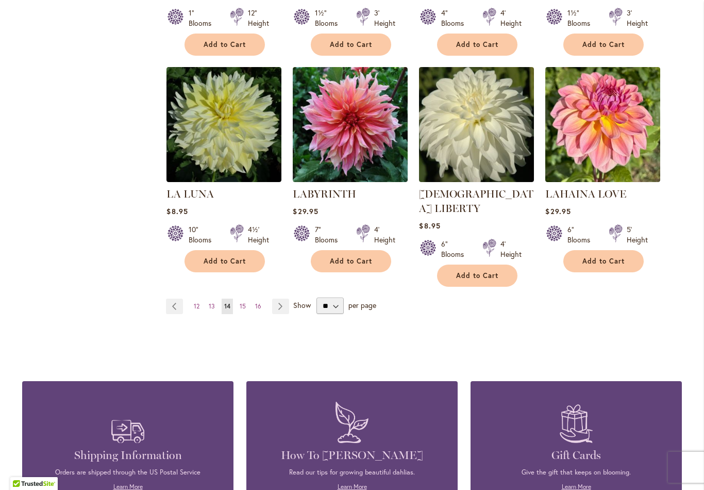
click at [286, 298] on link "Page Next" at bounding box center [280, 305] width 17 height 15
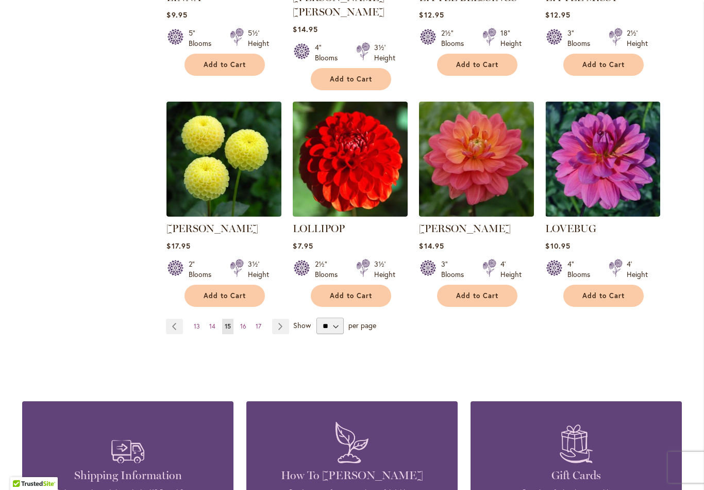
scroll to position [836, 0]
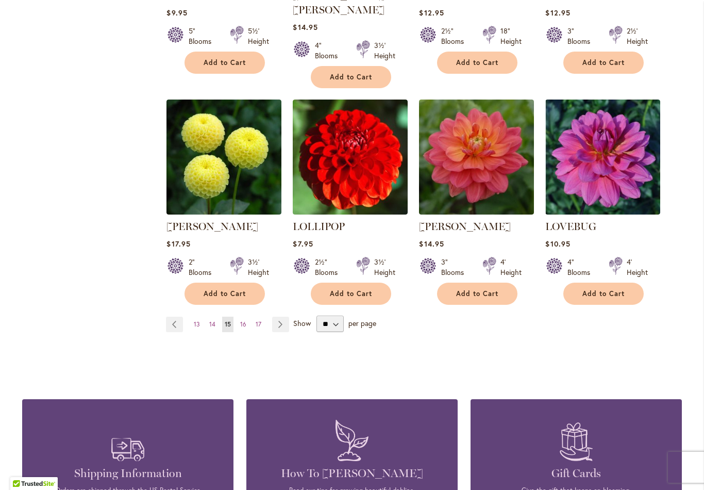
click at [284, 316] on link "Page Next" at bounding box center [280, 323] width 17 height 15
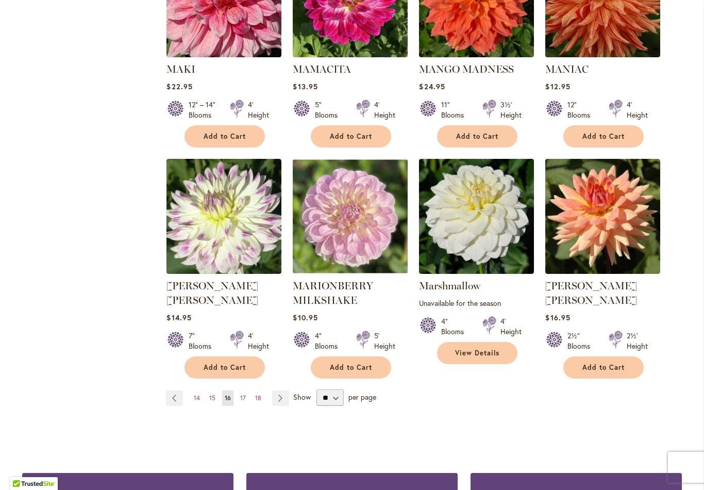
scroll to position [763, 0]
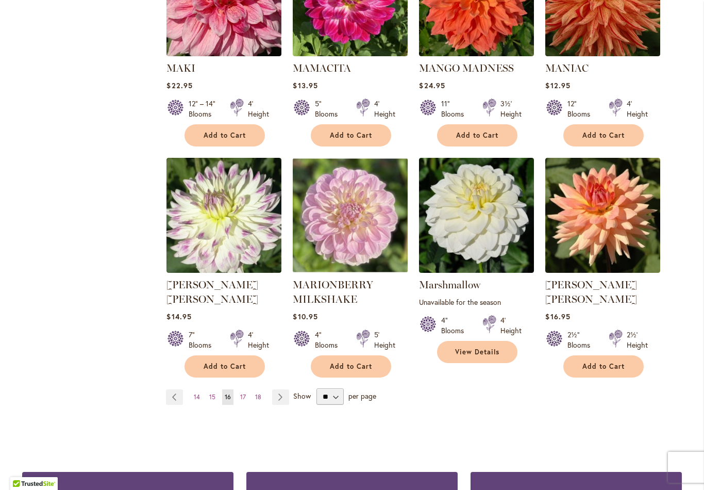
click at [288, 389] on link "Page Next" at bounding box center [280, 396] width 17 height 15
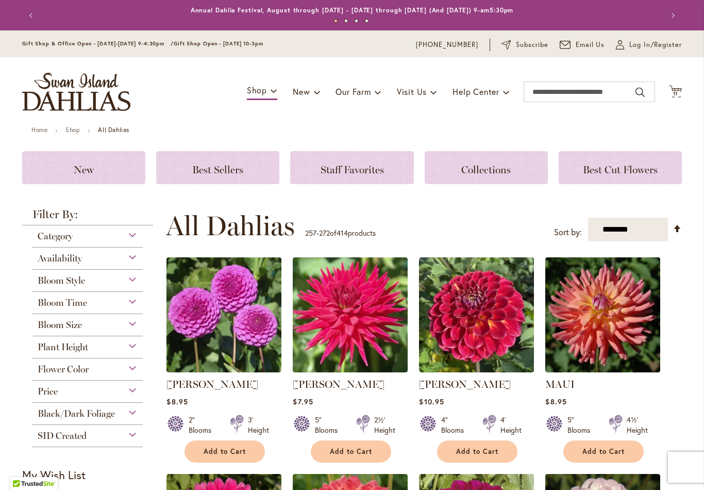
click at [679, 94] on span "11 11 items" at bounding box center [676, 93] width 10 height 5
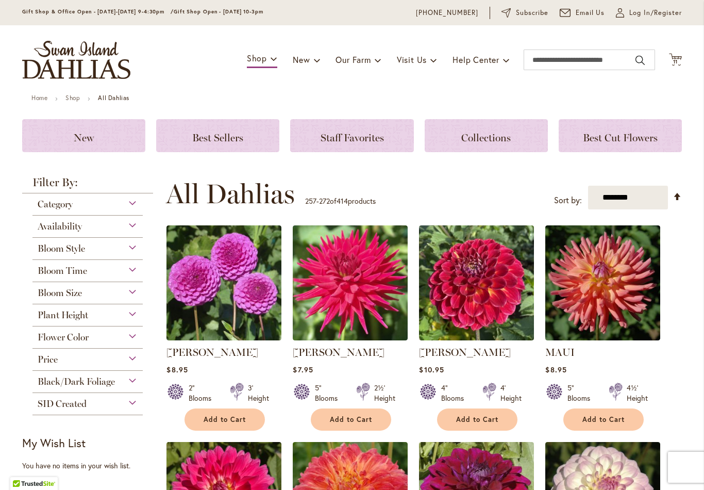
scroll to position [32, 0]
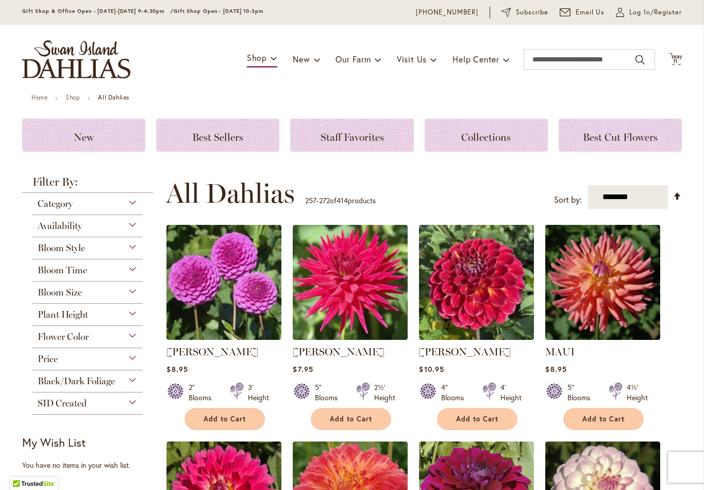
click at [674, 62] on span "11" at bounding box center [675, 61] width 5 height 7
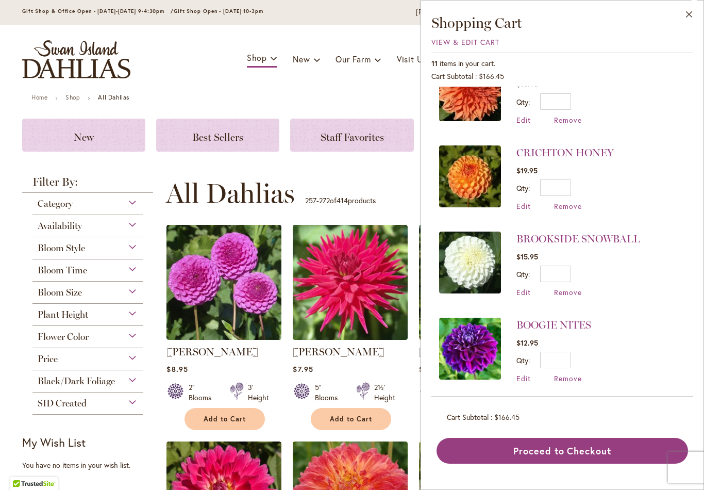
click at [379, 179] on div "**********" at bounding box center [424, 193] width 516 height 31
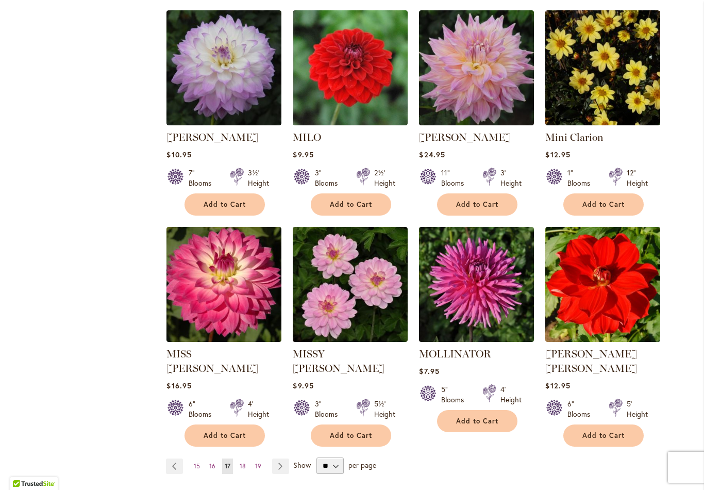
scroll to position [678, 0]
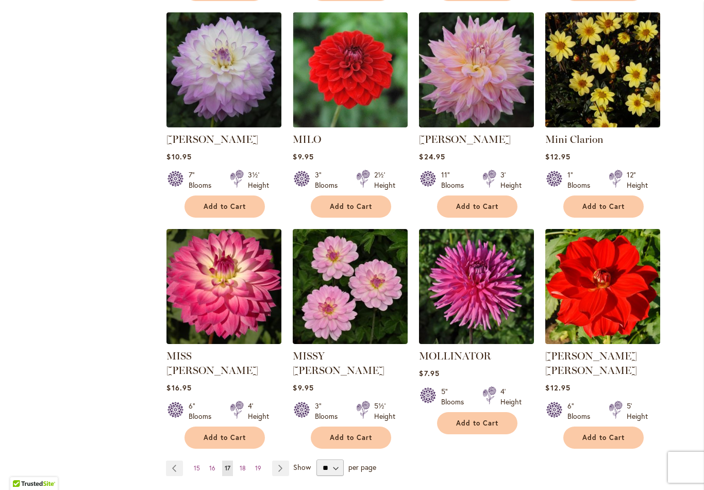
click at [241, 211] on button "Add to Cart" at bounding box center [225, 206] width 80 height 22
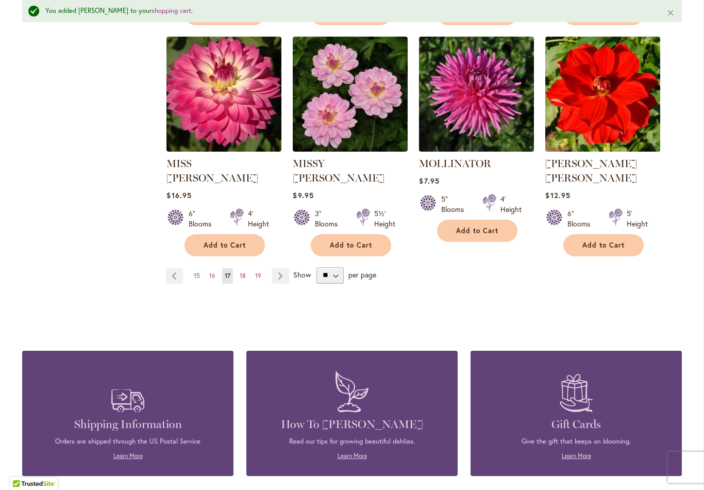
scroll to position [903, 0]
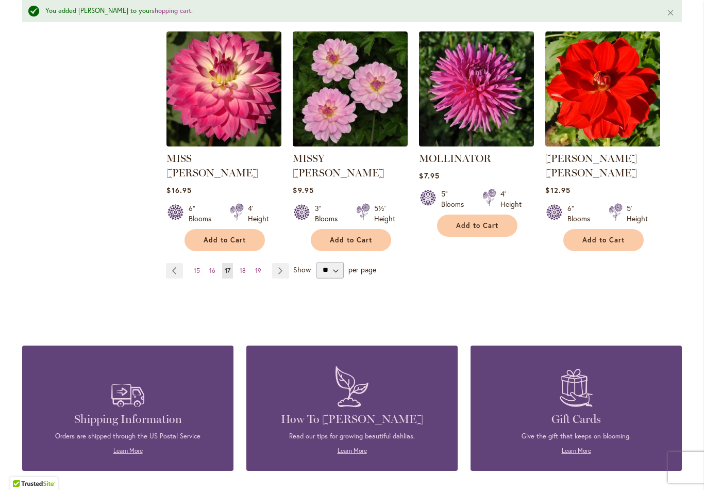
click at [285, 263] on link "Page Next" at bounding box center [280, 270] width 17 height 15
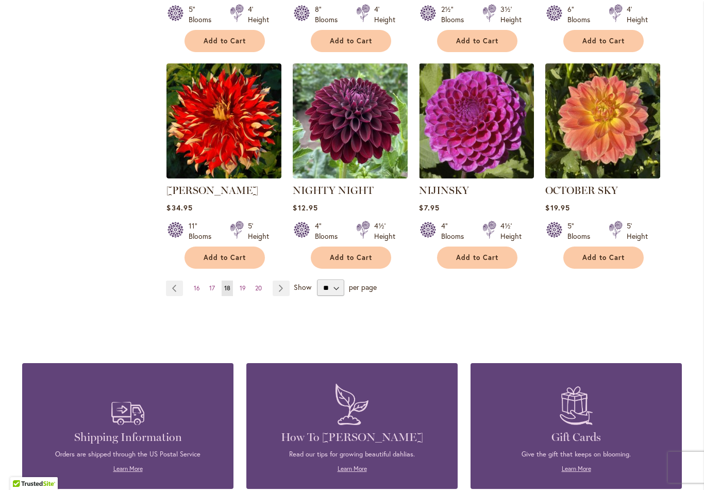
scroll to position [858, 0]
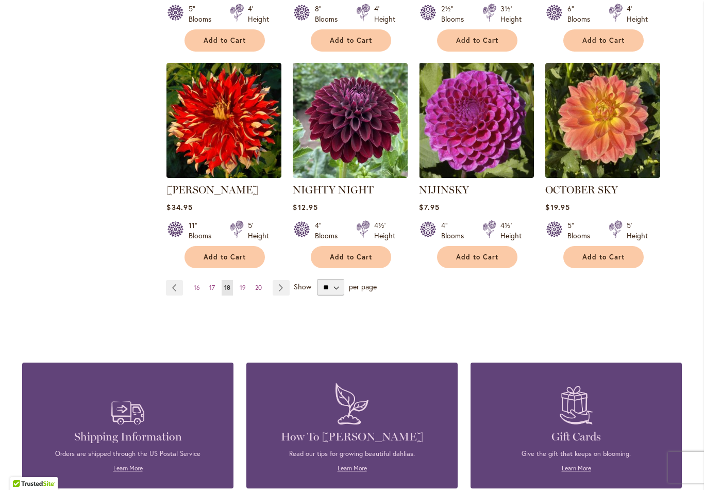
click at [285, 280] on link "Page Next" at bounding box center [281, 287] width 17 height 15
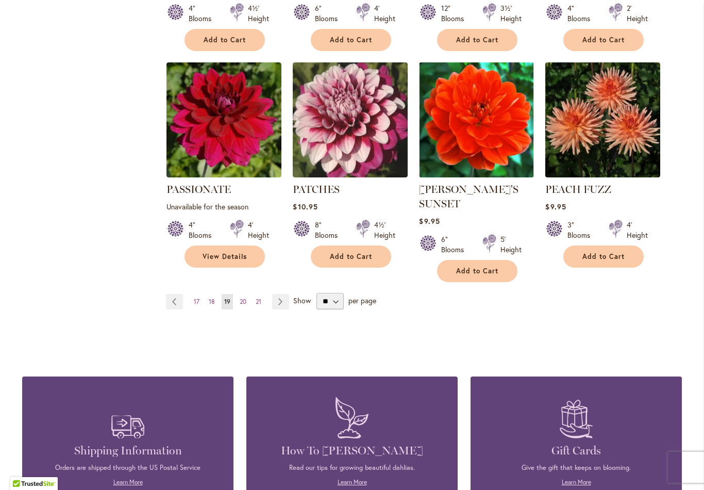
scroll to position [859, 0]
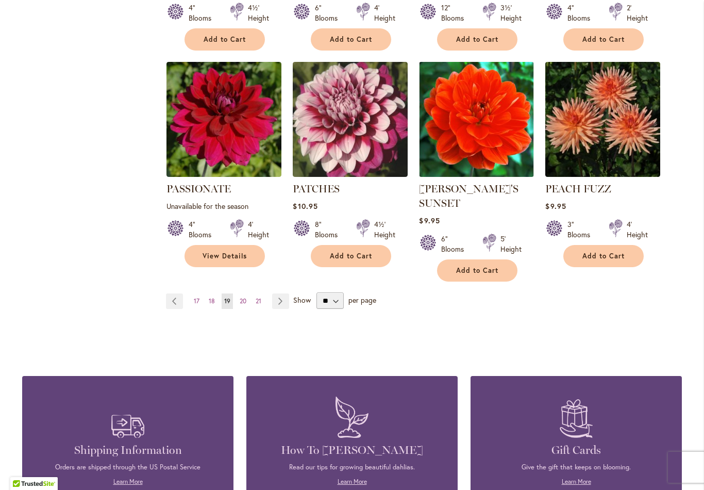
click at [283, 293] on link "Page Next" at bounding box center [280, 300] width 17 height 15
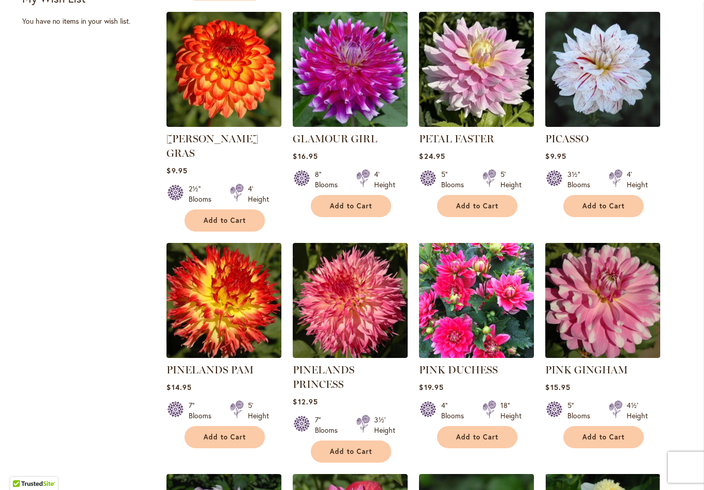
scroll to position [477, 0]
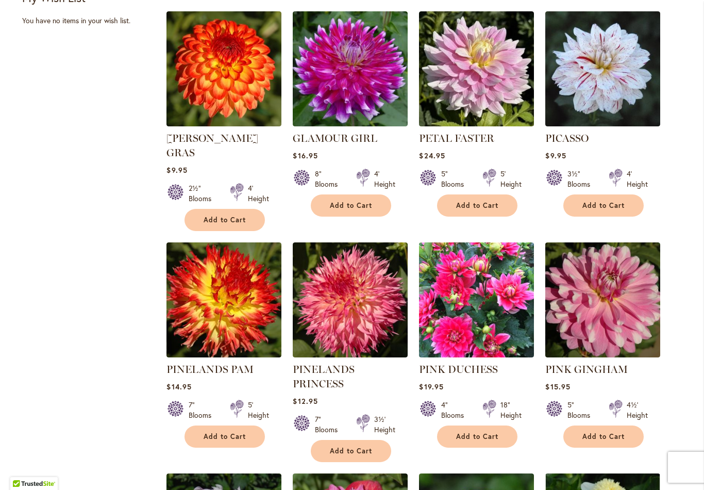
click at [615, 204] on span "Add to Cart" at bounding box center [603, 205] width 42 height 9
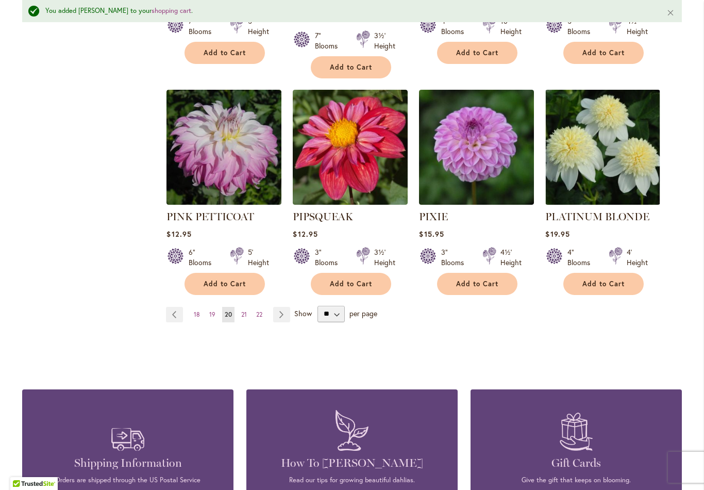
scroll to position [892, 0]
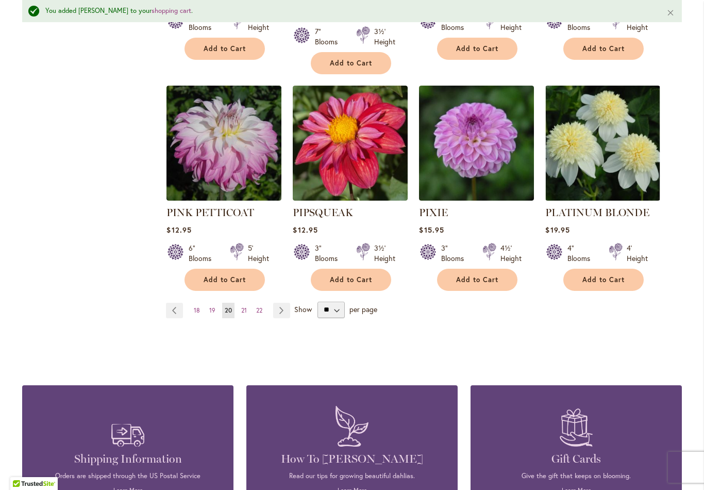
click at [287, 303] on link "Page Next" at bounding box center [281, 310] width 17 height 15
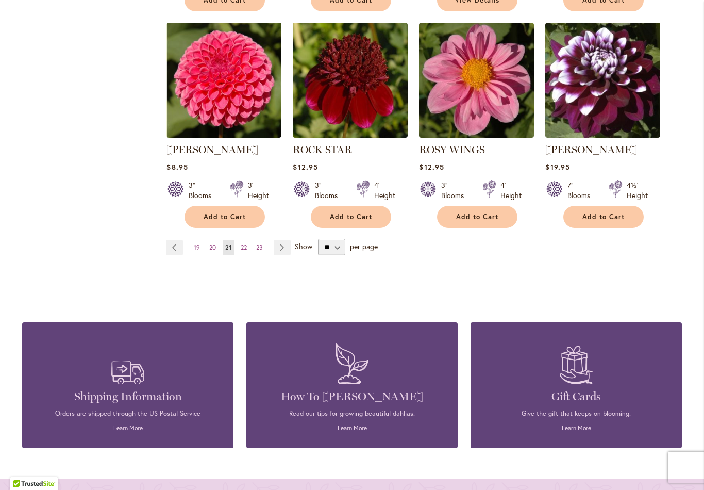
scroll to position [899, 0]
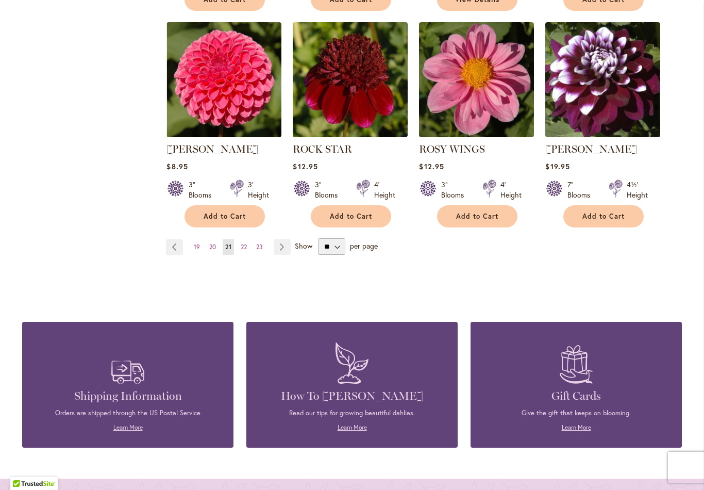
click at [290, 251] on link "Page Next" at bounding box center [282, 246] width 17 height 15
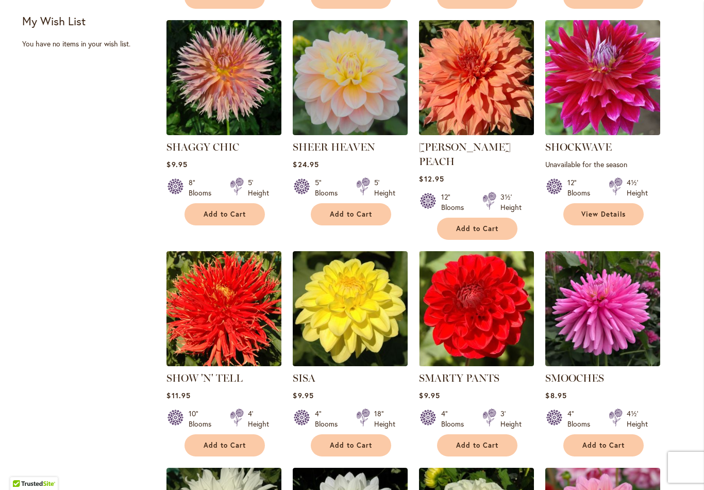
scroll to position [454, 0]
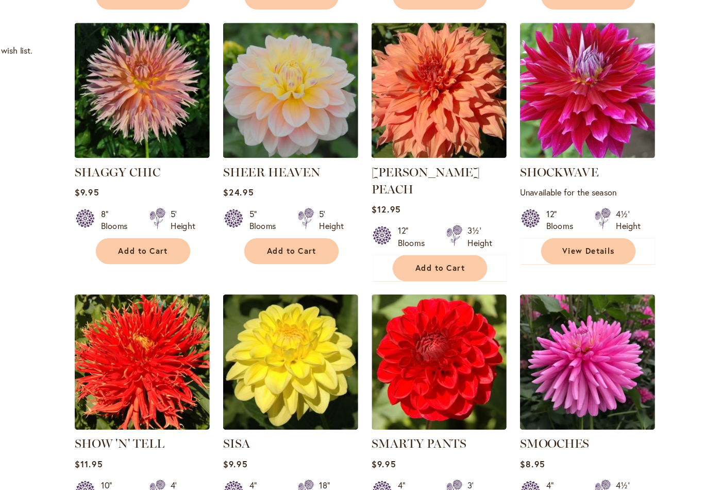
click at [456, 224] on span "Add to Cart" at bounding box center [477, 228] width 42 height 9
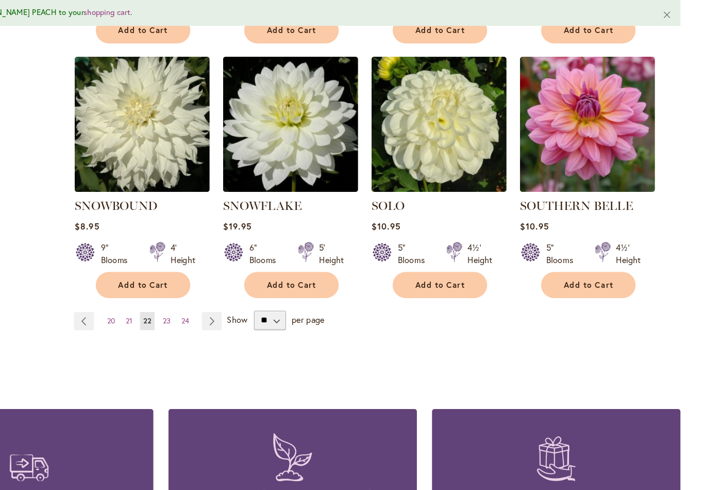
scroll to position [900, 0]
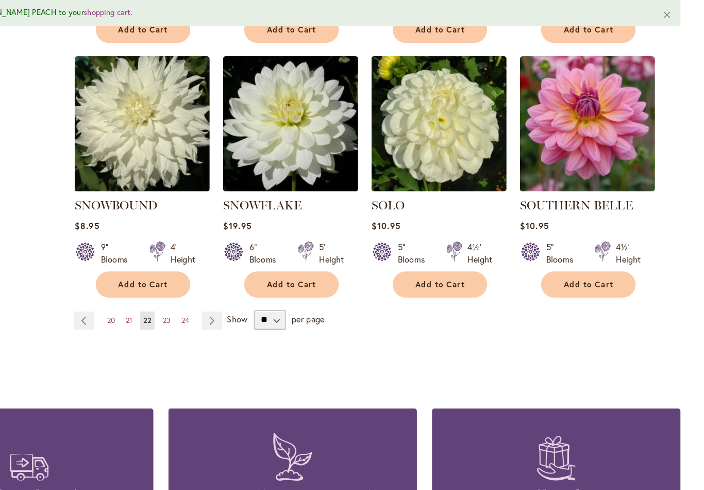
click at [275, 265] on link "Page Next" at bounding box center [283, 272] width 17 height 15
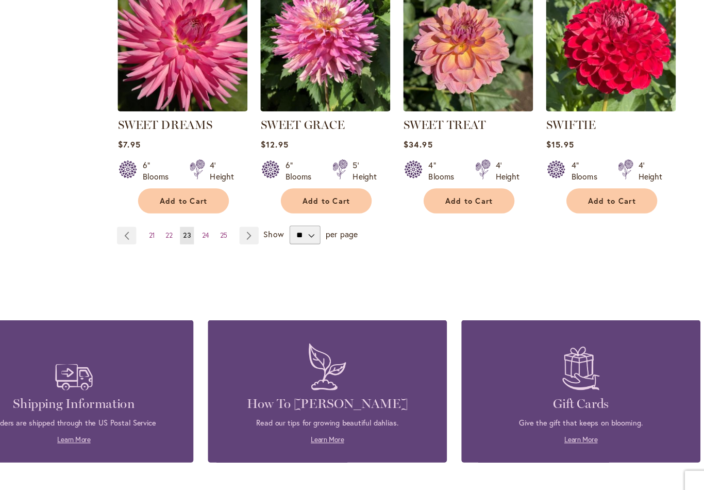
scroll to position [905, 0]
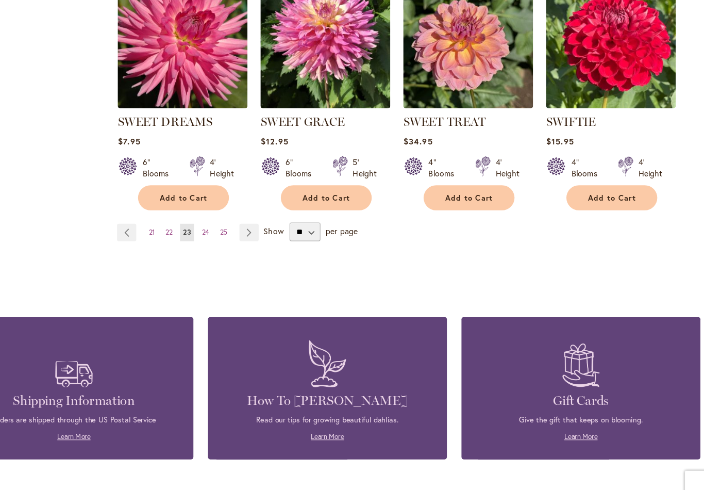
click at [274, 233] on link "Page Next" at bounding box center [282, 240] width 17 height 15
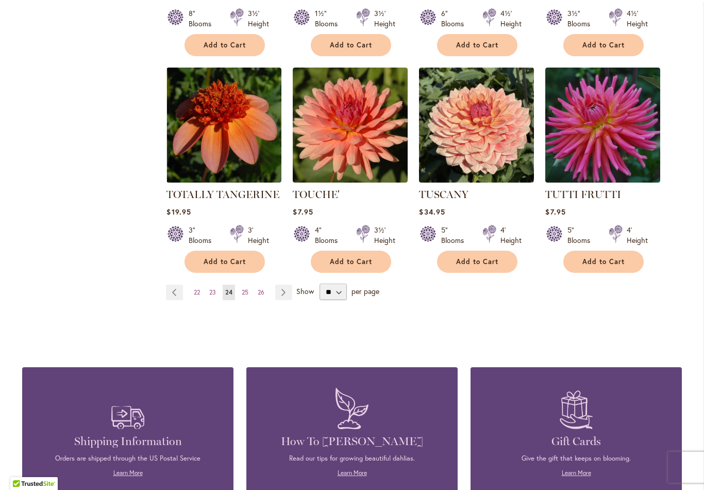
scroll to position [857, 0]
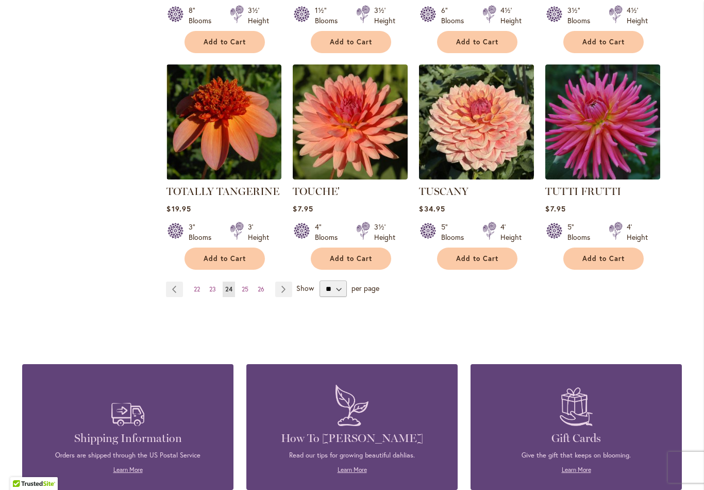
click at [292, 281] on link "Page Next" at bounding box center [283, 288] width 17 height 15
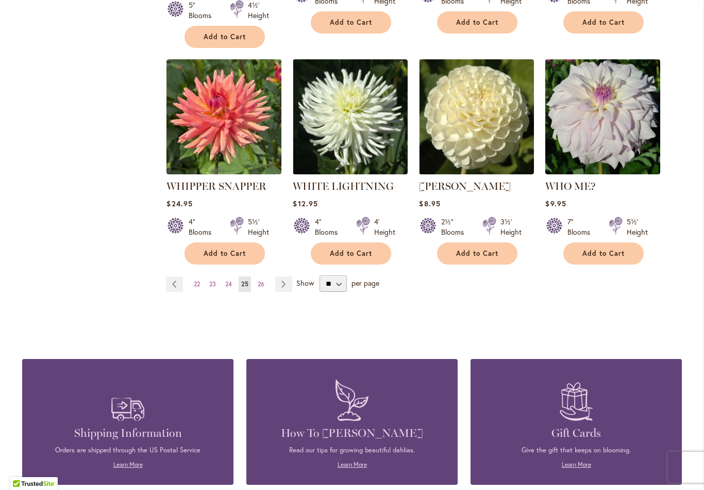
scroll to position [862, 0]
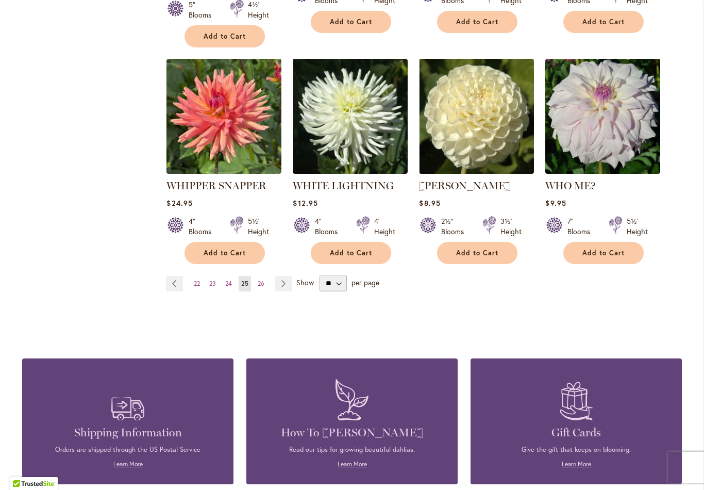
click at [290, 276] on link "Page Next" at bounding box center [283, 283] width 17 height 15
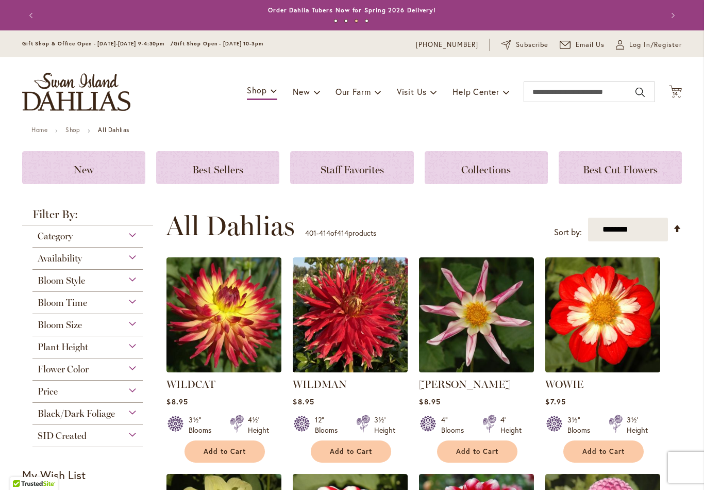
click at [680, 96] on icon "Cart .cls-1 { fill: #231f20; }" at bounding box center [675, 91] width 13 height 13
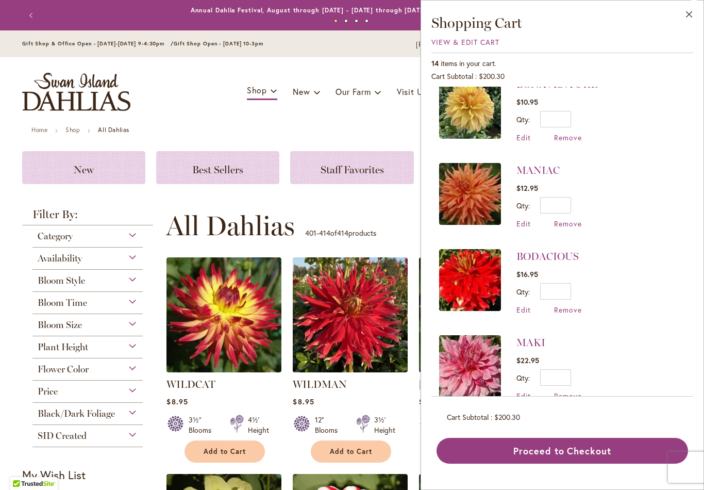
scroll to position [878, 0]
click at [378, 126] on div "Toggle Nav Shop Dahlia Tubers Collections Fresh Cut Dahlias Gardening Supplies …" at bounding box center [352, 91] width 680 height 69
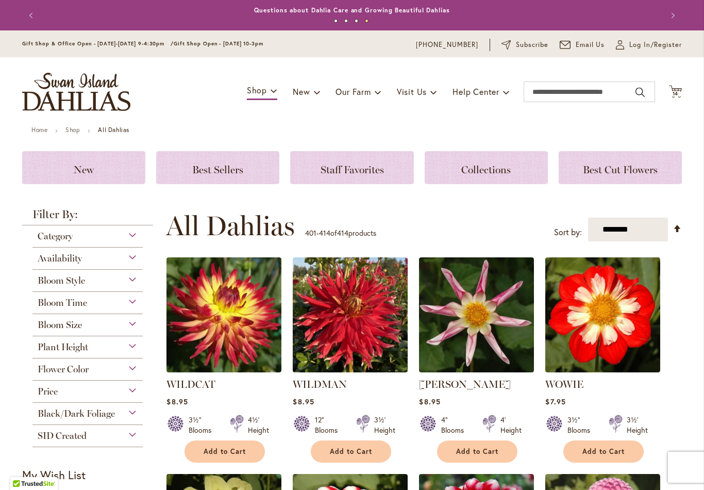
scroll to position [0, 0]
click at [678, 95] on span "14" at bounding box center [676, 93] width 6 height 7
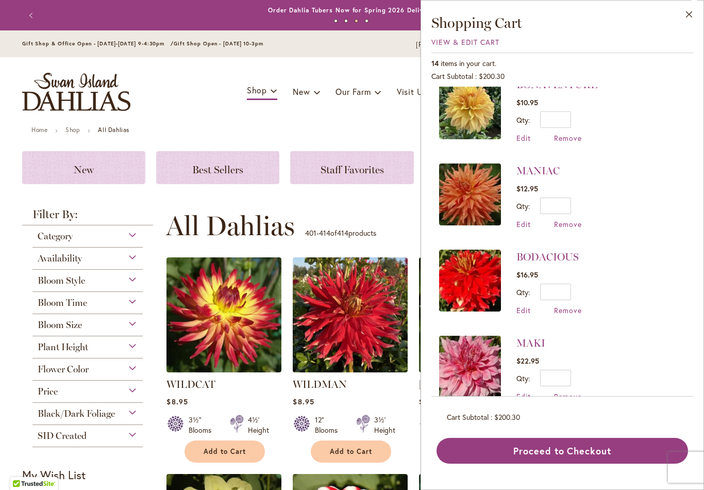
click at [574, 461] on button "Proceed to Checkout" at bounding box center [563, 451] width 252 height 26
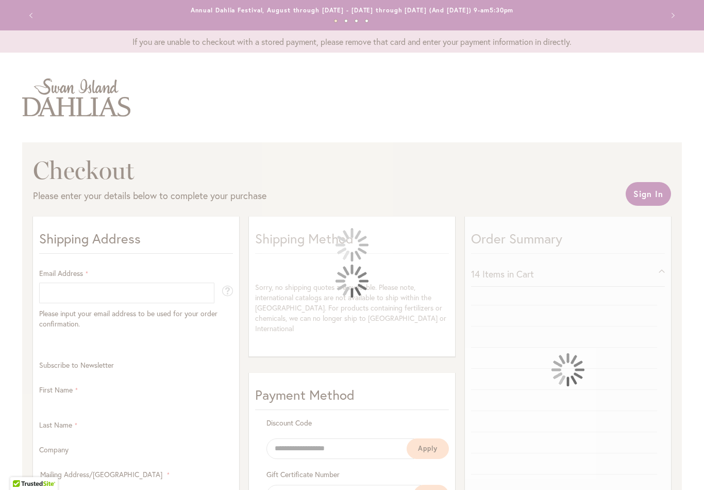
select select "**"
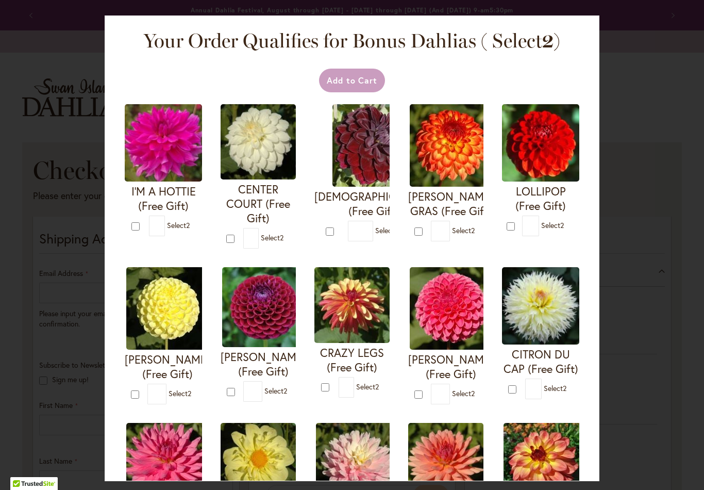
click at [146, 199] on h4 "I'M A HOTTIE (Free Gift)" at bounding box center [163, 198] width 77 height 29
type input "*"
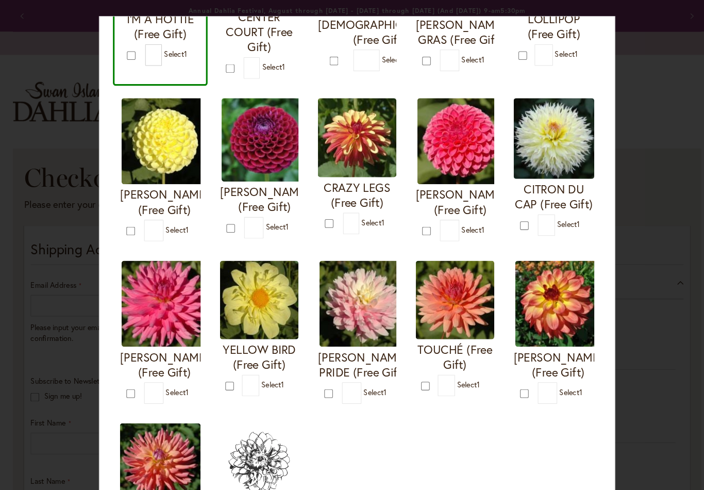
scroll to position [174, 0]
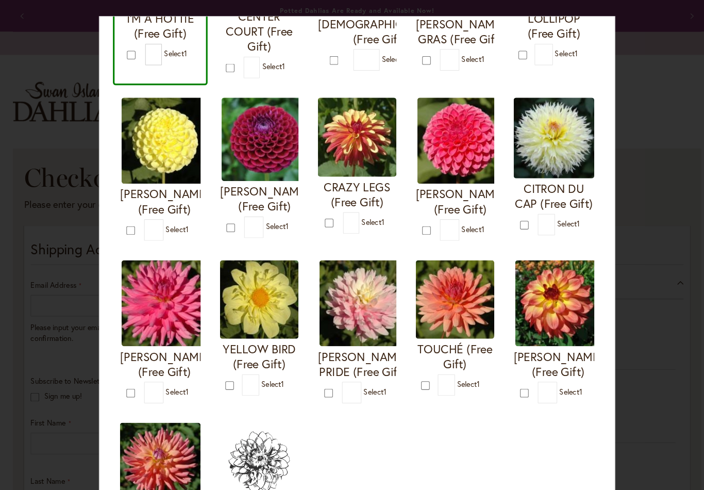
click at [135, 305] on img at bounding box center [167, 290] width 82 height 82
type input "*"
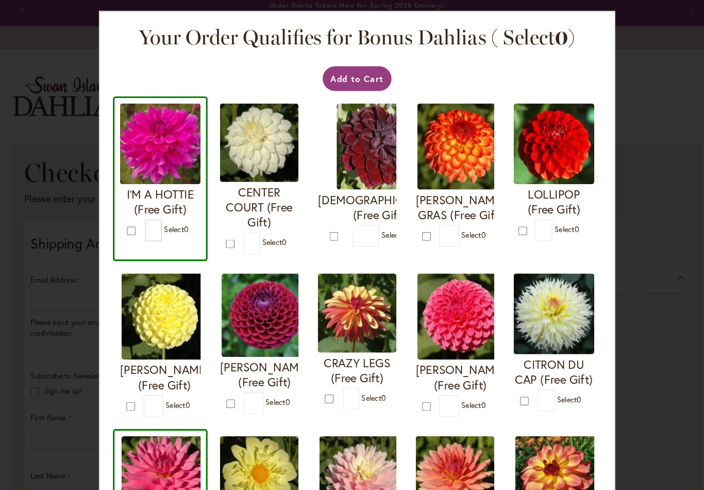
scroll to position [0, 0]
click at [356, 73] on button "Add to Cart" at bounding box center [352, 81] width 66 height 24
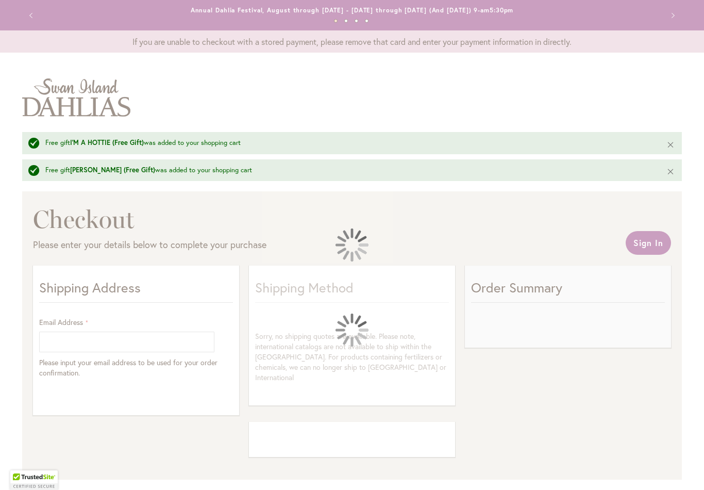
select select "**"
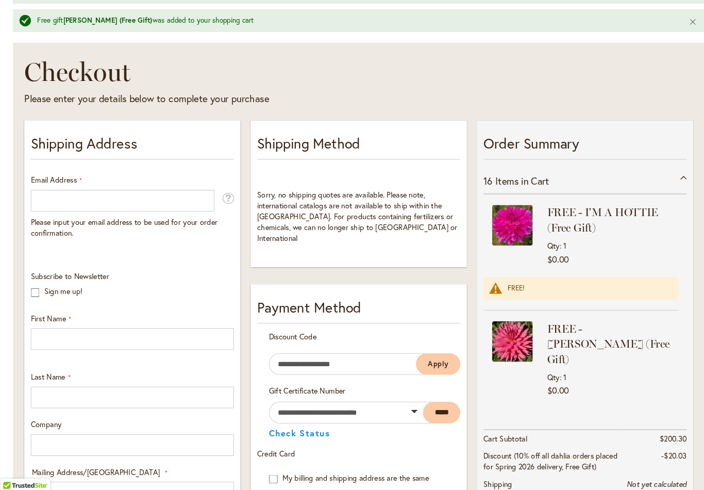
scroll to position [131, 0]
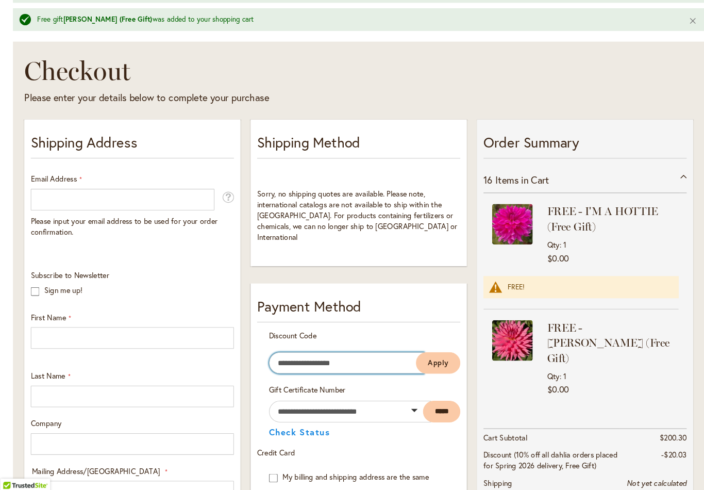
click at [327, 356] on input "Enter discount code" at bounding box center [340, 366] width 148 height 21
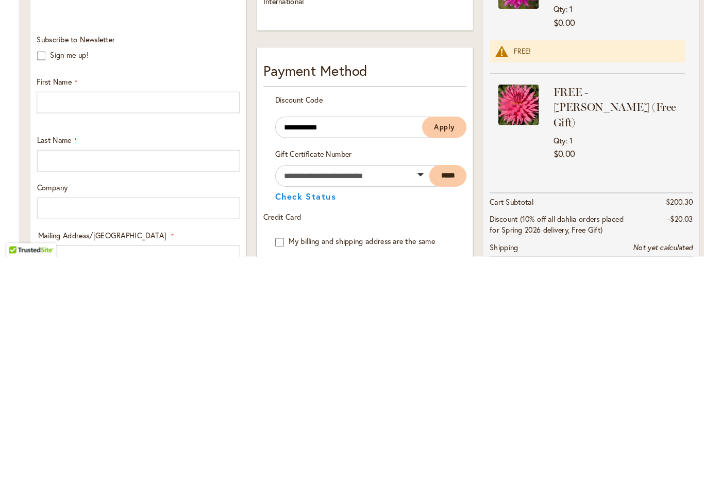
click at [425, 362] on span "Apply" at bounding box center [428, 366] width 20 height 9
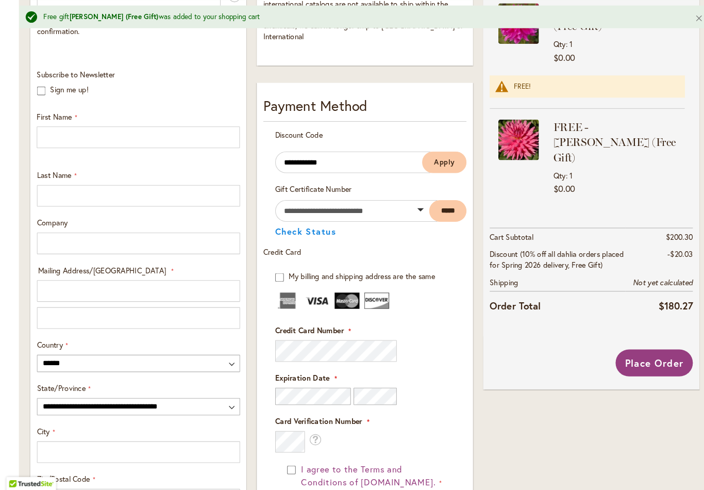
scroll to position [321, 0]
click at [348, 166] on input "**********" at bounding box center [340, 176] width 148 height 21
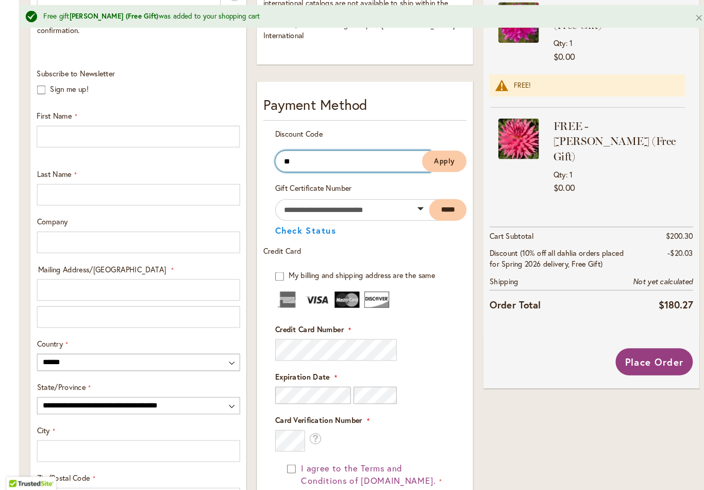
type input "*"
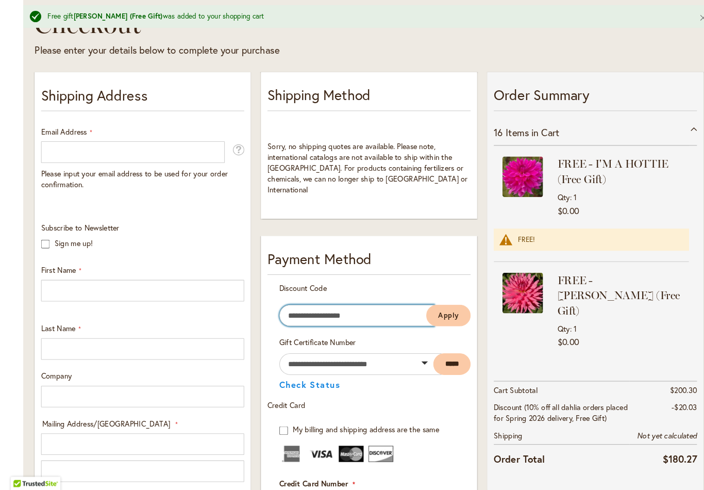
scroll to position [175, 0]
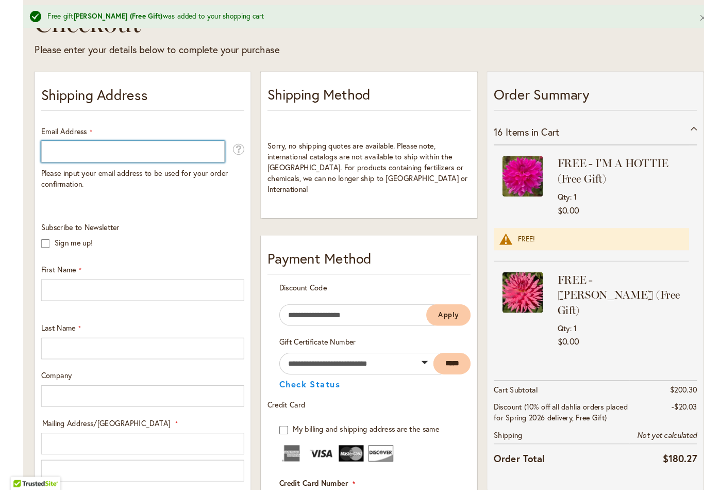
click at [108, 157] on input "Email Address" at bounding box center [126, 167] width 175 height 21
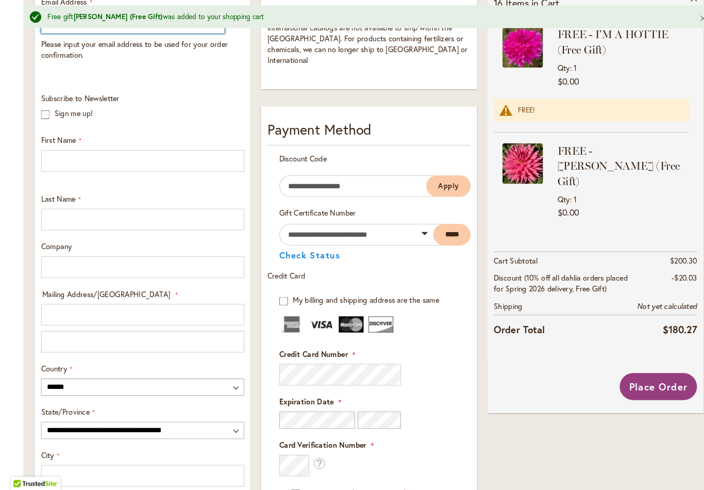
type input "**********"
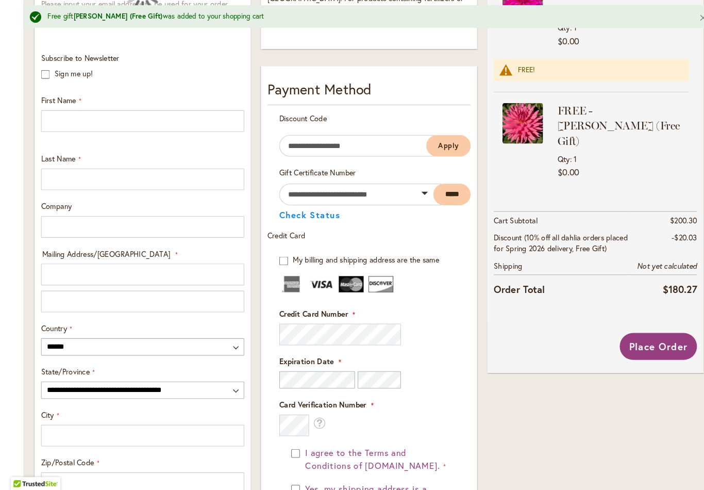
scroll to position [337, 0]
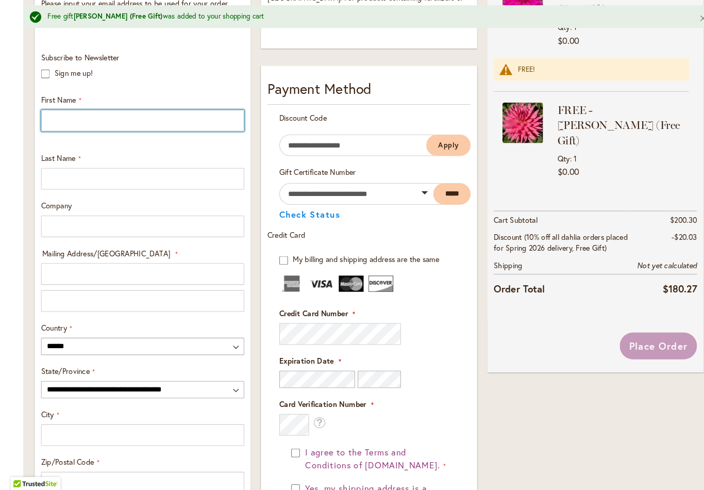
click at [181, 127] on input "First Name" at bounding box center [136, 137] width 194 height 21
type input "*****"
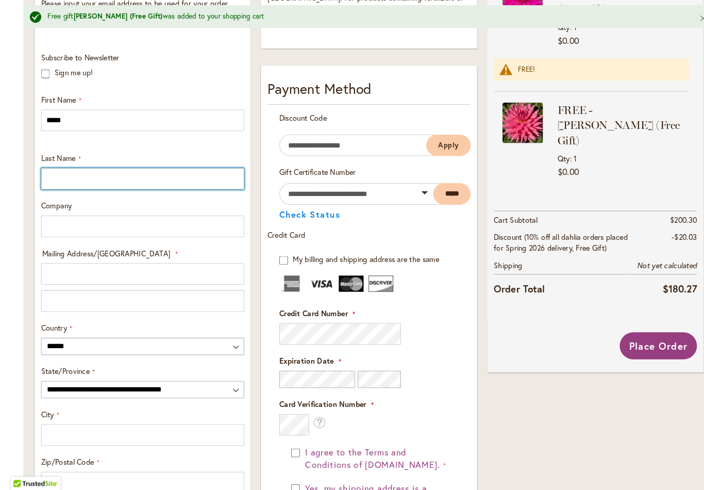
type input "****"
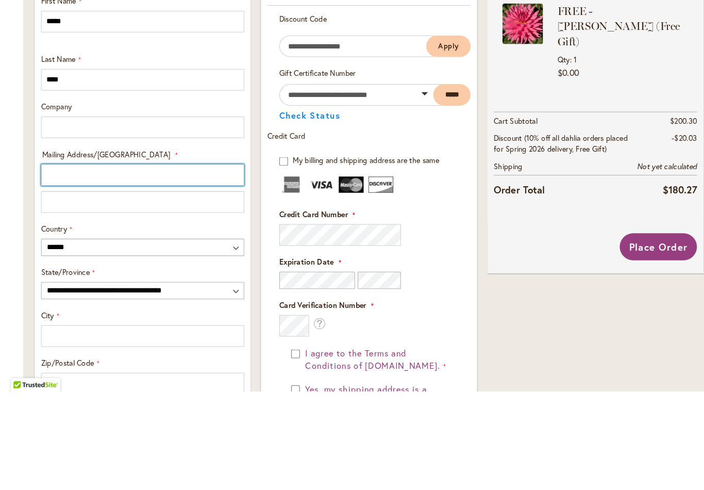
click at [162, 273] on input "Mailing Address/PO BOX: Line 1" at bounding box center [136, 283] width 194 height 21
type input "**********"
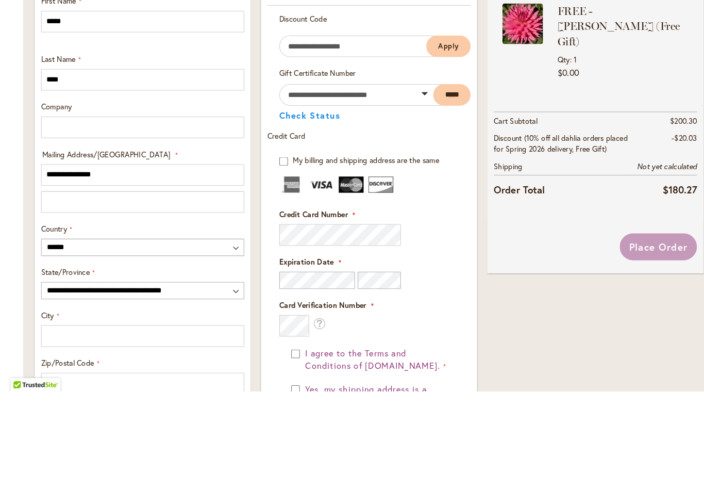
select select "**"
type input "********"
type input "*****"
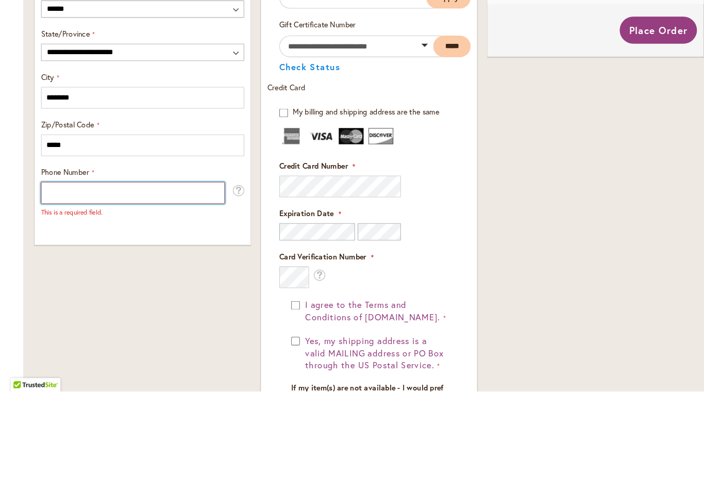
scroll to position [564, 0]
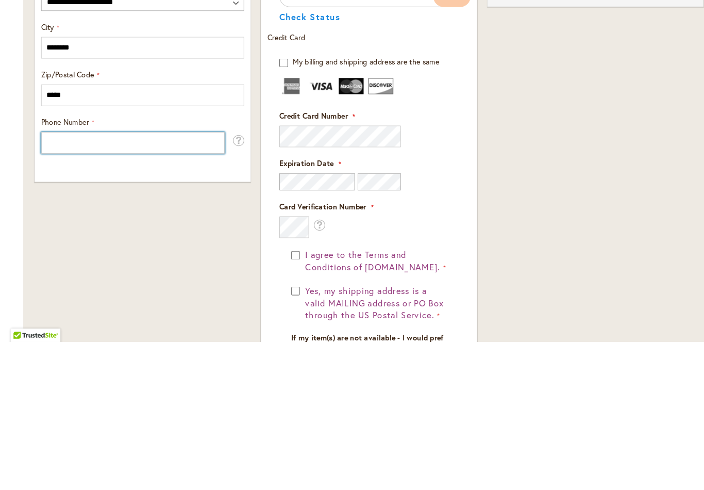
type input "**********"
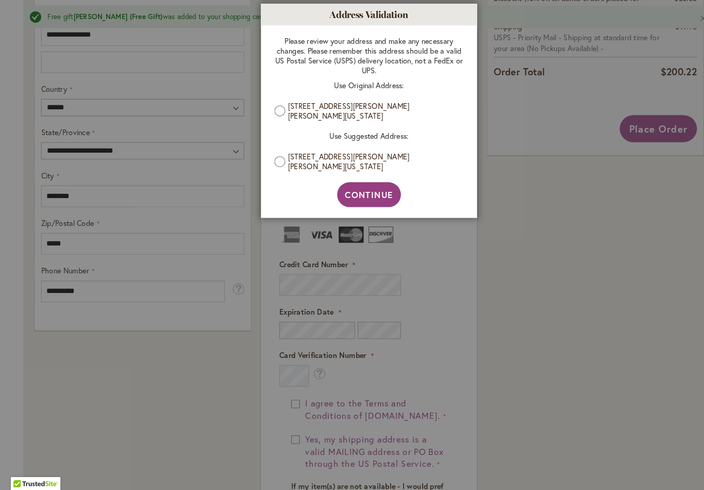
click at [368, 202] on span "Continue" at bounding box center [352, 207] width 46 height 11
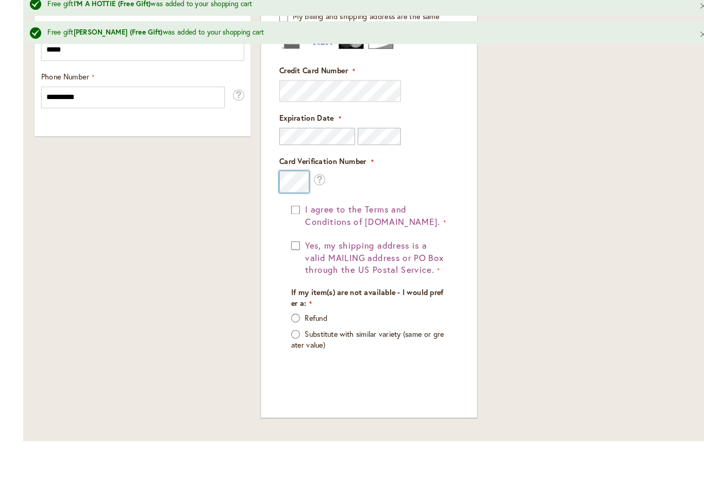
scroll to position [774, 0]
click at [369, 201] on span "I agree to the Terms and Conditions of [DOMAIN_NAME]." at bounding box center [355, 212] width 129 height 23
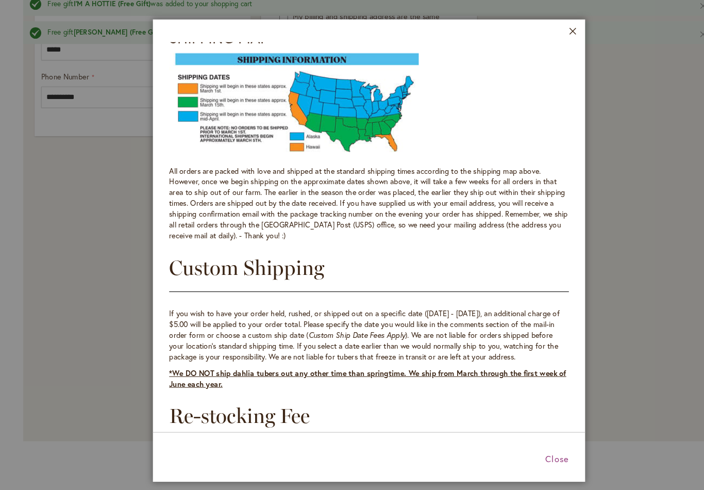
scroll to position [1167, 0]
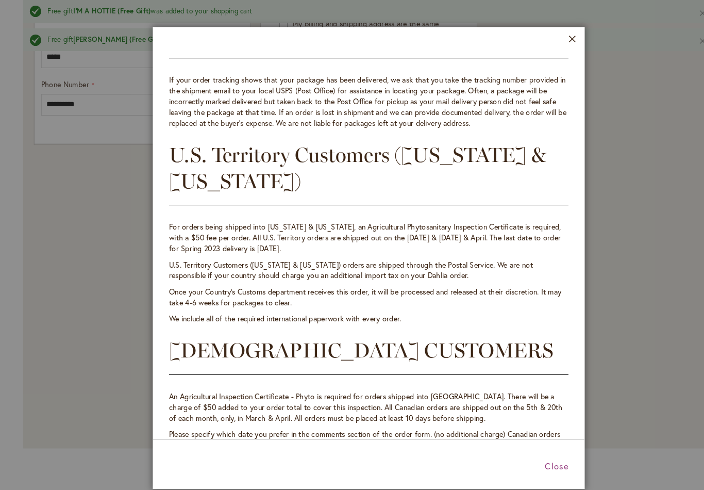
click at [546, 42] on button "Close" at bounding box center [547, 40] width 8 height 12
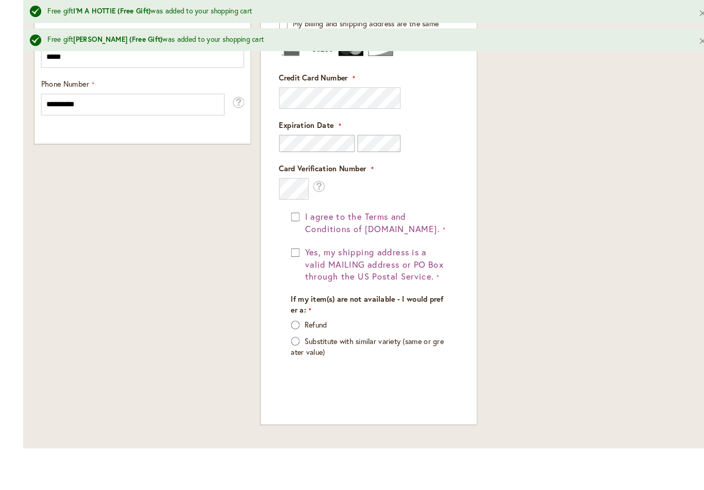
scroll to position [1597, 0]
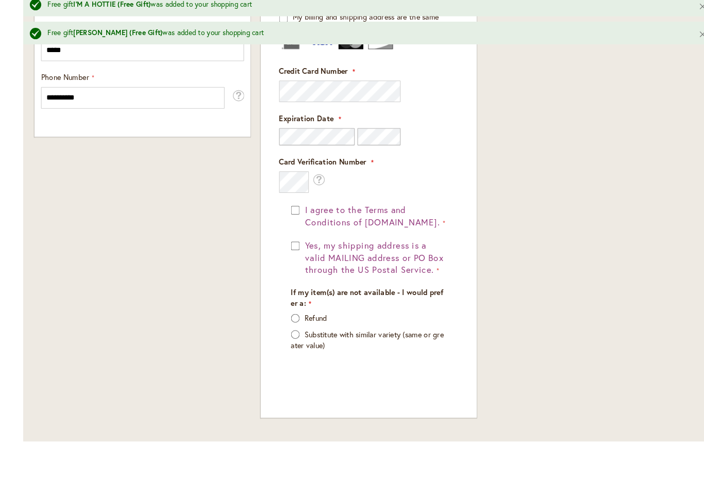
click at [289, 235] on button "Yes, my shipping address is a valid MAILING address or PO Box through the US Po…" at bounding box center [358, 253] width 138 height 36
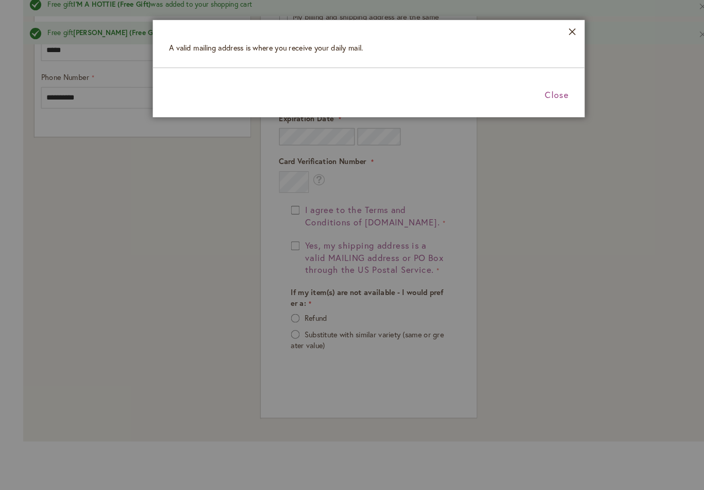
scroll to position [0, 0]
click at [528, 94] on span "Close" at bounding box center [531, 96] width 23 height 11
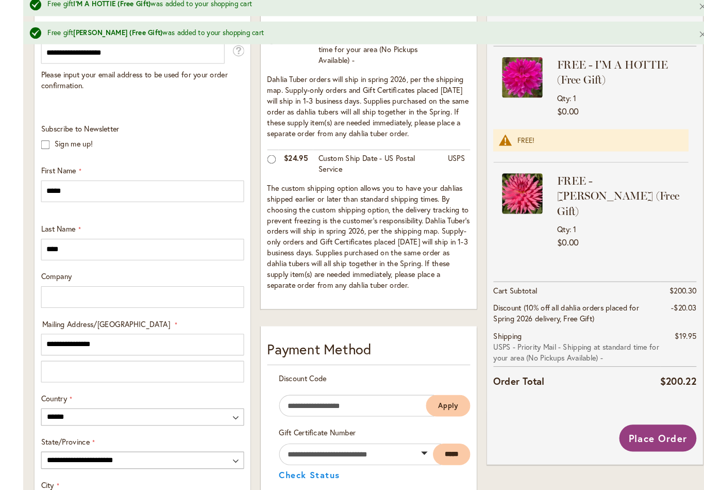
scroll to position [283, 0]
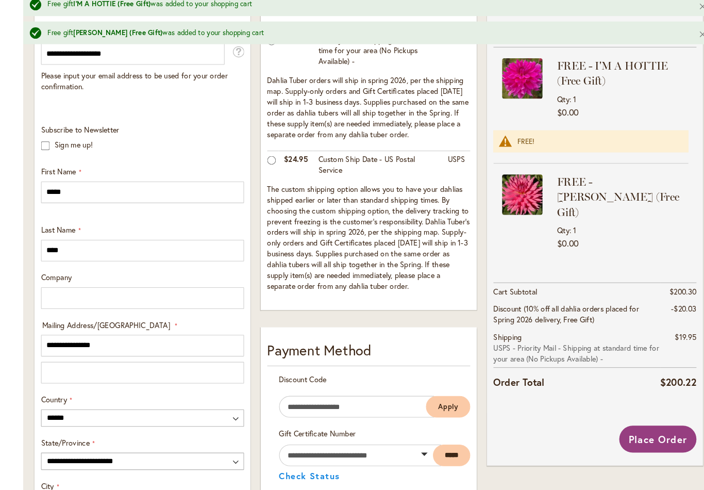
click at [631, 413] on button "Place Order" at bounding box center [628, 426] width 74 height 26
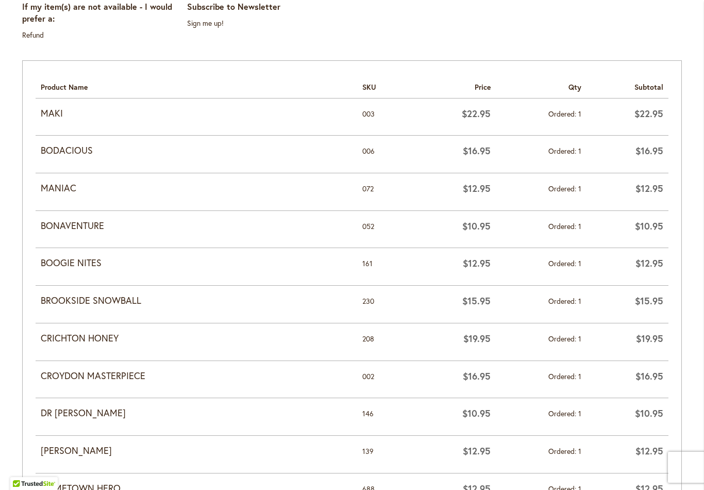
scroll to position [453, 0]
